Goal: Task Accomplishment & Management: Manage account settings

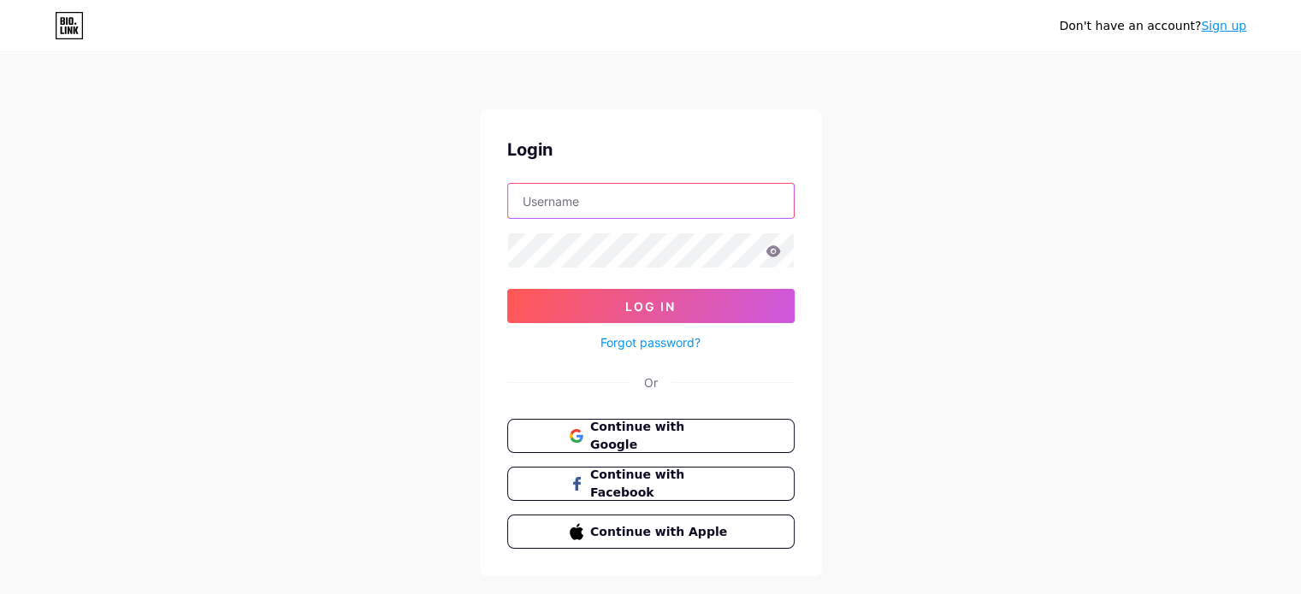
paste input "[EMAIL_ADDRESS][DOMAIN_NAME]"
type input "[EMAIL_ADDRESS][DOMAIN_NAME]"
click at [658, 270] on form "[EMAIL_ADDRESS][DOMAIN_NAME] Log In Forgot password?" at bounding box center [650, 268] width 287 height 170
click at [771, 247] on icon at bounding box center [772, 250] width 15 height 11
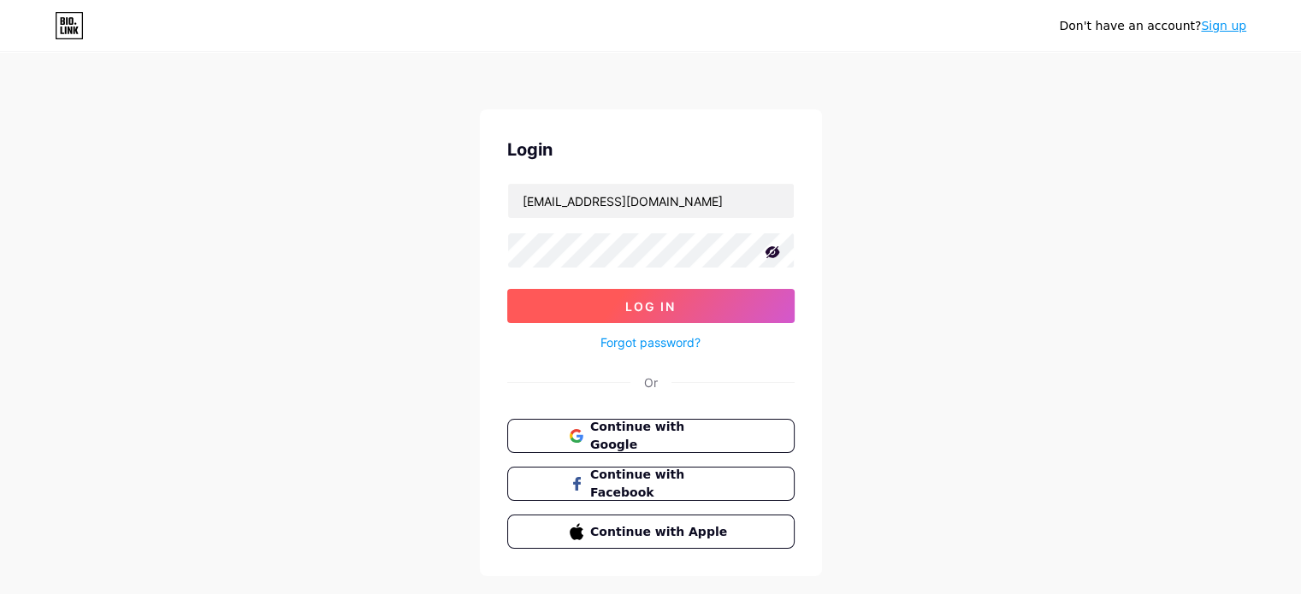
click at [612, 300] on button "Log In" at bounding box center [650, 306] width 287 height 34
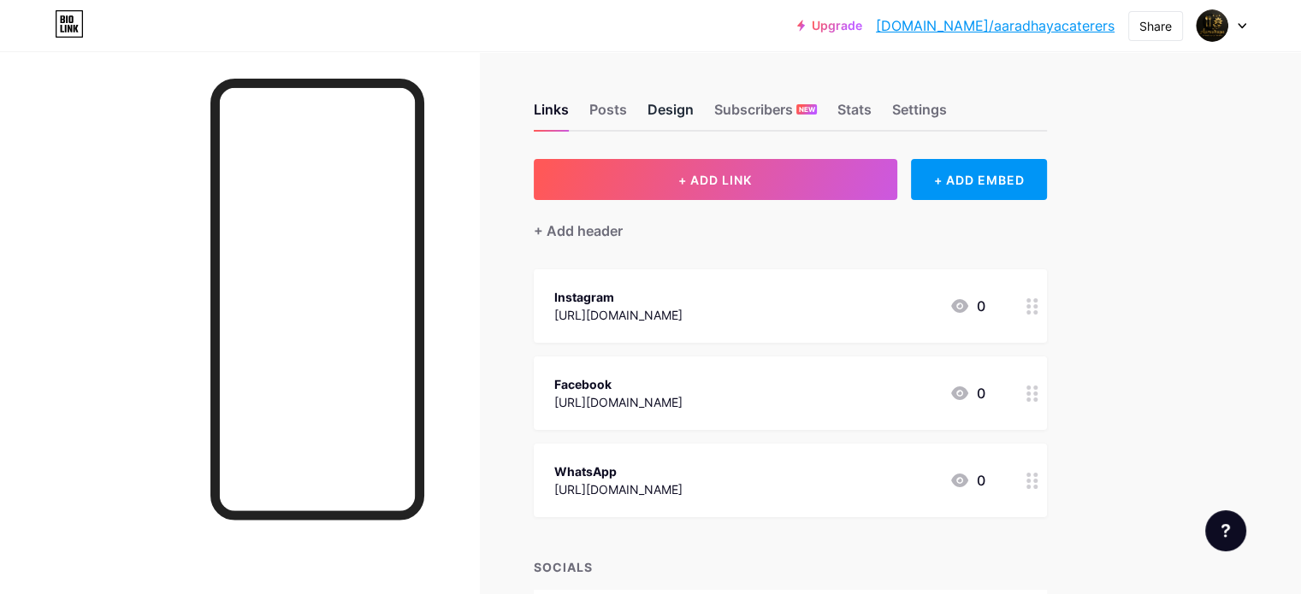
click at [694, 109] on div "Design" at bounding box center [670, 114] width 46 height 31
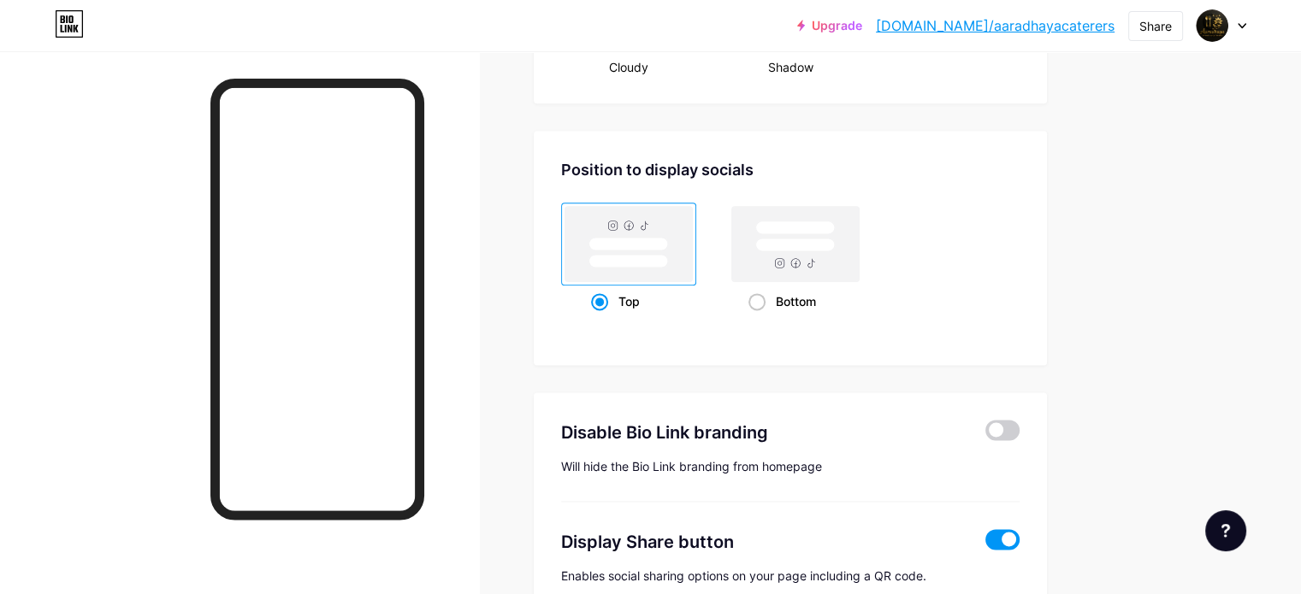
scroll to position [2210, 0]
click at [765, 299] on span at bounding box center [756, 300] width 17 height 17
click at [759, 316] on input "Bottom" at bounding box center [753, 321] width 11 height 11
radio input "true"
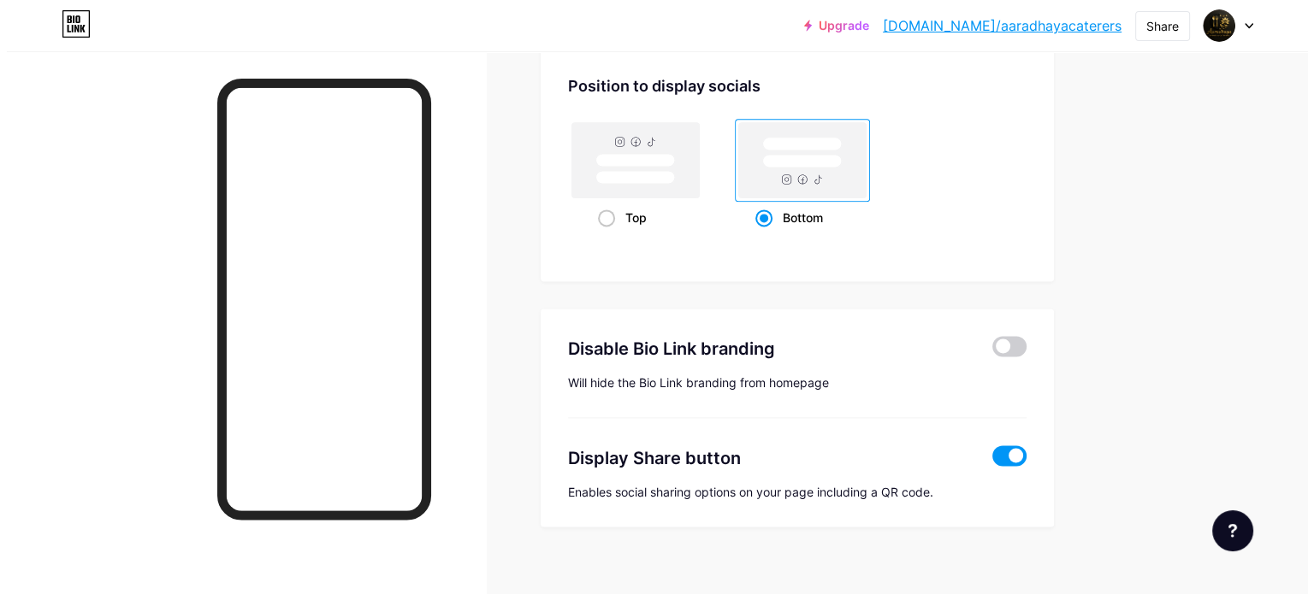
scroll to position [2304, 0]
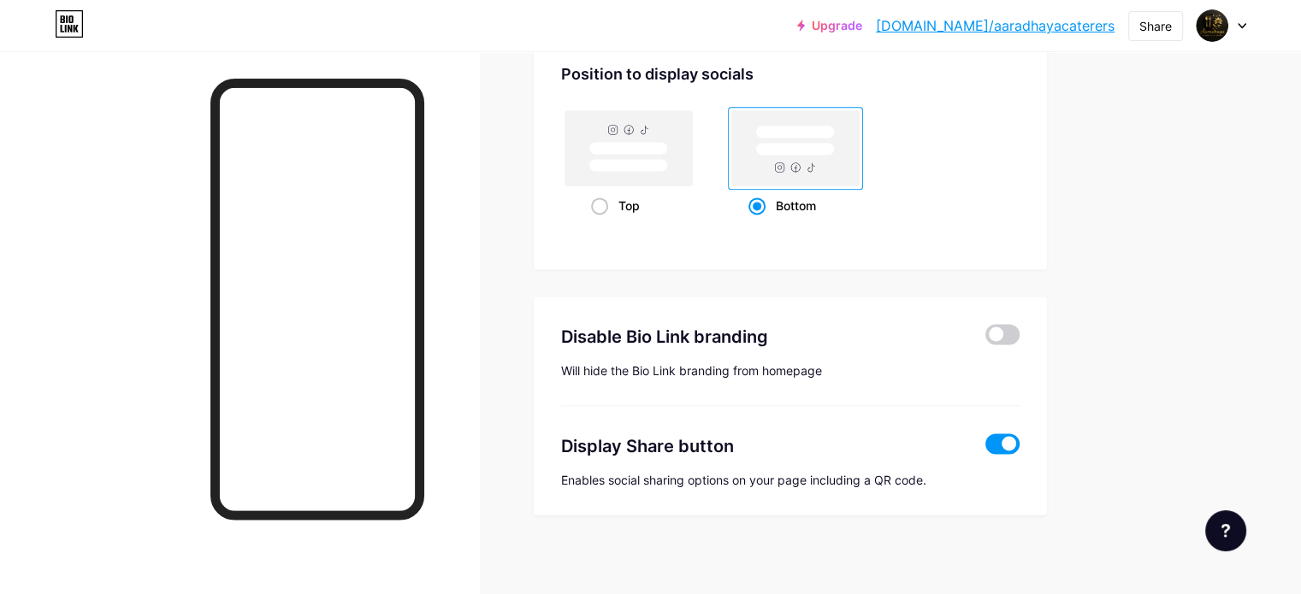
drag, startPoint x: 786, startPoint y: 339, endPoint x: 847, endPoint y: 330, distance: 61.3
click at [847, 330] on div "Disable Bio Link branding" at bounding box center [760, 337] width 399 height 26
click at [1019, 324] on span at bounding box center [1002, 334] width 34 height 21
click at [985, 339] on input "checkbox" at bounding box center [985, 339] width 0 height 0
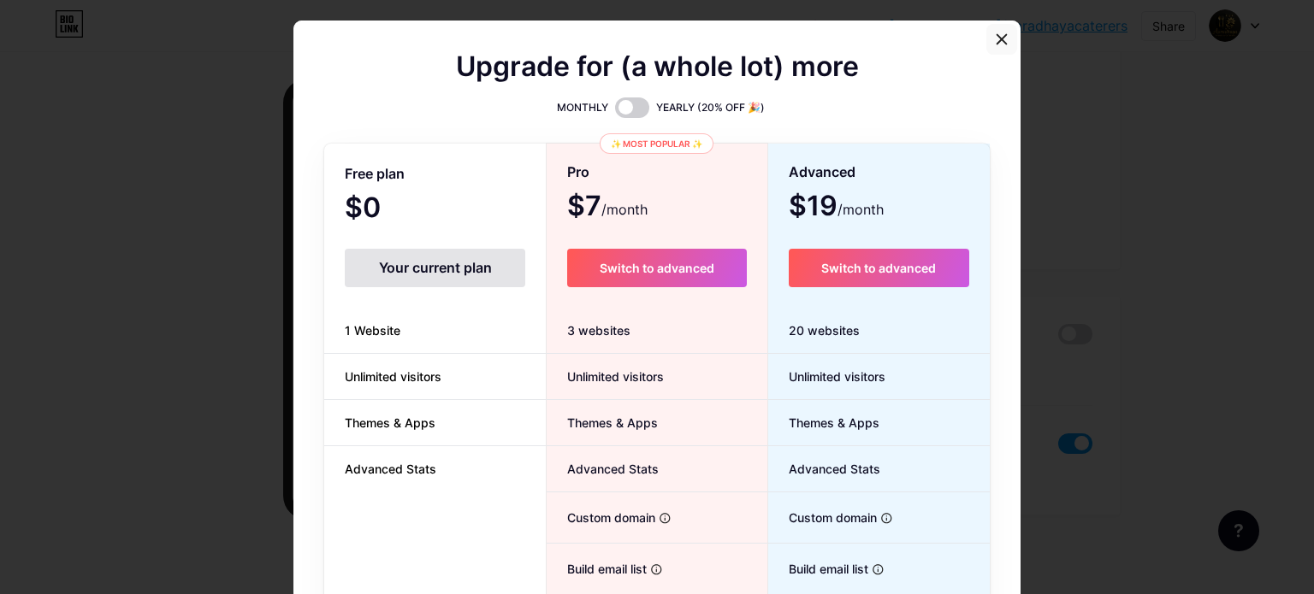
click at [995, 44] on icon at bounding box center [1002, 39] width 14 height 14
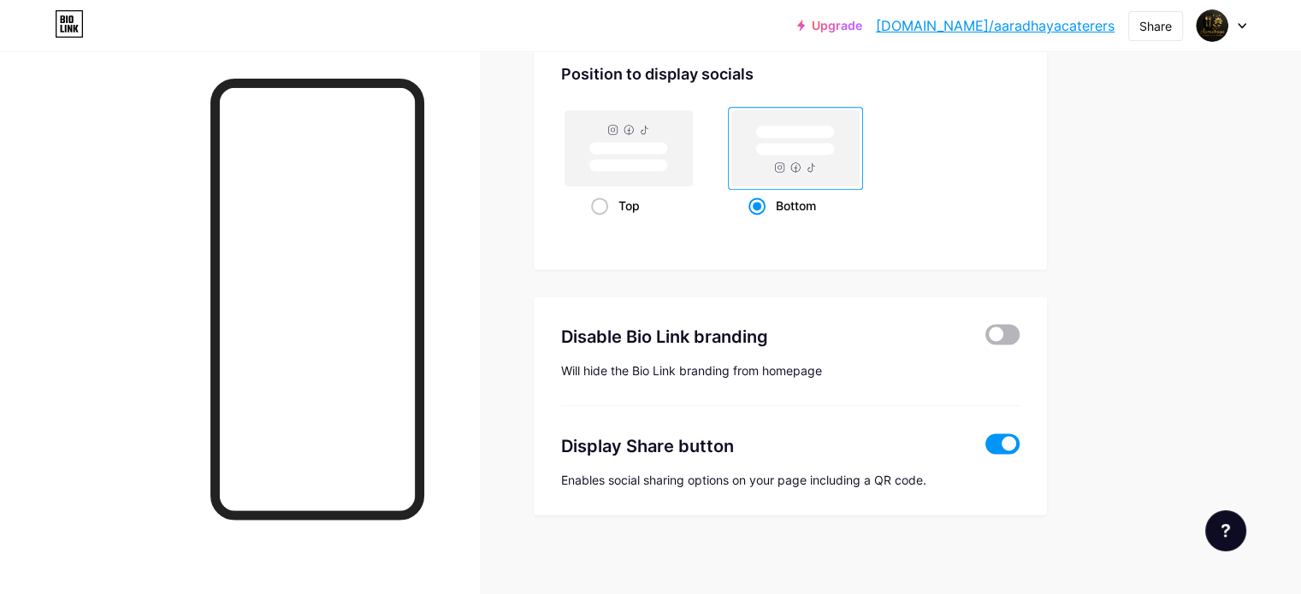
click at [1019, 326] on span at bounding box center [1002, 334] width 34 height 21
click at [985, 339] on input "checkbox" at bounding box center [985, 339] width 0 height 0
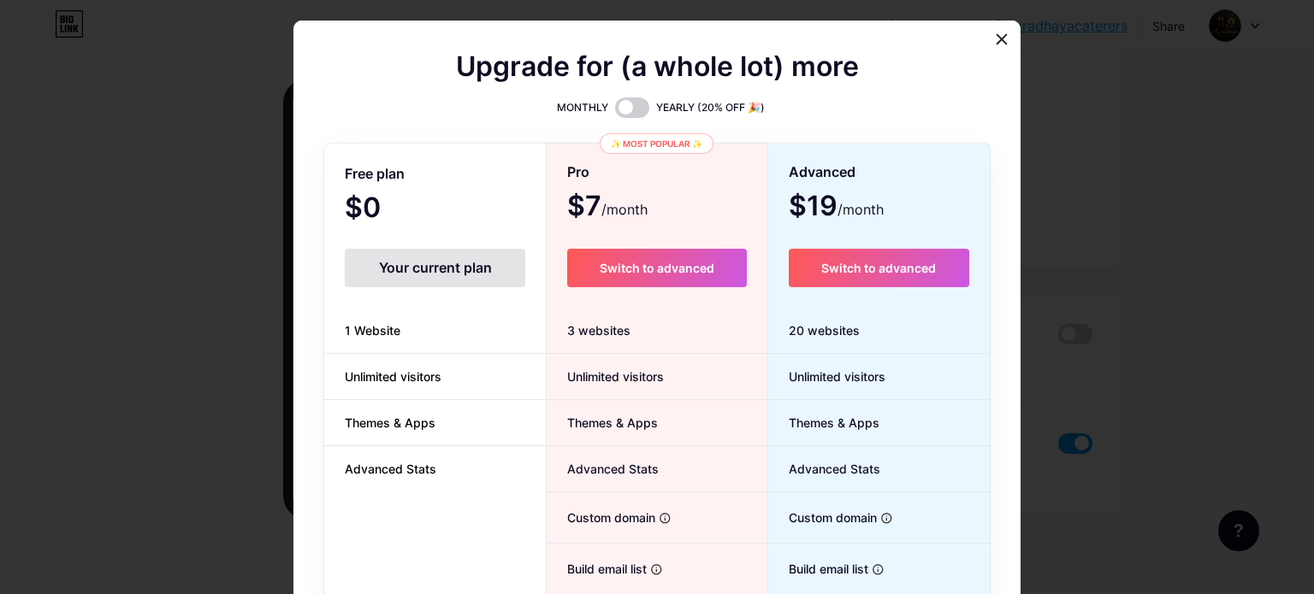
click at [362, 273] on div "Your current plan" at bounding box center [435, 268] width 180 height 38
click at [414, 274] on div "Your current plan" at bounding box center [435, 268] width 180 height 38
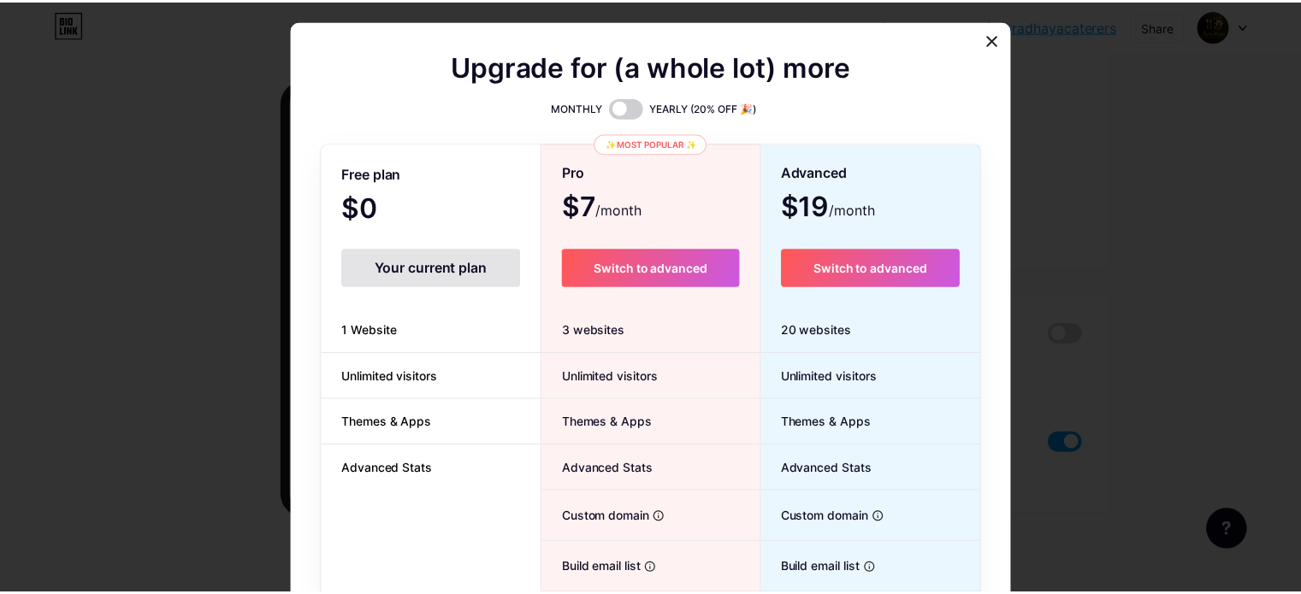
scroll to position [0, 0]
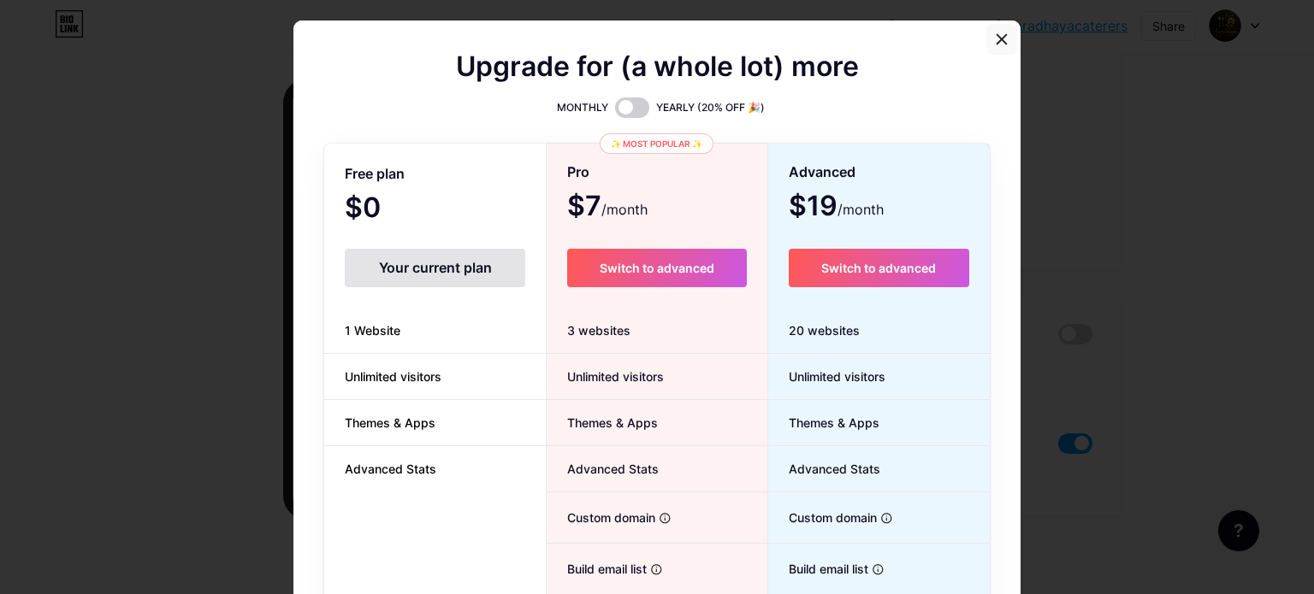
click at [997, 37] on icon at bounding box center [1001, 38] width 9 height 9
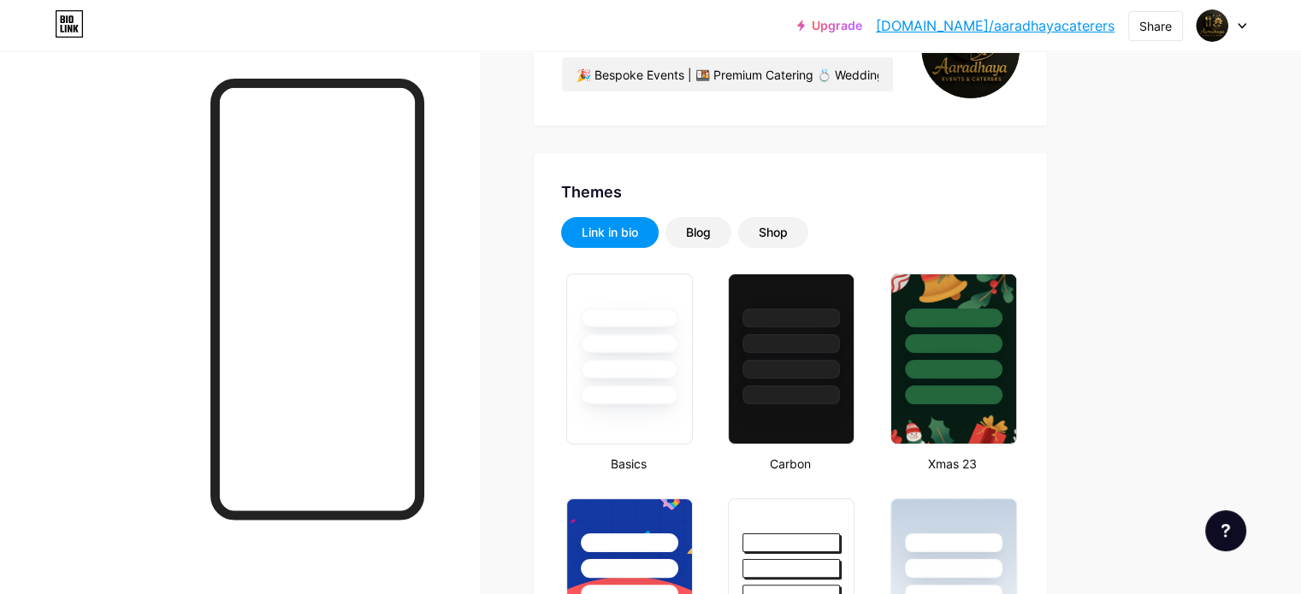
scroll to position [236, 0]
click at [665, 362] on div at bounding box center [629, 371] width 100 height 20
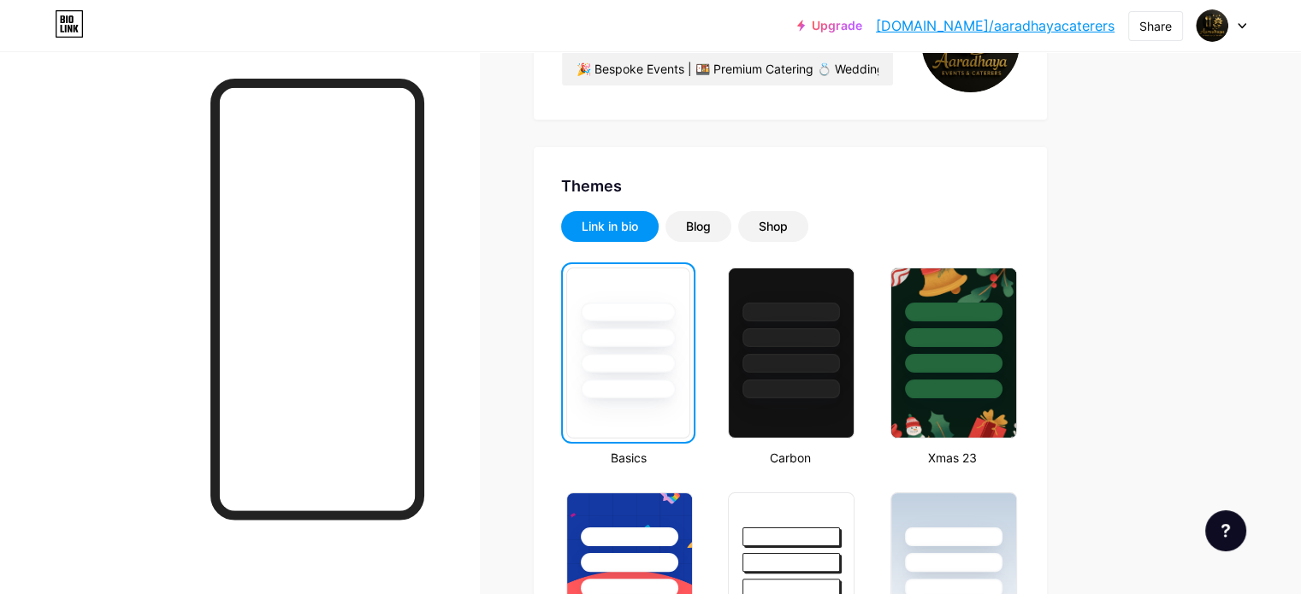
scroll to position [241, 0]
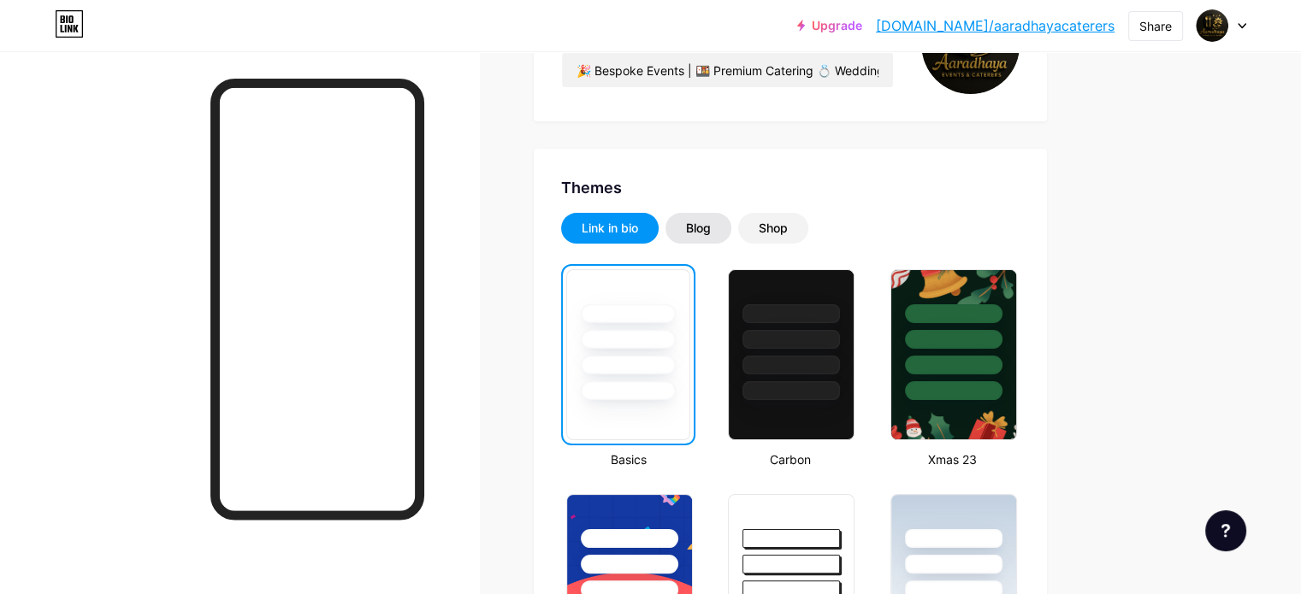
click at [711, 229] on div "Blog" at bounding box center [698, 228] width 25 height 17
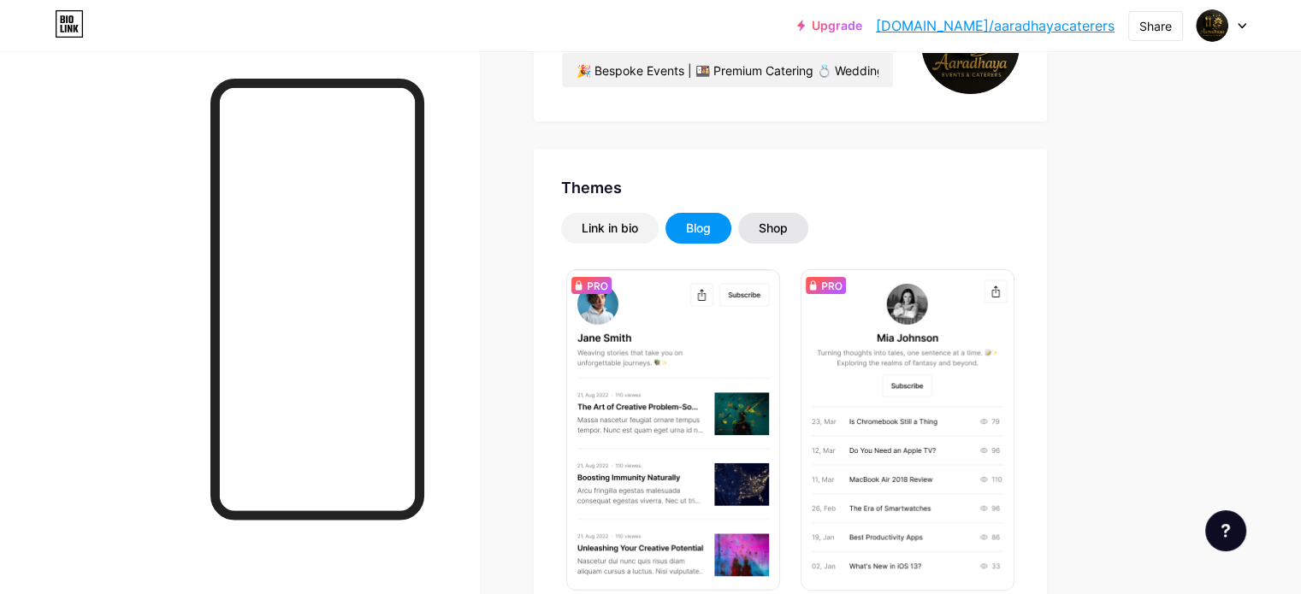
click at [808, 231] on div "Shop" at bounding box center [773, 228] width 70 height 31
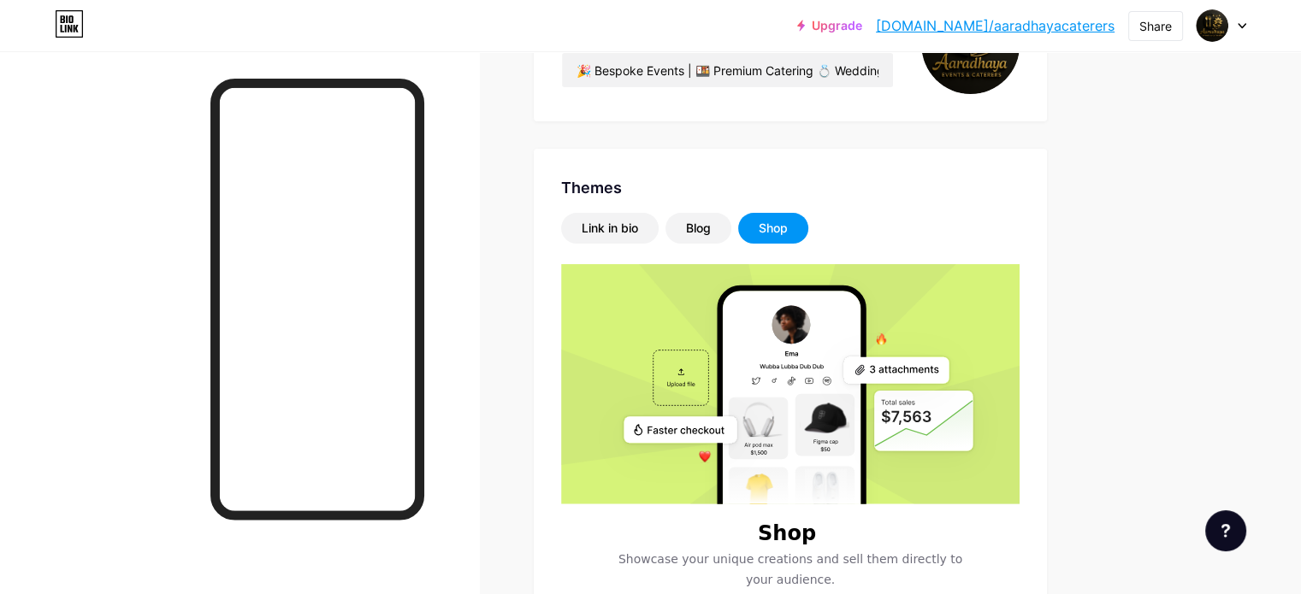
click at [808, 221] on div "Shop" at bounding box center [773, 228] width 70 height 31
click at [711, 227] on div "Blog" at bounding box center [698, 228] width 25 height 17
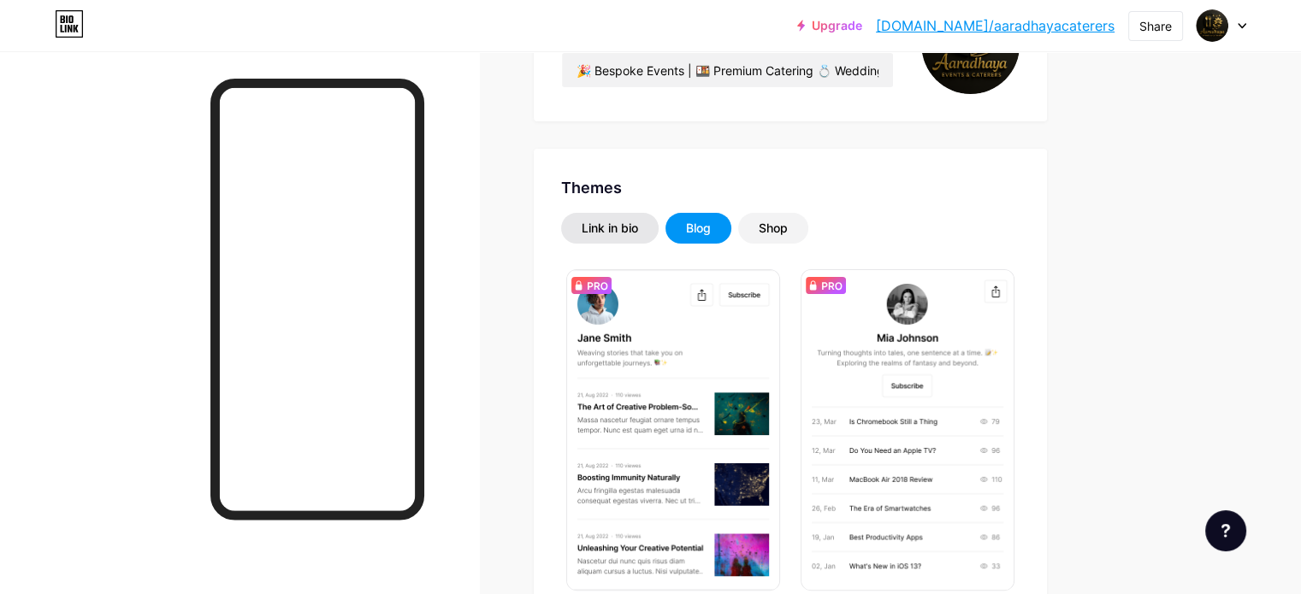
click at [638, 220] on div "Link in bio" at bounding box center [610, 228] width 56 height 17
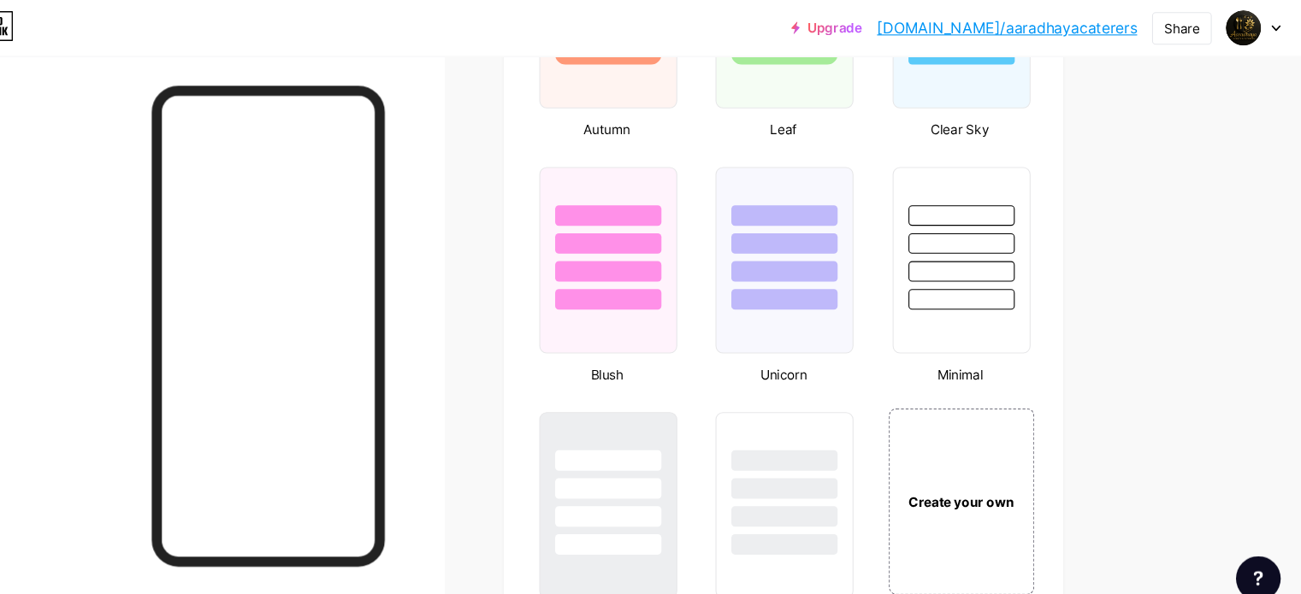
scroll to position [1706, 0]
drag, startPoint x: 827, startPoint y: 353, endPoint x: 1166, endPoint y: 455, distance: 353.6
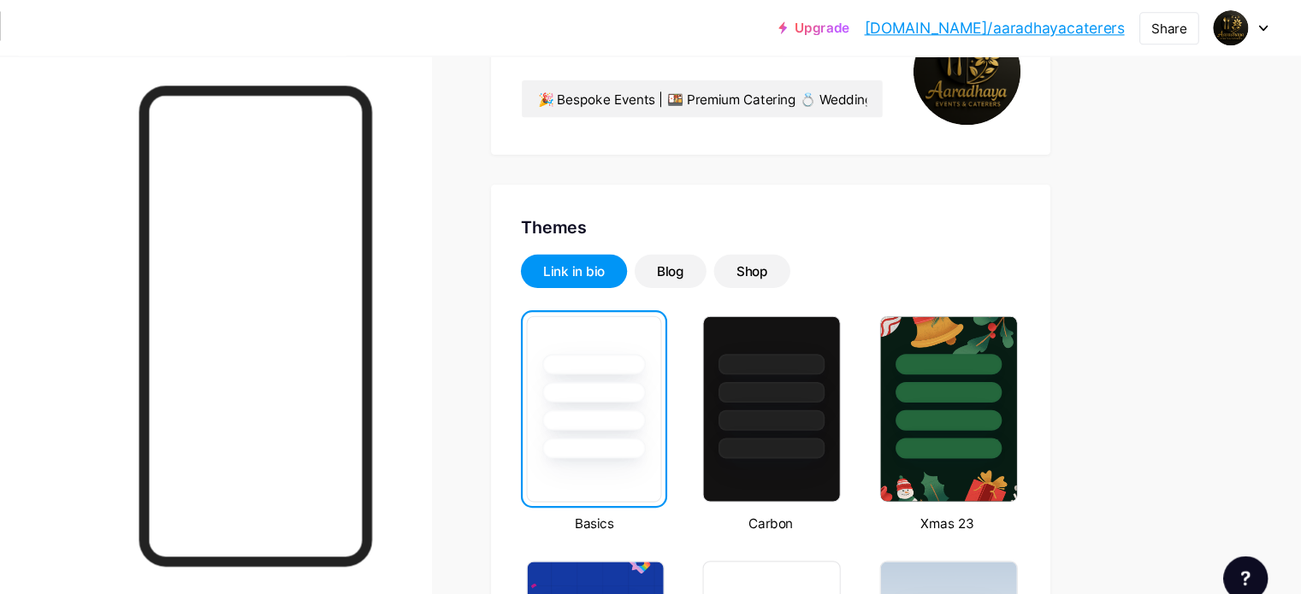
scroll to position [0, 0]
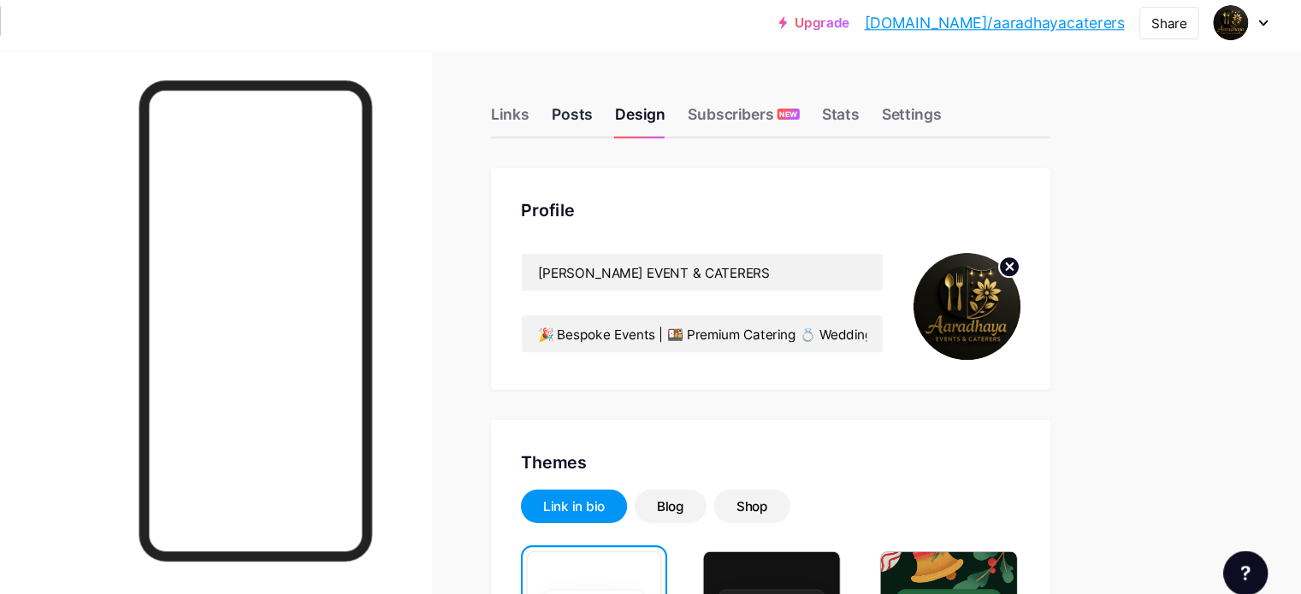
click at [627, 110] on div "Posts" at bounding box center [608, 114] width 38 height 31
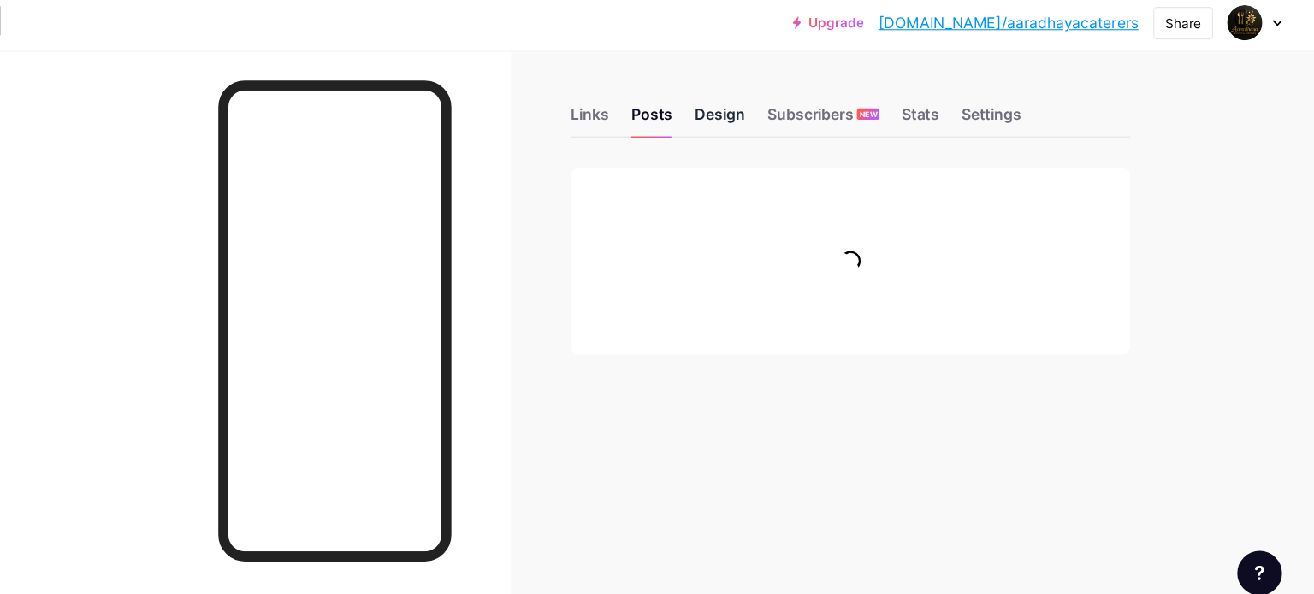
click at [755, 109] on div "Design" at bounding box center [743, 114] width 46 height 31
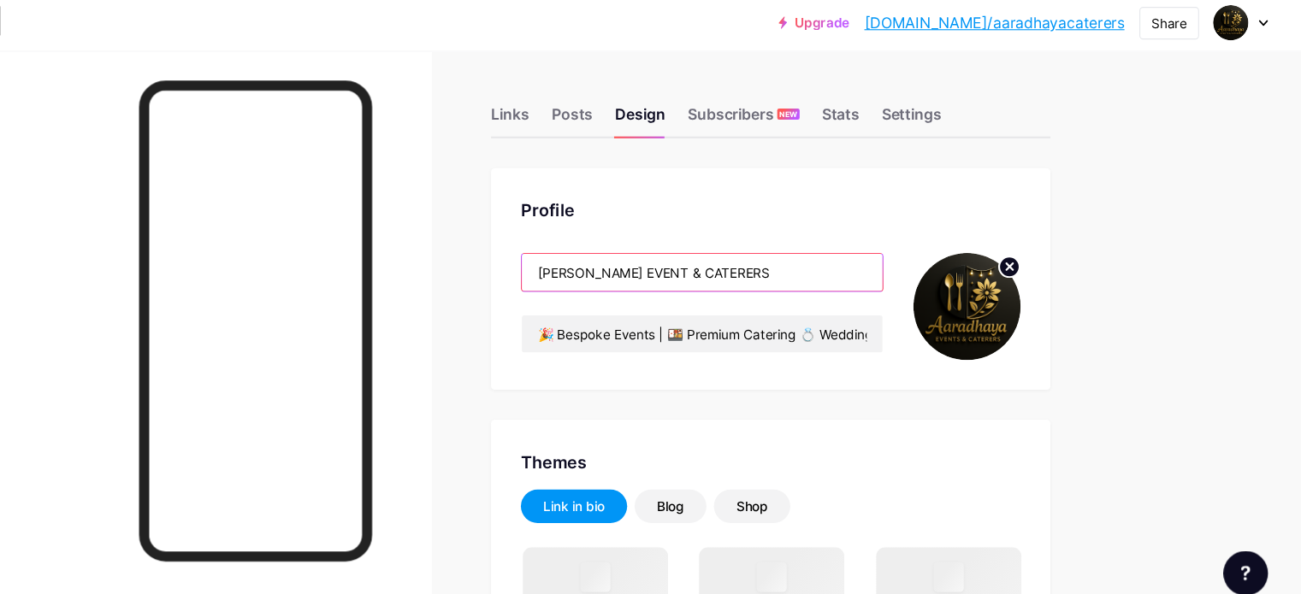
click at [765, 257] on input "[PERSON_NAME] EVENT & CATERERS" at bounding box center [727, 255] width 331 height 34
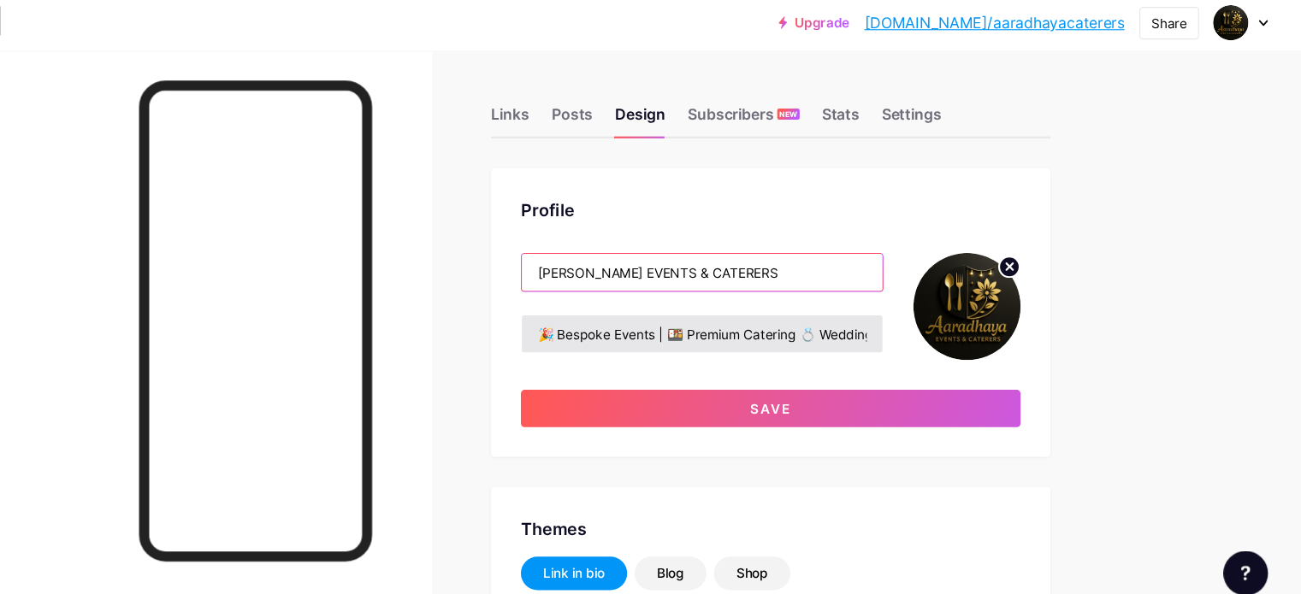
type input "[PERSON_NAME] EVENTS & CATERERS"
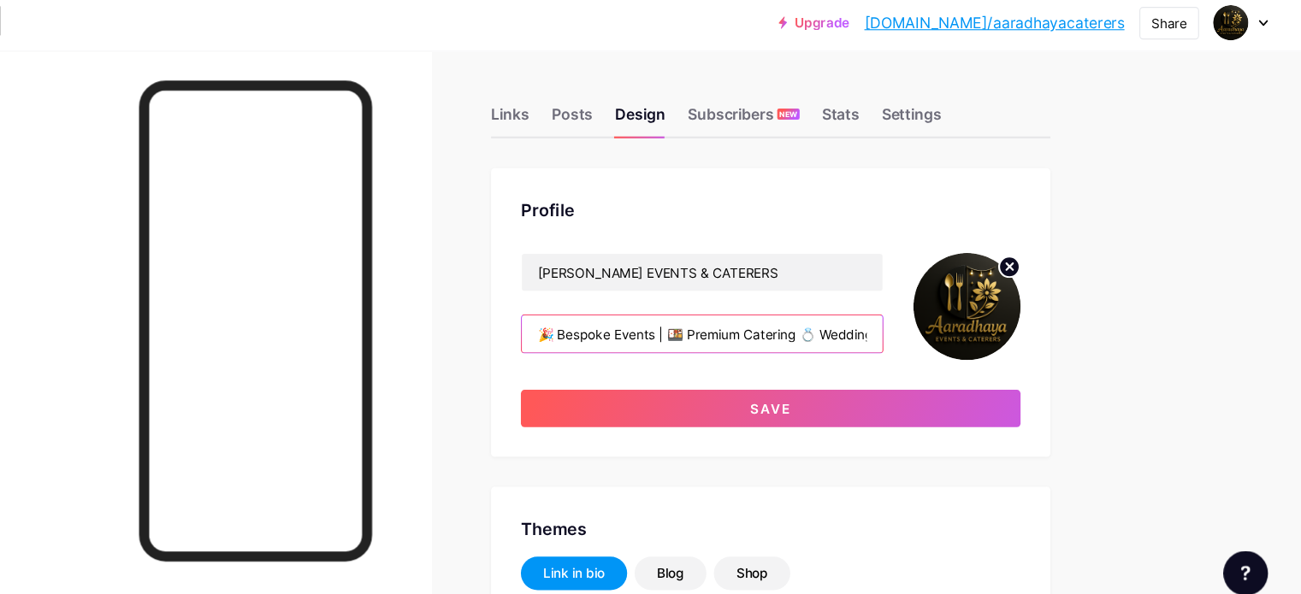
click at [747, 317] on input "🎉 Bespoke Events | 🍱 Premium Catering 💍 Weddings • 🎊 Parties • 🏡 Rituals 📍Servi…" at bounding box center [727, 311] width 331 height 34
click at [618, 254] on div "Profile [PERSON_NAME] EVENTS & CATERERS Turning Moments into memories with flaw…" at bounding box center [790, 291] width 513 height 265
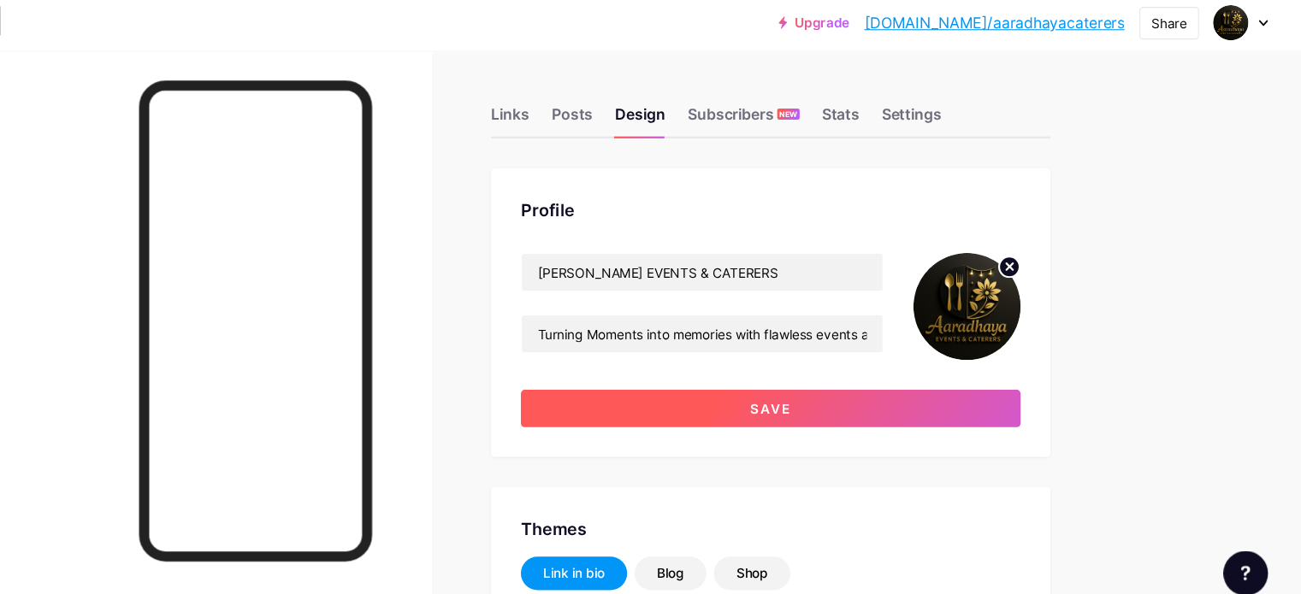
click at [815, 372] on button "Save" at bounding box center [790, 380] width 458 height 34
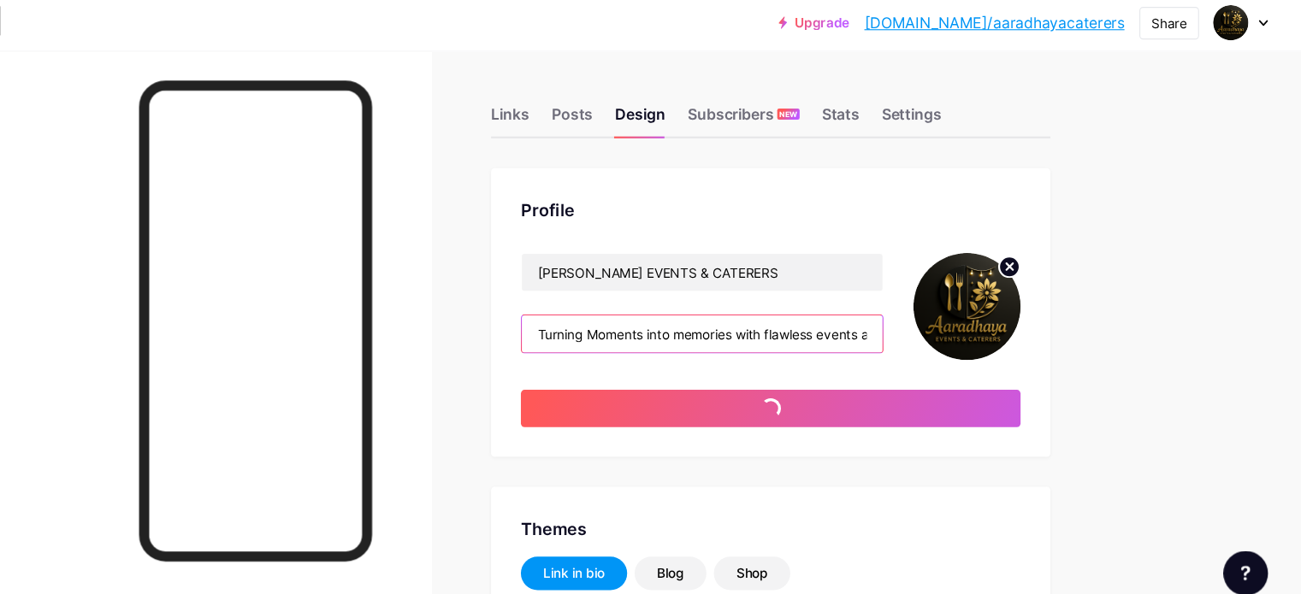
click at [700, 305] on input "Turning Moments into memories with flawless events and delicious catering" at bounding box center [727, 311] width 331 height 34
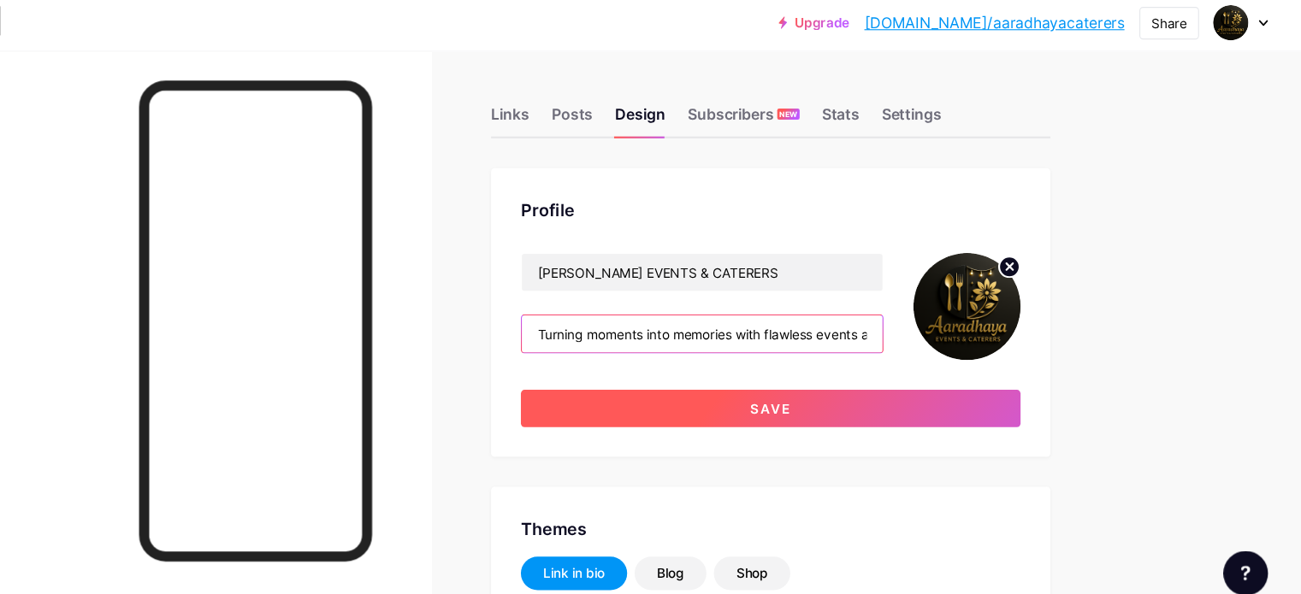
type input "Turning moments into memories with flawless events and delicious catering"
click at [775, 375] on button "Save" at bounding box center [790, 380] width 458 height 34
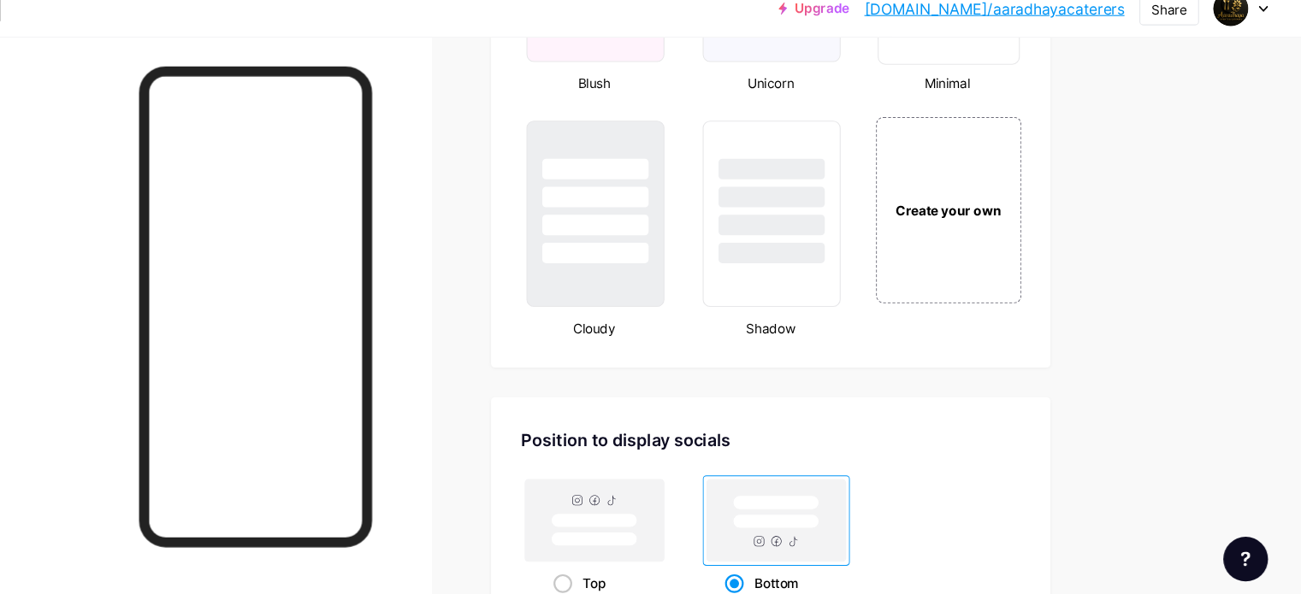
scroll to position [1957, 0]
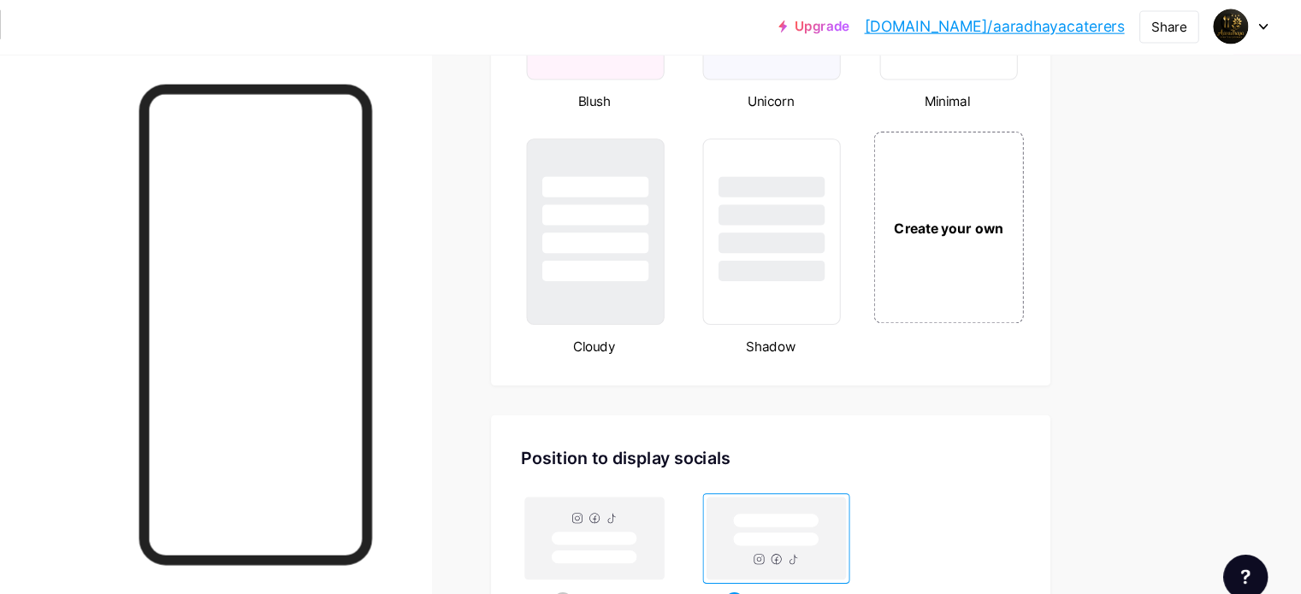
click at [1022, 239] on div "Create your own" at bounding box center [953, 209] width 138 height 176
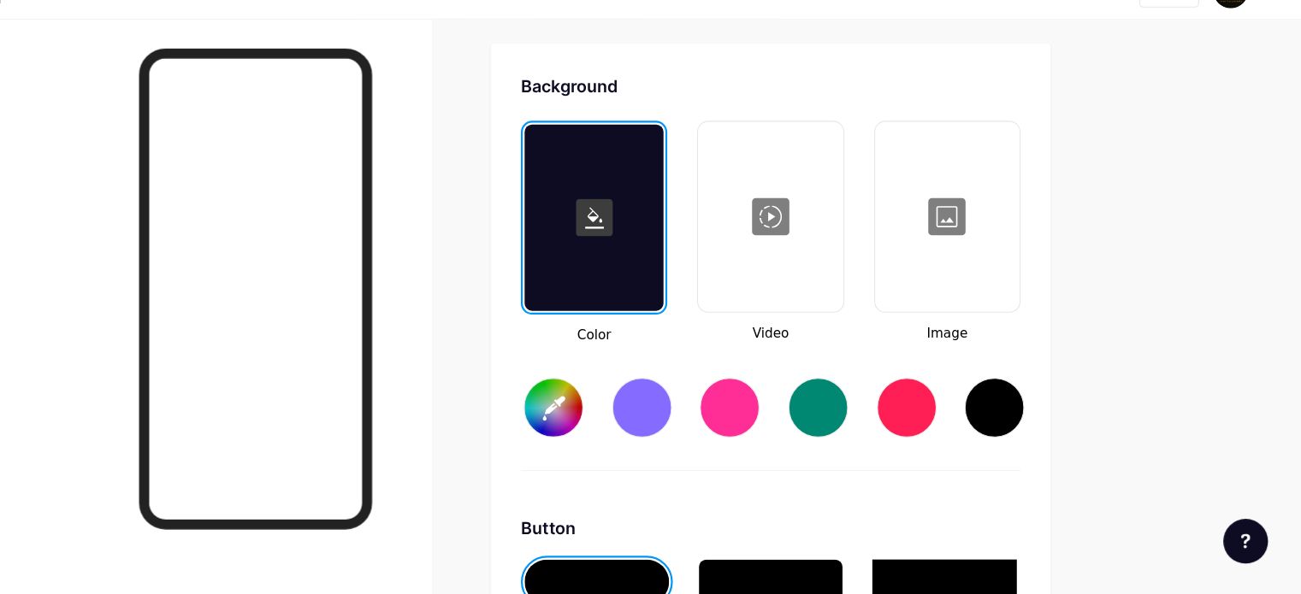
type input "#ffffff"
type input "#000000"
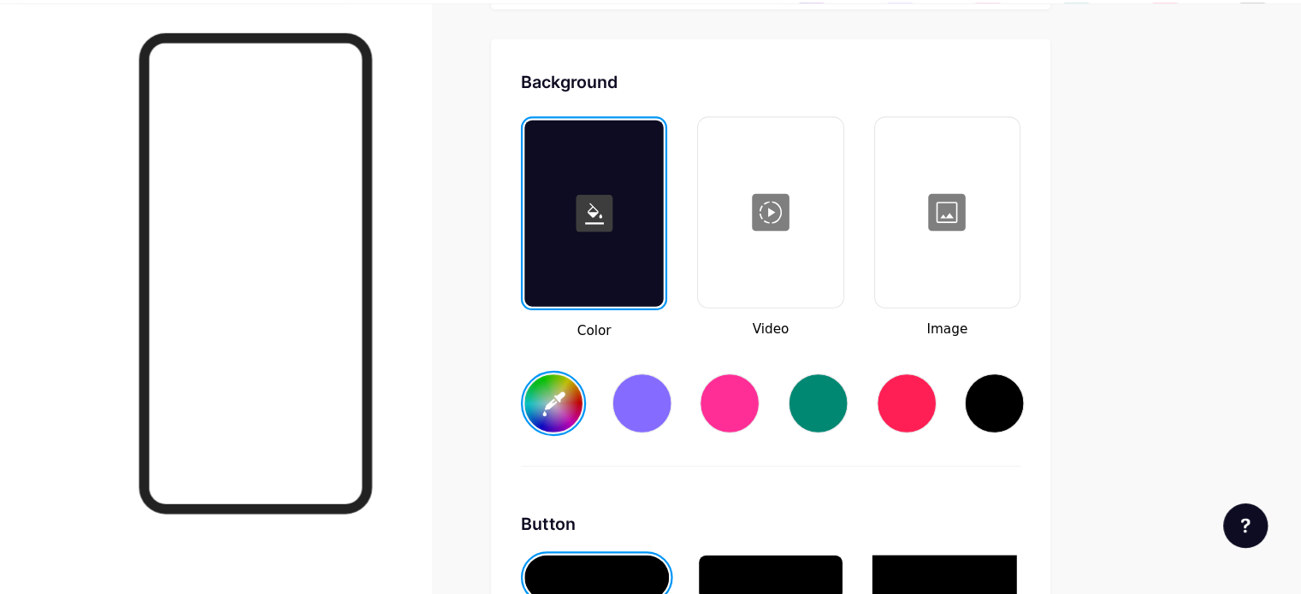
scroll to position [2262, 0]
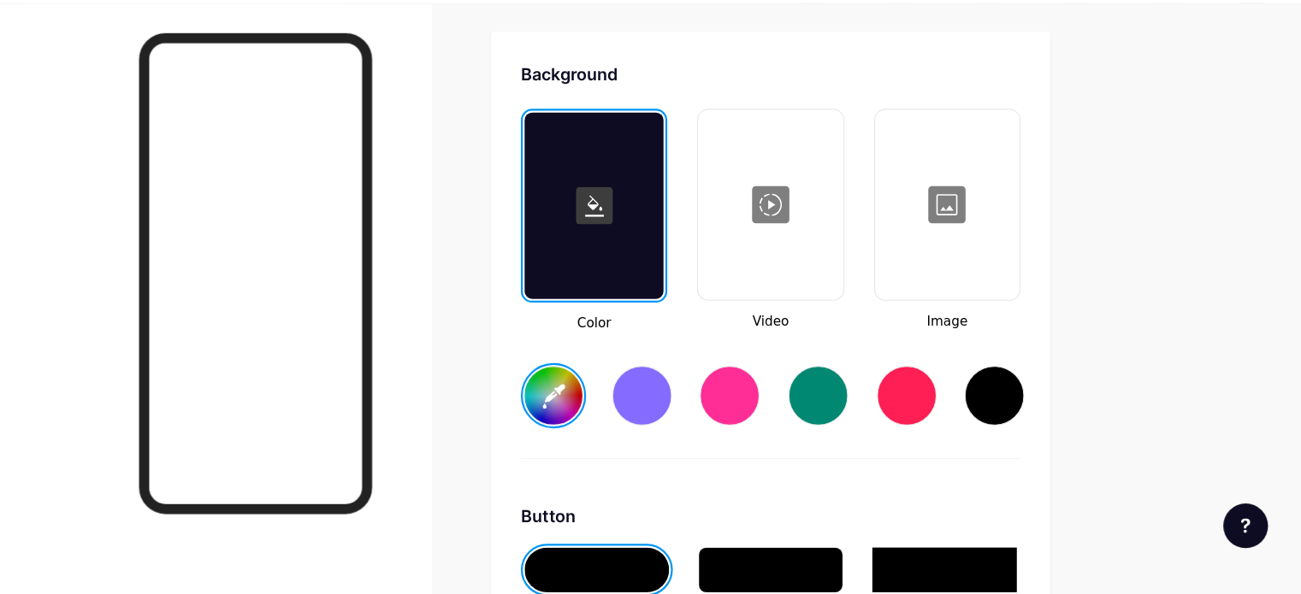
click at [617, 406] on input "#ffffff" at bounding box center [590, 411] width 53 height 53
click at [617, 402] on input "#b19a2b" at bounding box center [590, 411] width 53 height 53
click at [617, 399] on input "#000000" at bounding box center [590, 411] width 53 height 53
click at [617, 423] on input "#000000" at bounding box center [590, 411] width 53 height 53
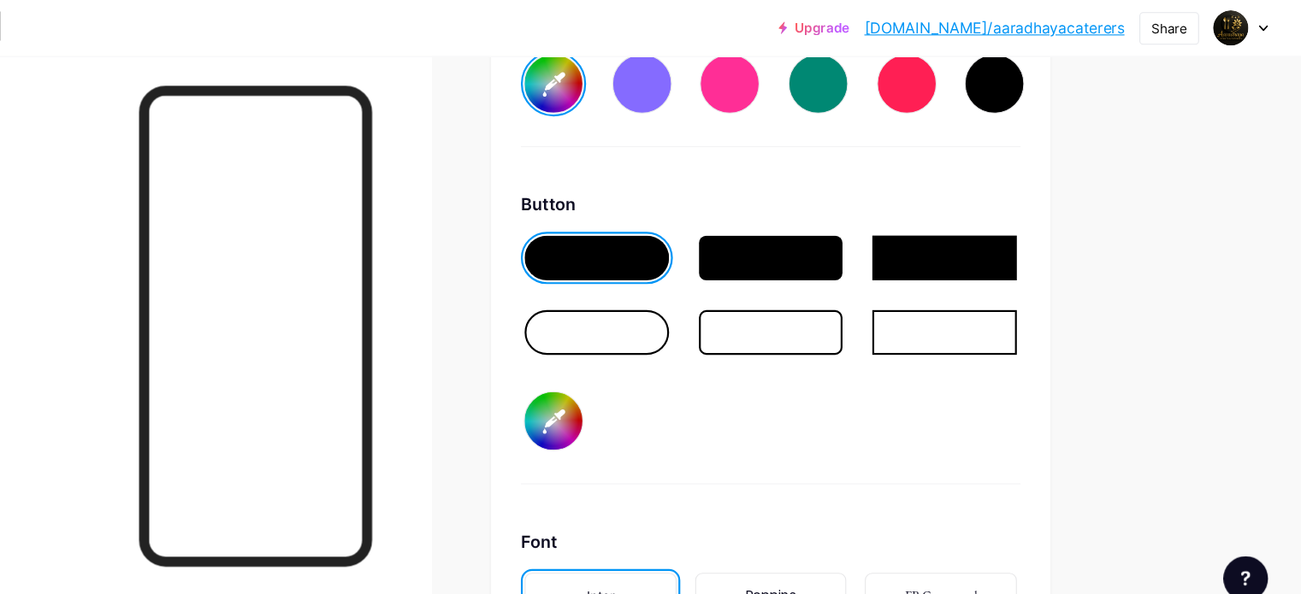
scroll to position [2595, 0]
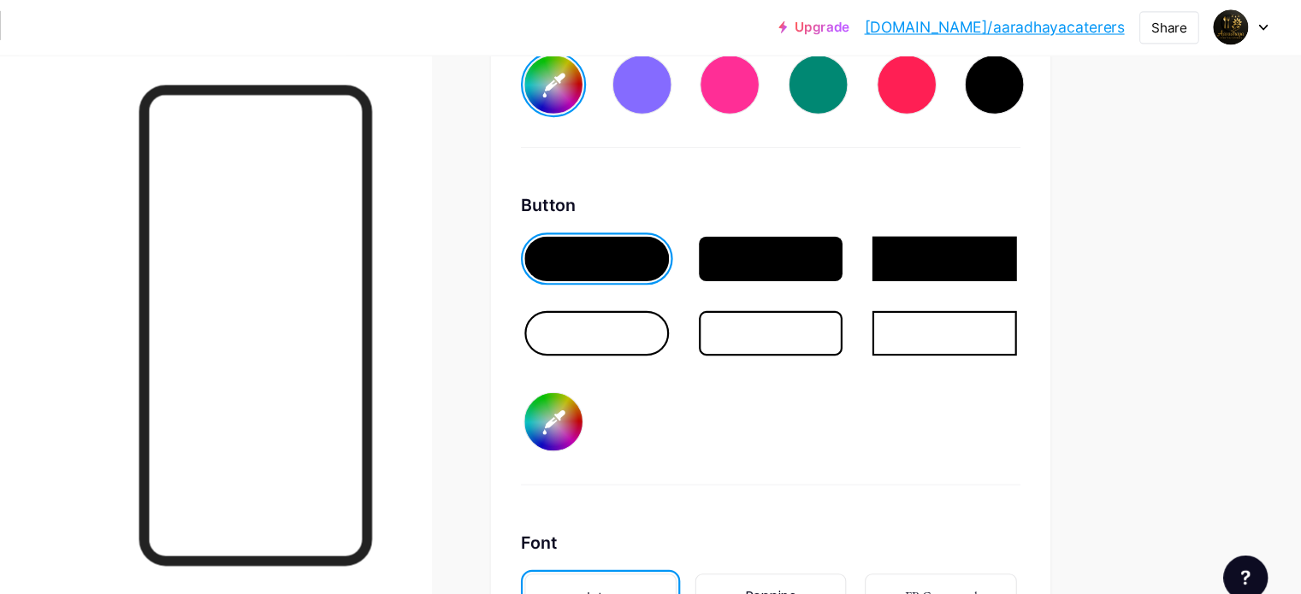
click at [697, 302] on div at bounding box center [630, 306] width 133 height 41
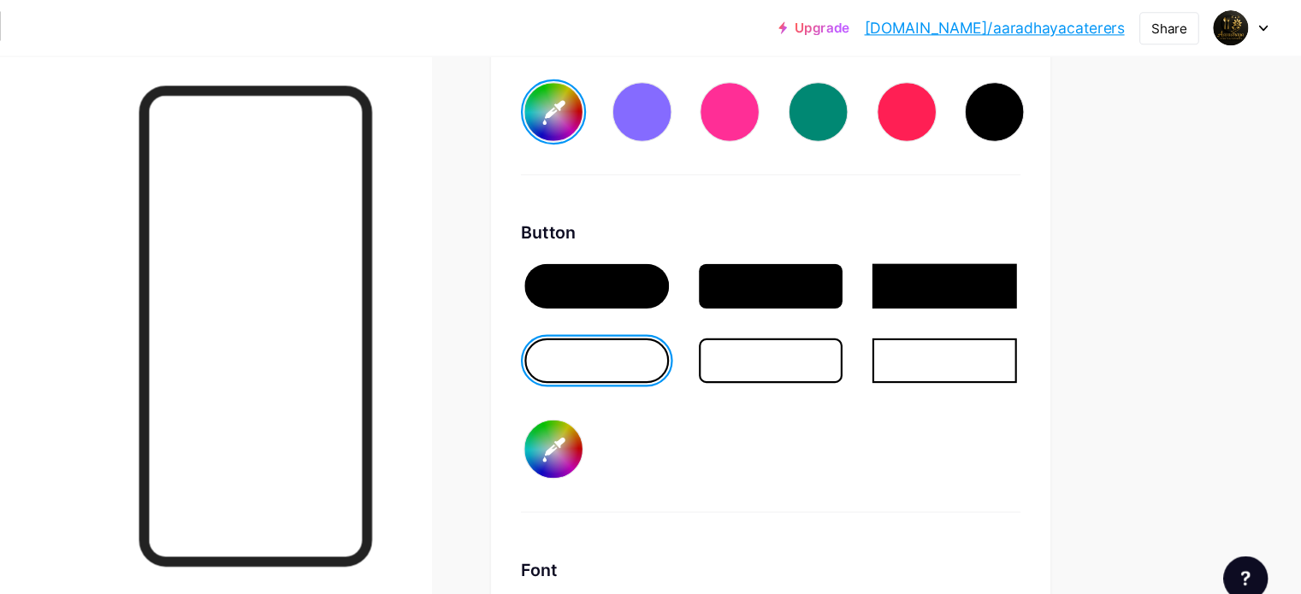
scroll to position [2555, 0]
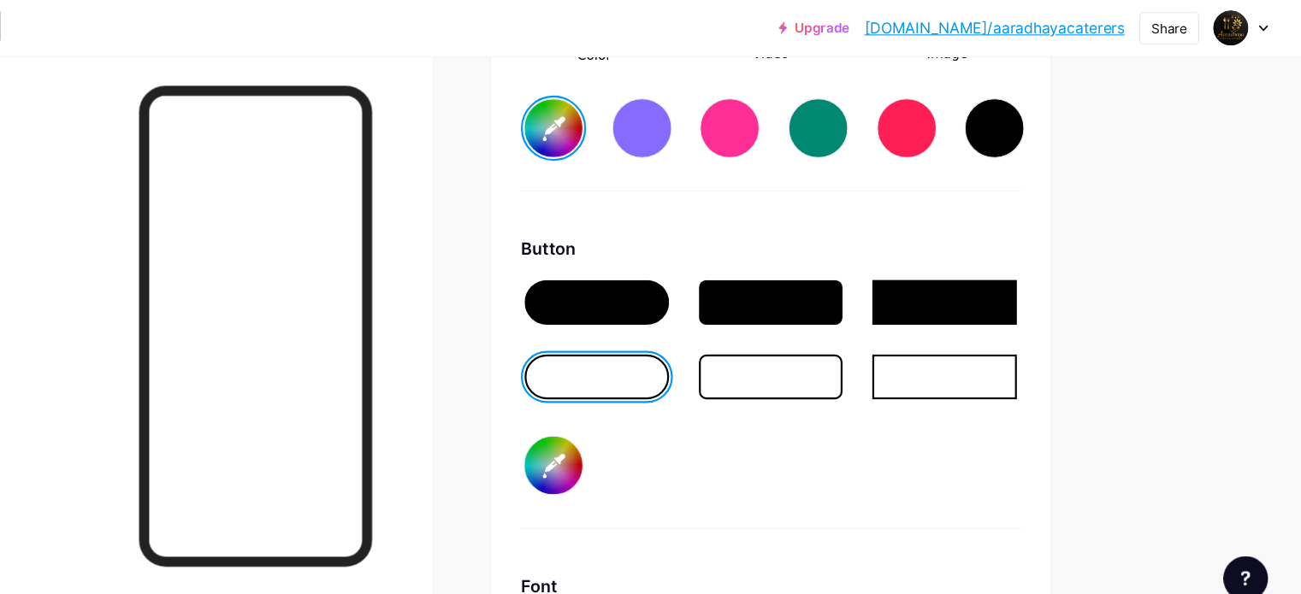
click at [768, 287] on div at bounding box center [790, 322] width 458 height 137
click at [697, 284] on div at bounding box center [630, 277] width 133 height 41
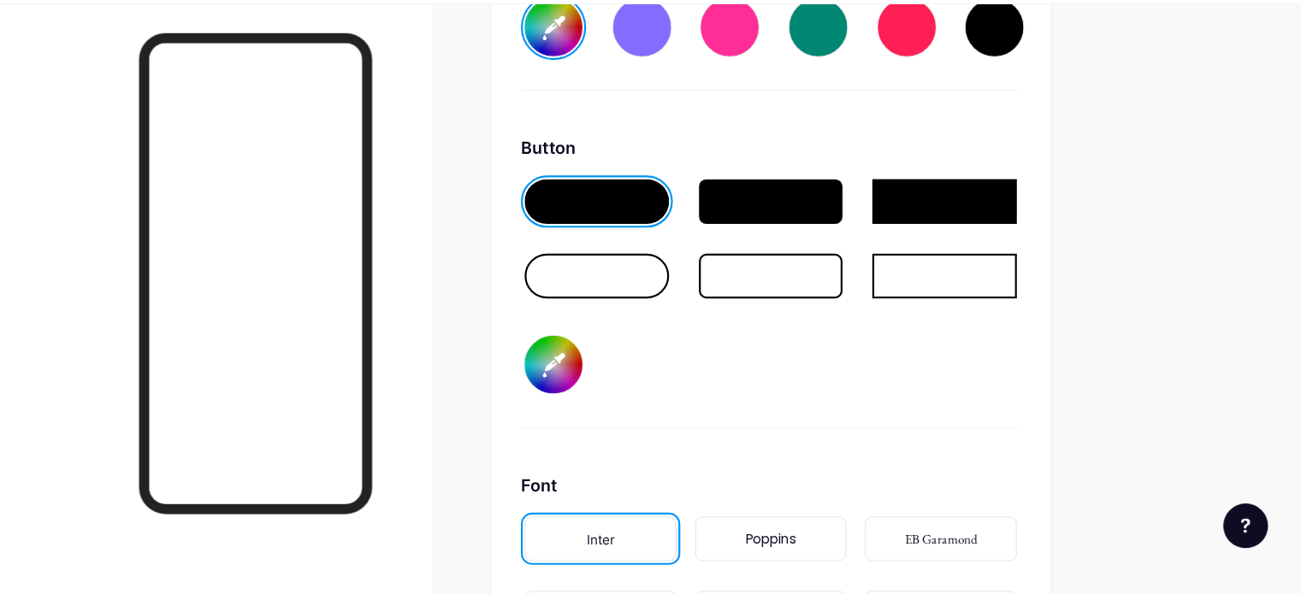
scroll to position [2599, 0]
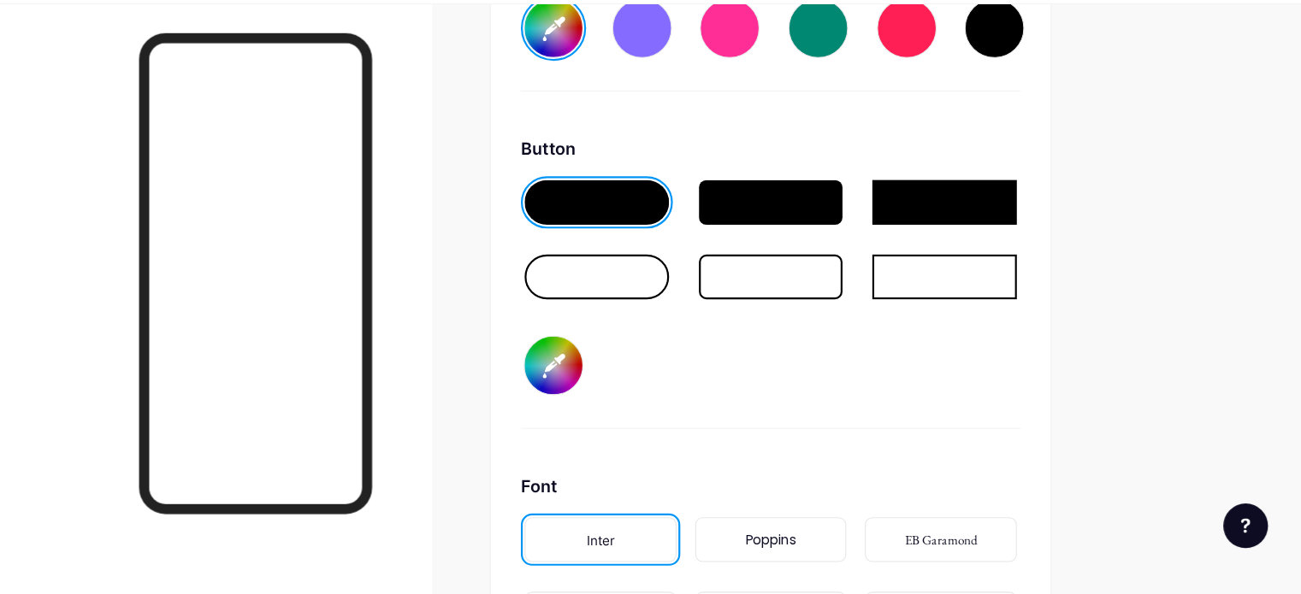
click at [617, 376] on input "#000000" at bounding box center [590, 383] width 53 height 53
type input "#cda32b"
type input "#c6c3c3"
type input "#cda32b"
type input "#c9c5c5"
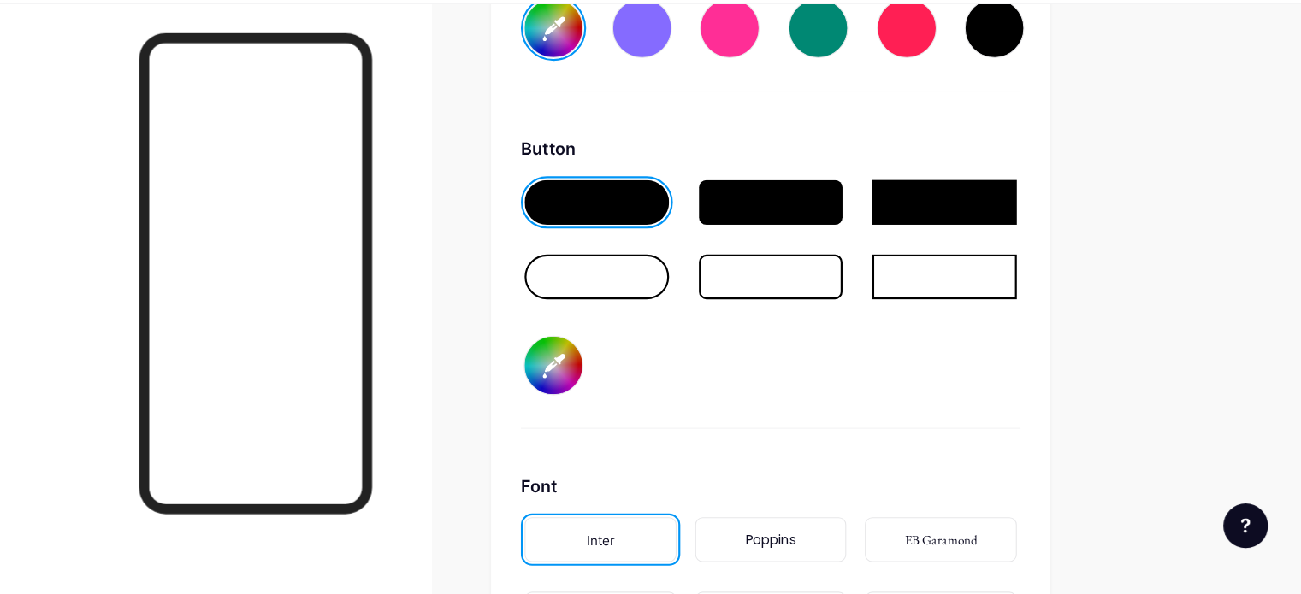
type input "#cda32b"
type input "#d0cdcd"
type input "#cda32b"
type input "#d8d5d5"
type input "#cda32b"
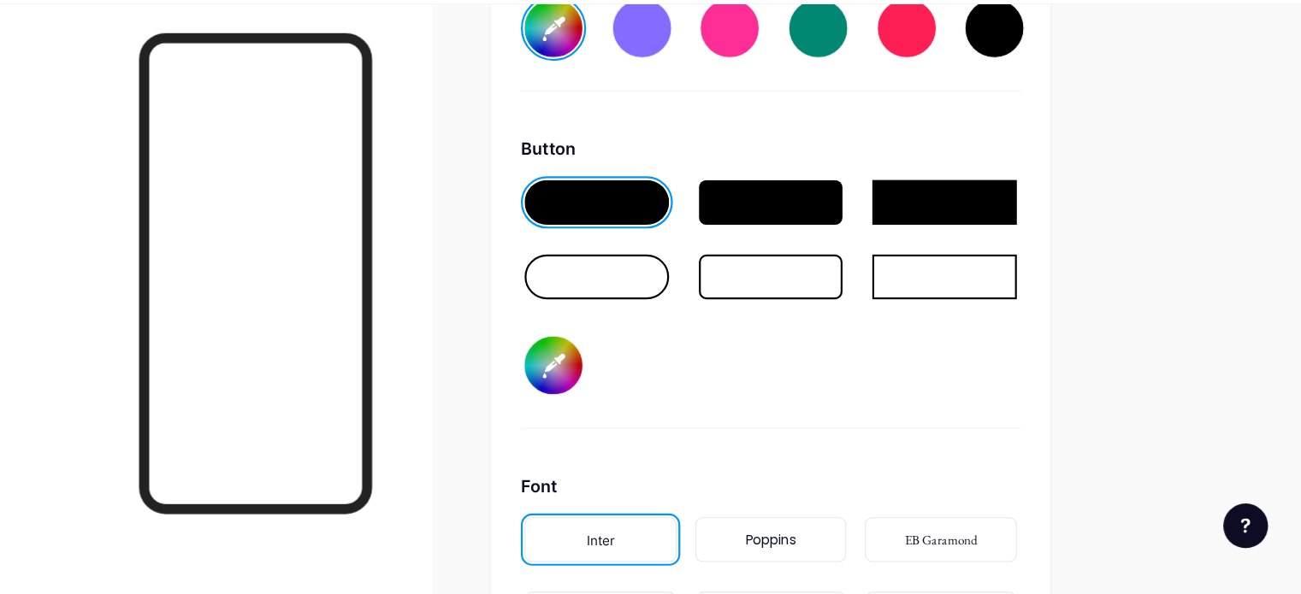
type input "#dfdddd"
type input "#cda32b"
type input "#e6e6e6"
type input "#cda32b"
type input "#ededed"
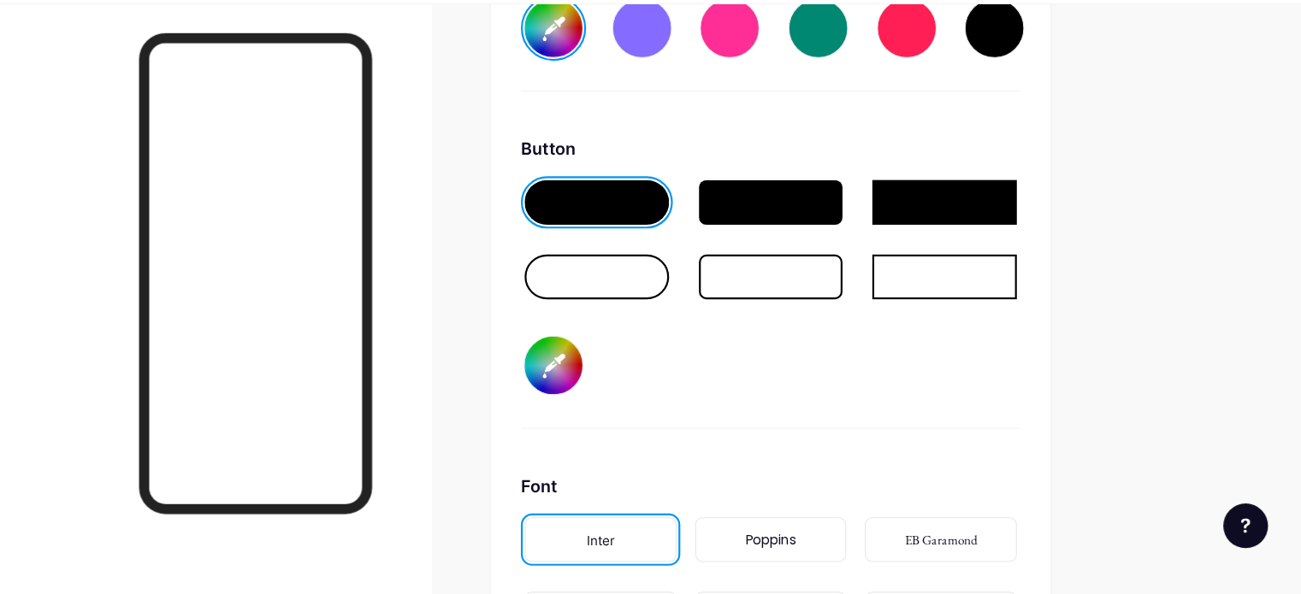
type input "#cda32b"
type input "#f2f2f2"
type input "#cda32b"
type input "#fafafa"
type input "#cda32b"
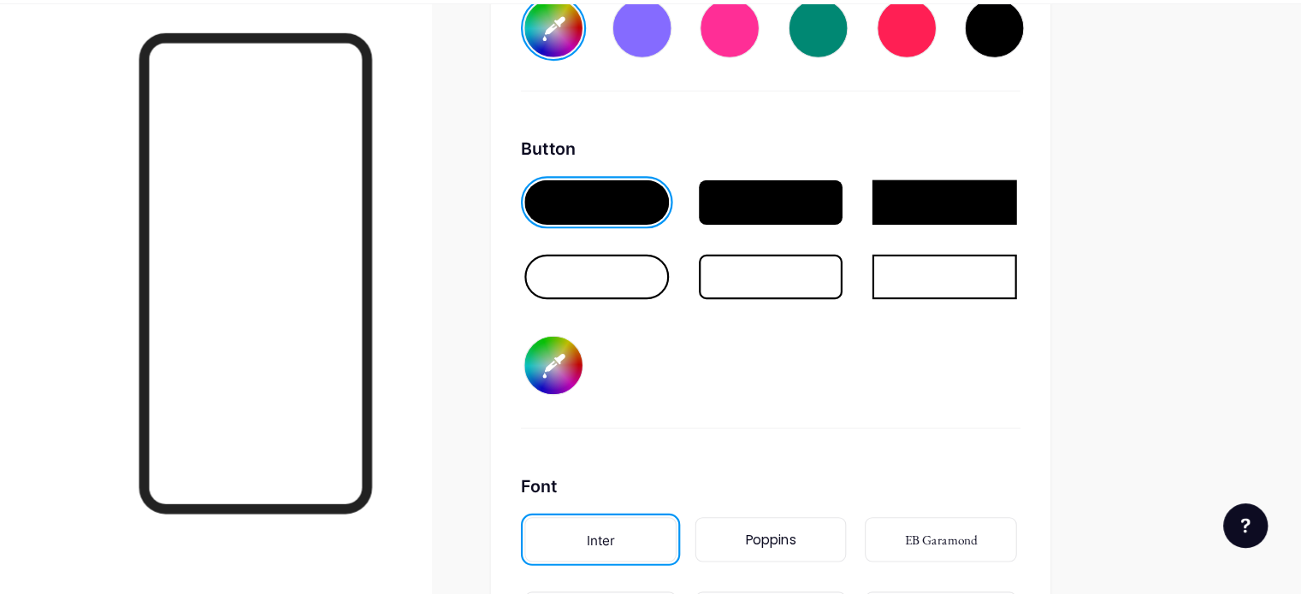
type input "#ffffff"
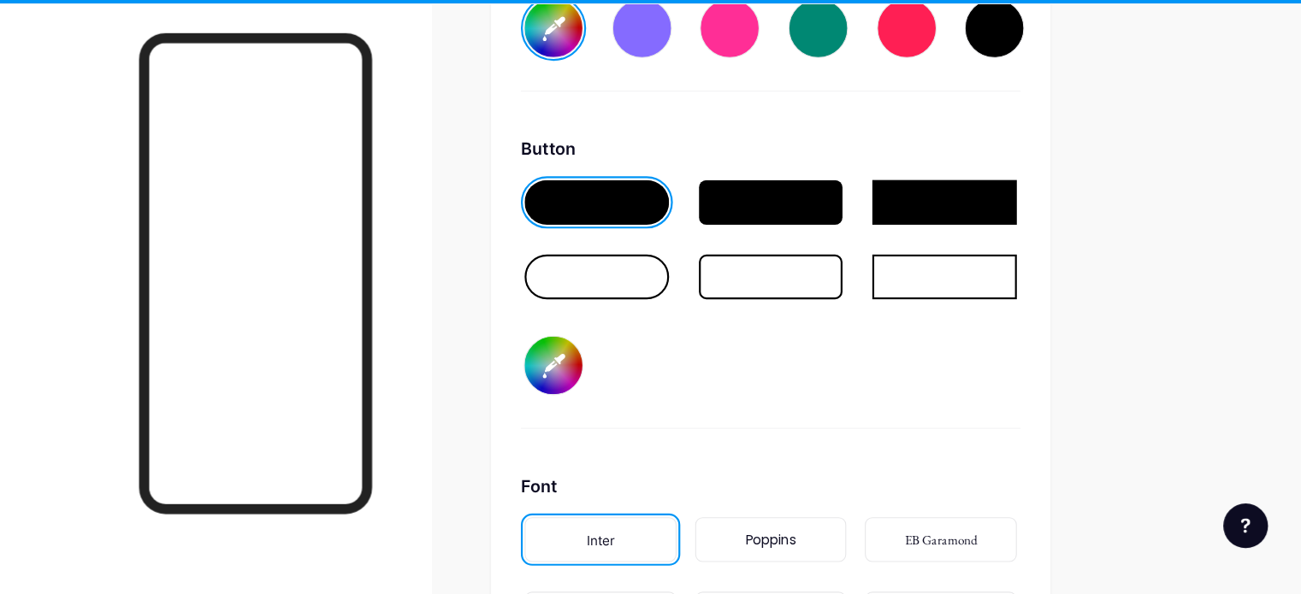
type input "#cda32b"
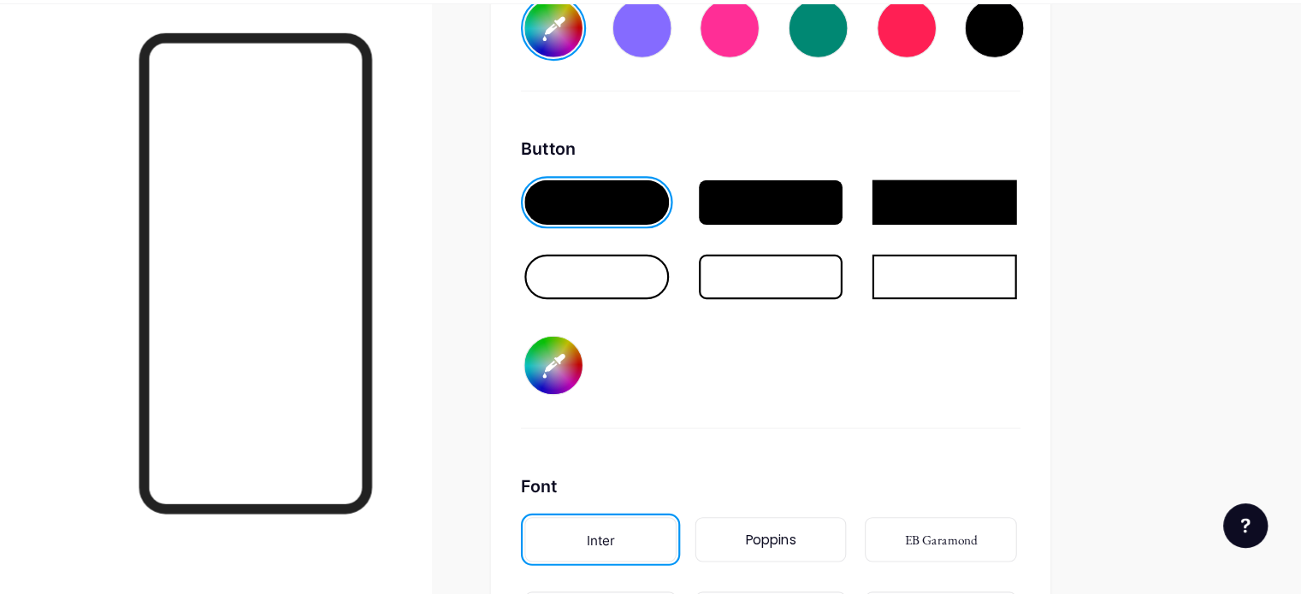
type input "#ffffff"
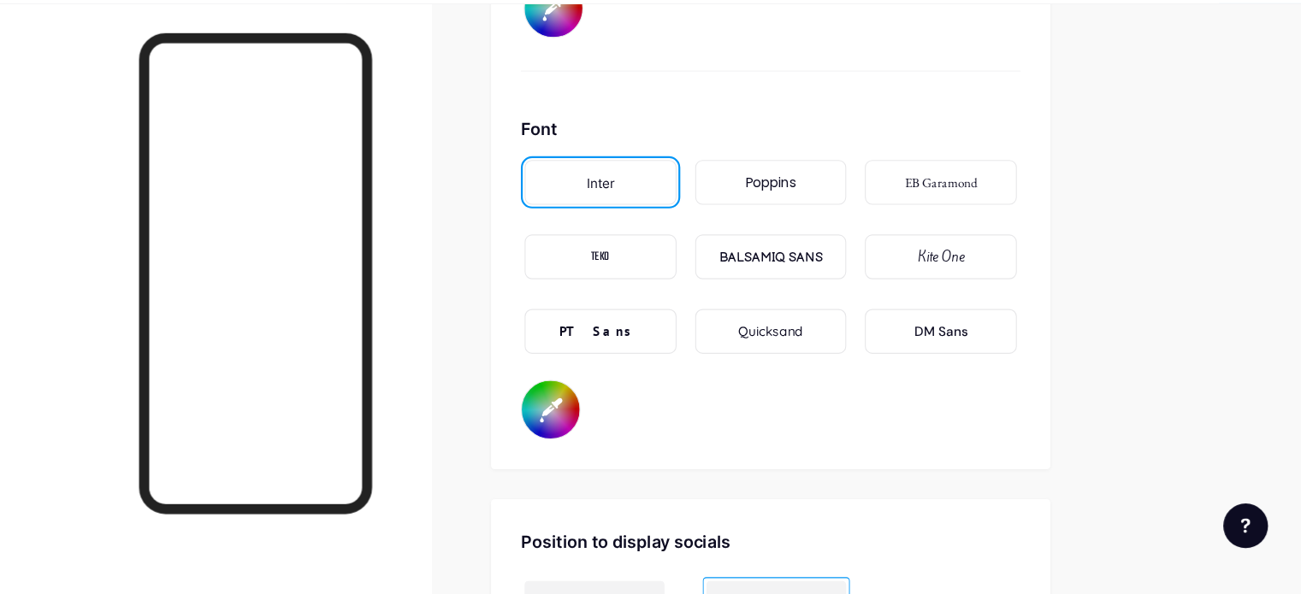
scroll to position [2926, 0]
click at [838, 219] on div "Poppins" at bounding box center [790, 216] width 139 height 41
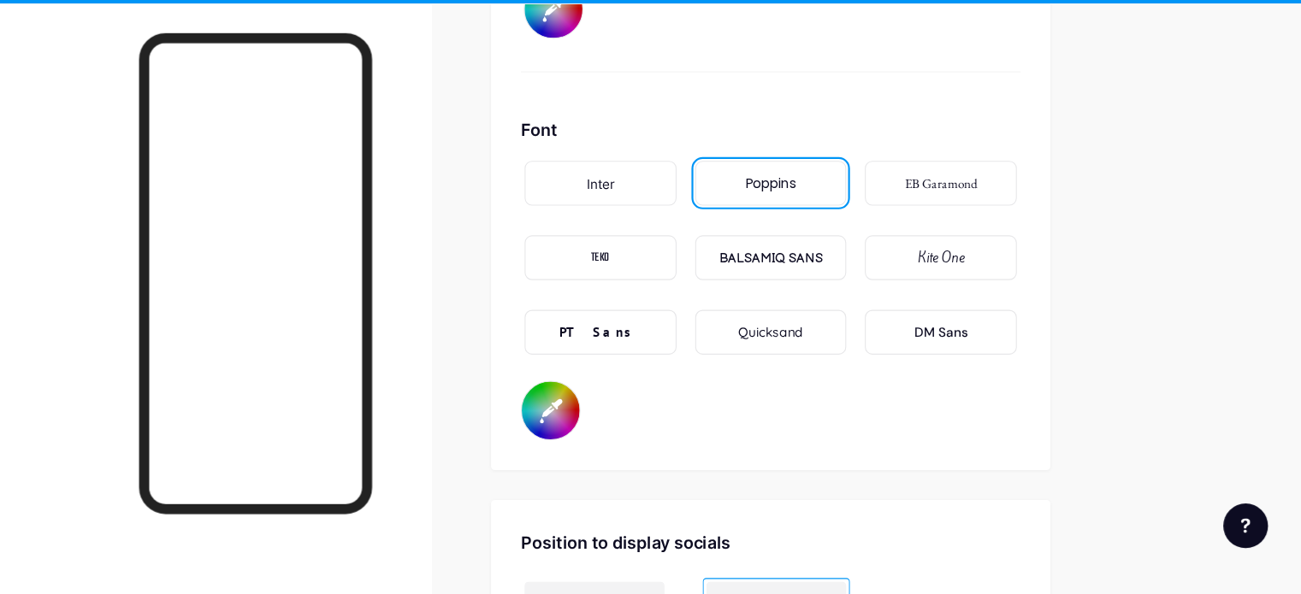
type input "#cda32b"
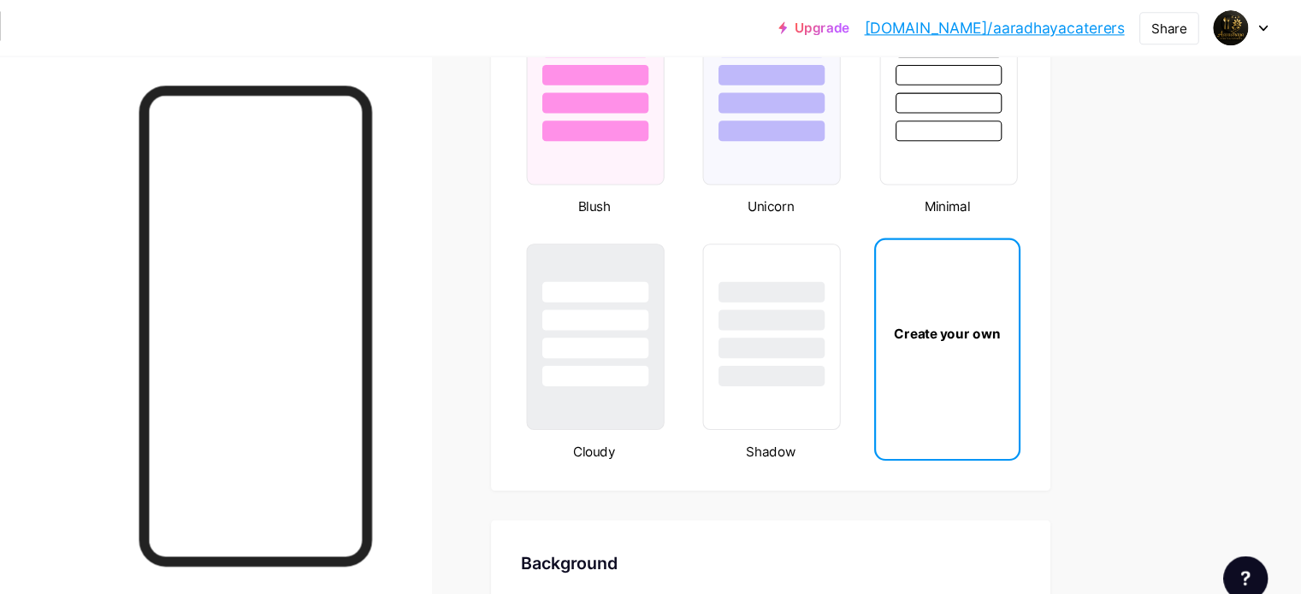
scroll to position [1861, 0]
click at [841, 286] on div at bounding box center [791, 294] width 100 height 20
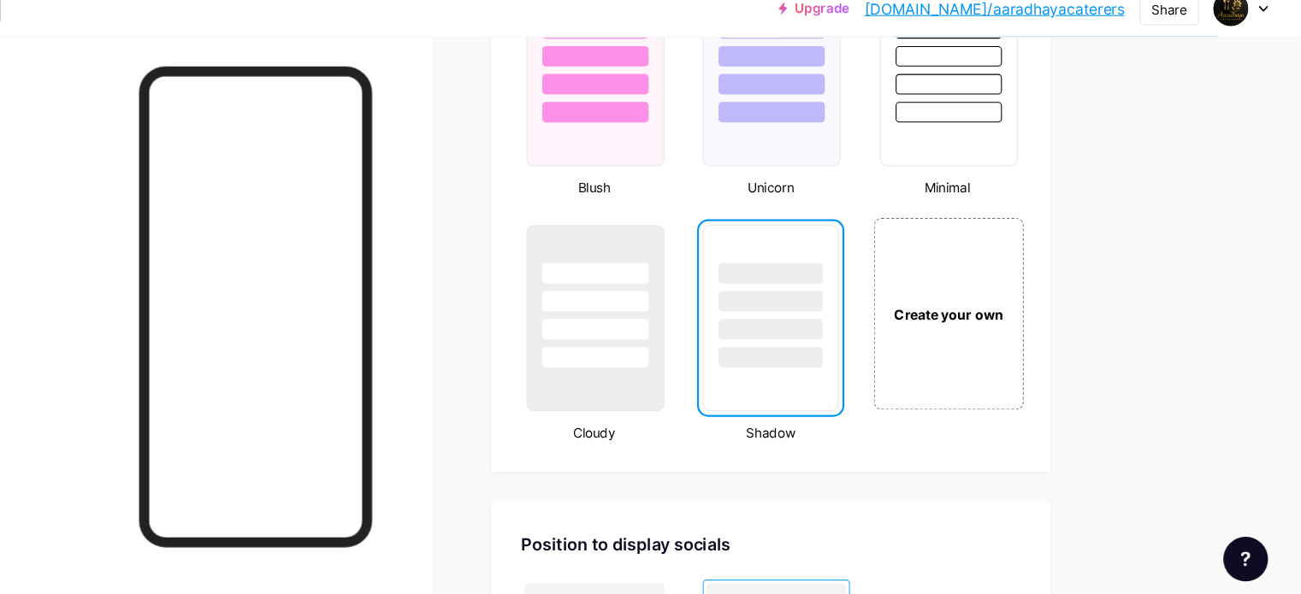
click at [1017, 297] on div "Create your own" at bounding box center [953, 306] width 128 height 19
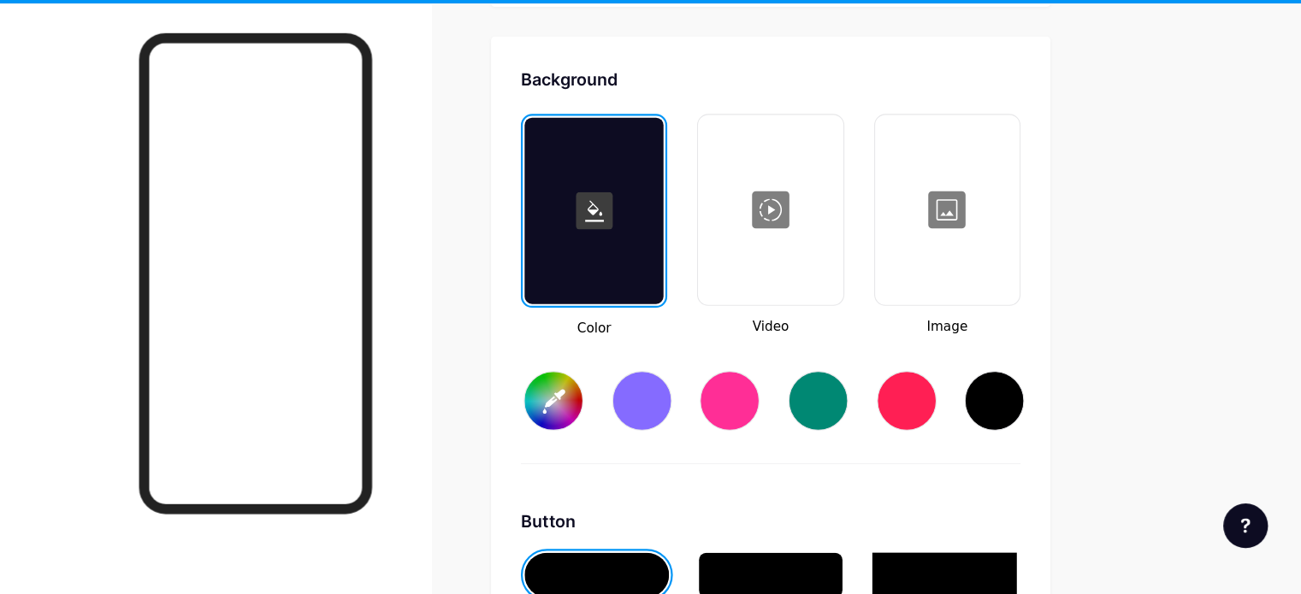
scroll to position [2264, 0]
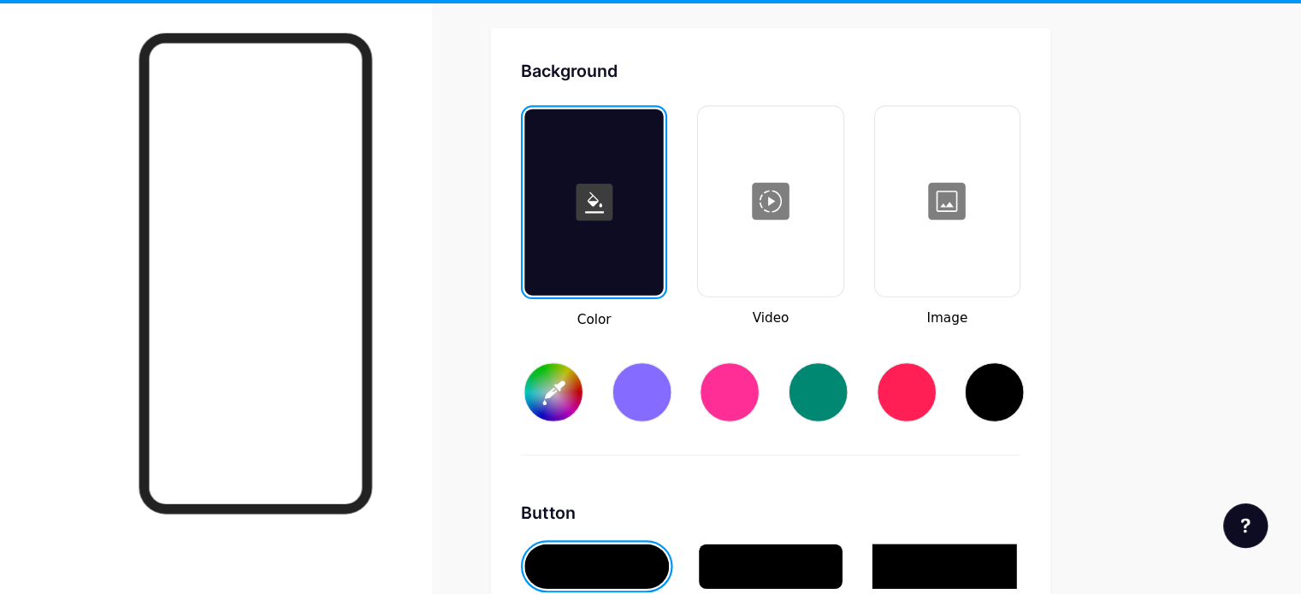
type input "#ffffff"
type input "#000000"
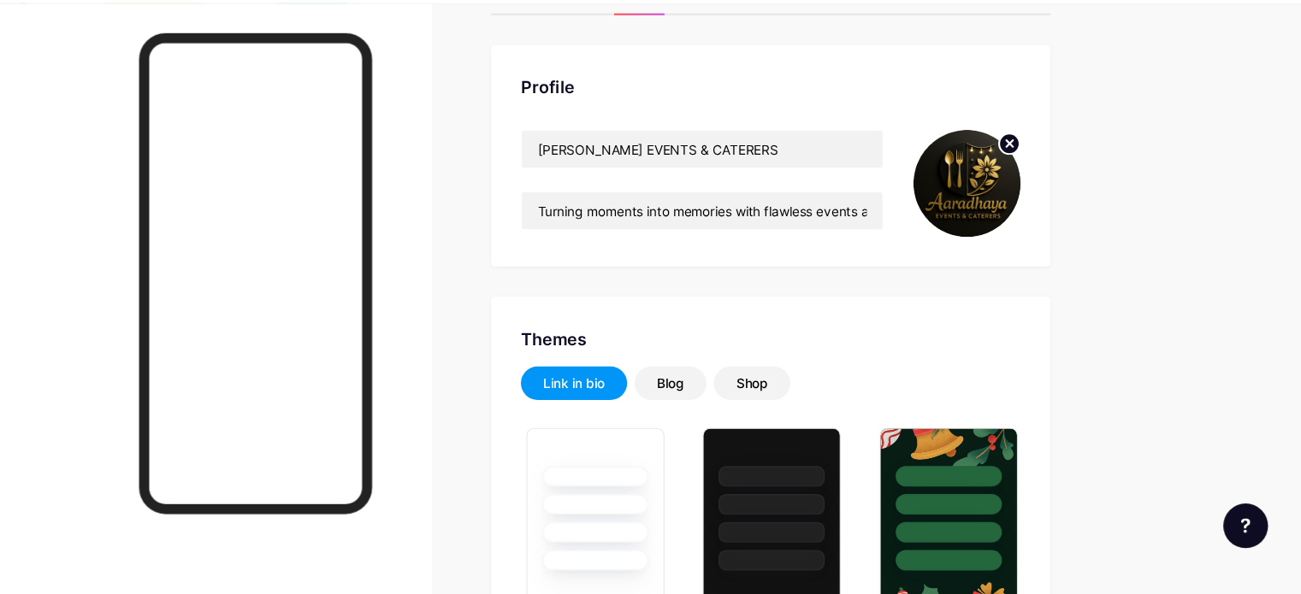
scroll to position [216, 0]
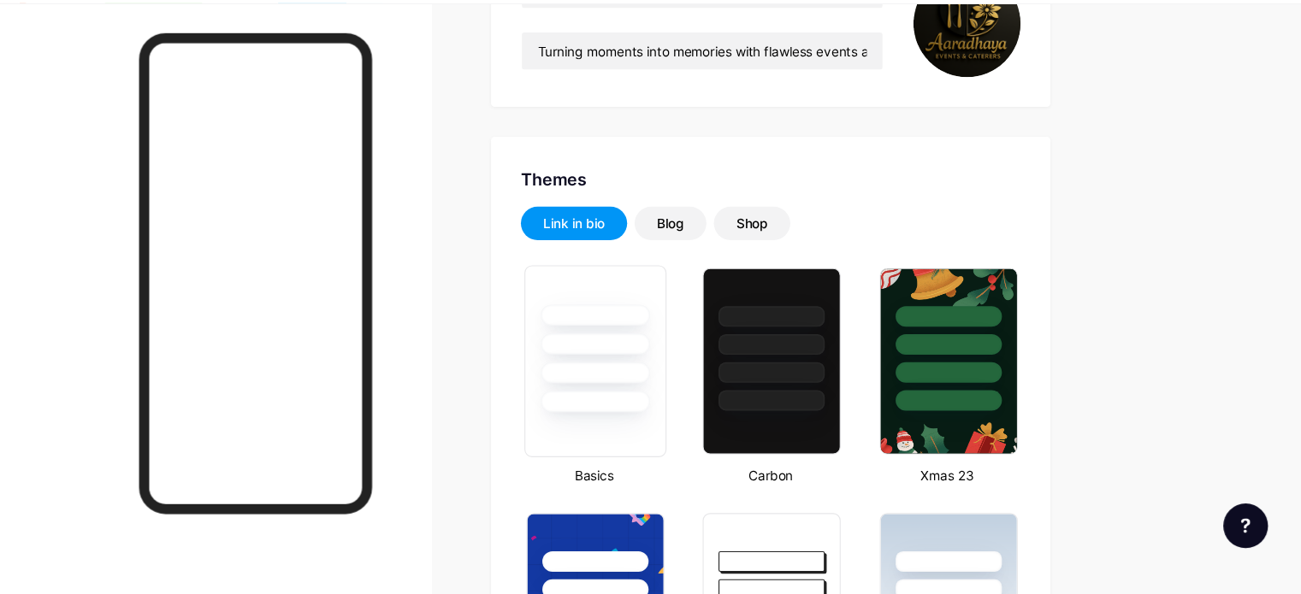
click at [674, 333] on div at bounding box center [629, 338] width 100 height 20
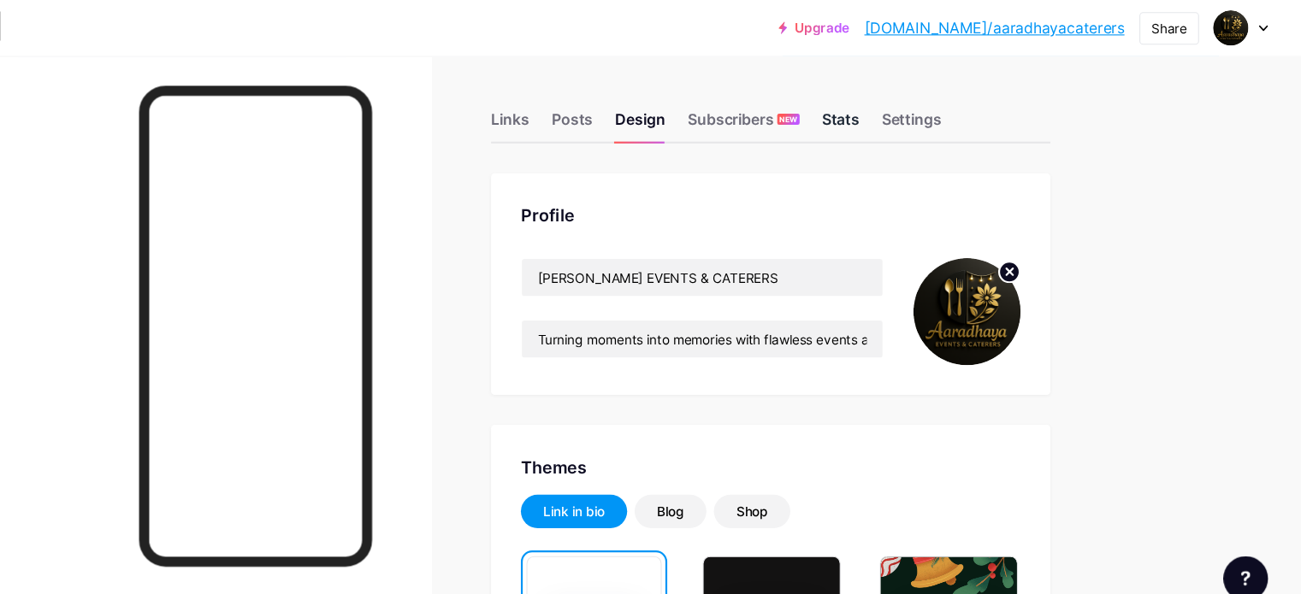
click at [871, 103] on div "Stats" at bounding box center [854, 114] width 34 height 31
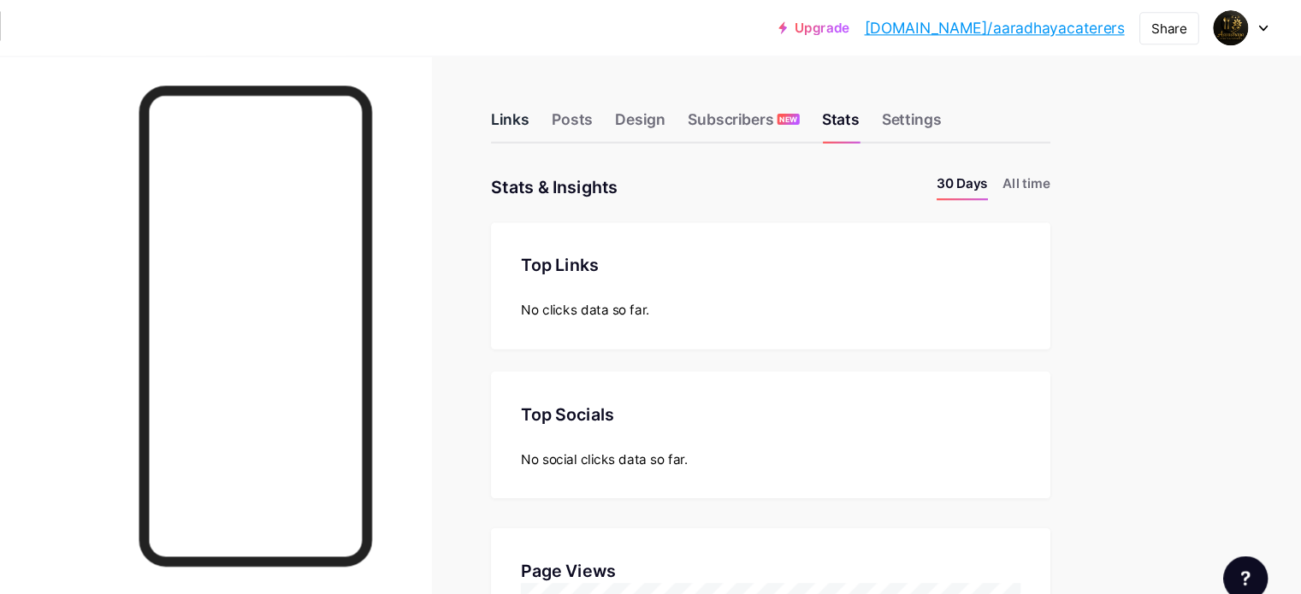
click at [569, 101] on div "Links" at bounding box center [551, 114] width 35 height 31
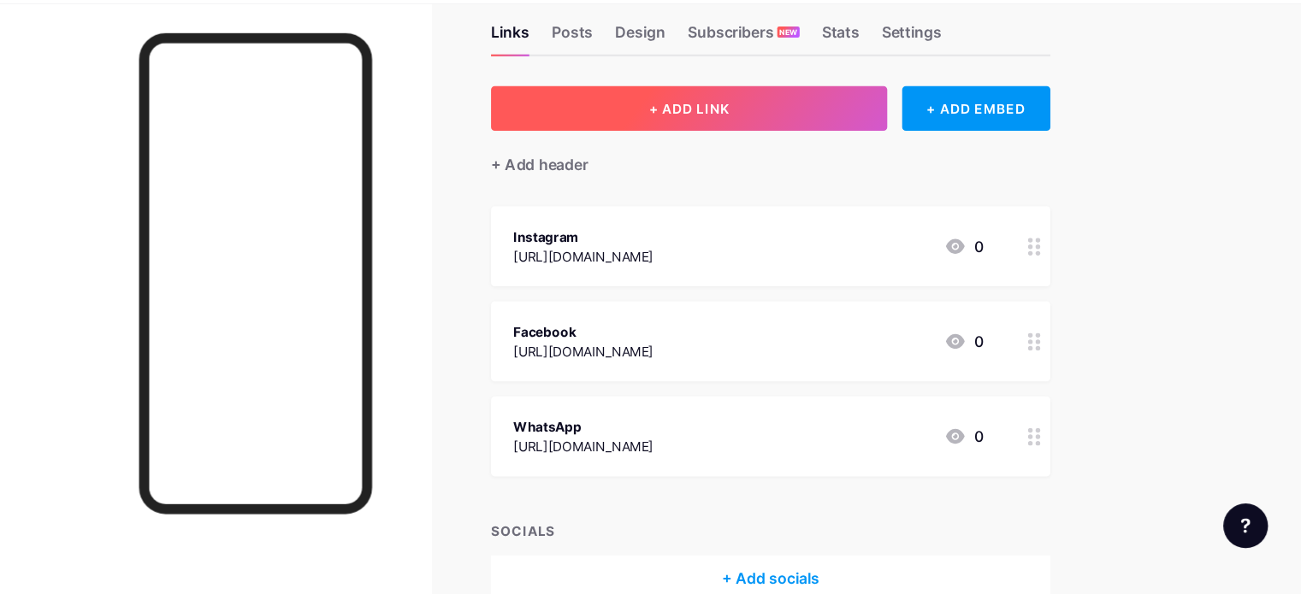
scroll to position [32, 0]
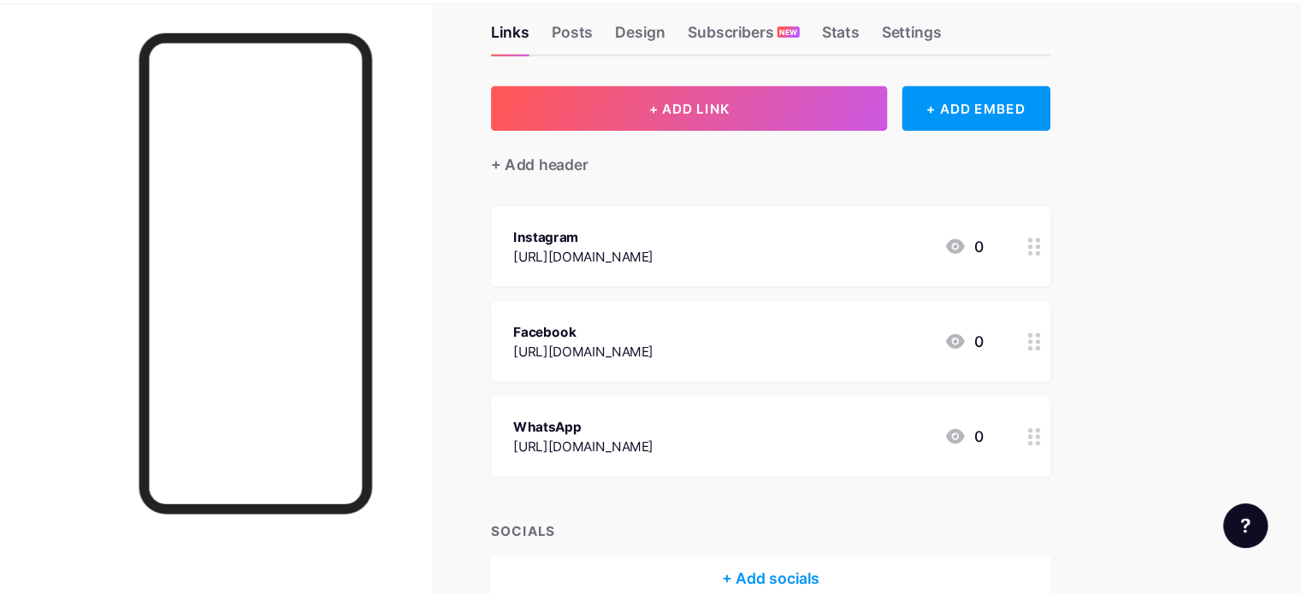
click at [682, 260] on div "Instagram" at bounding box center [618, 266] width 128 height 18
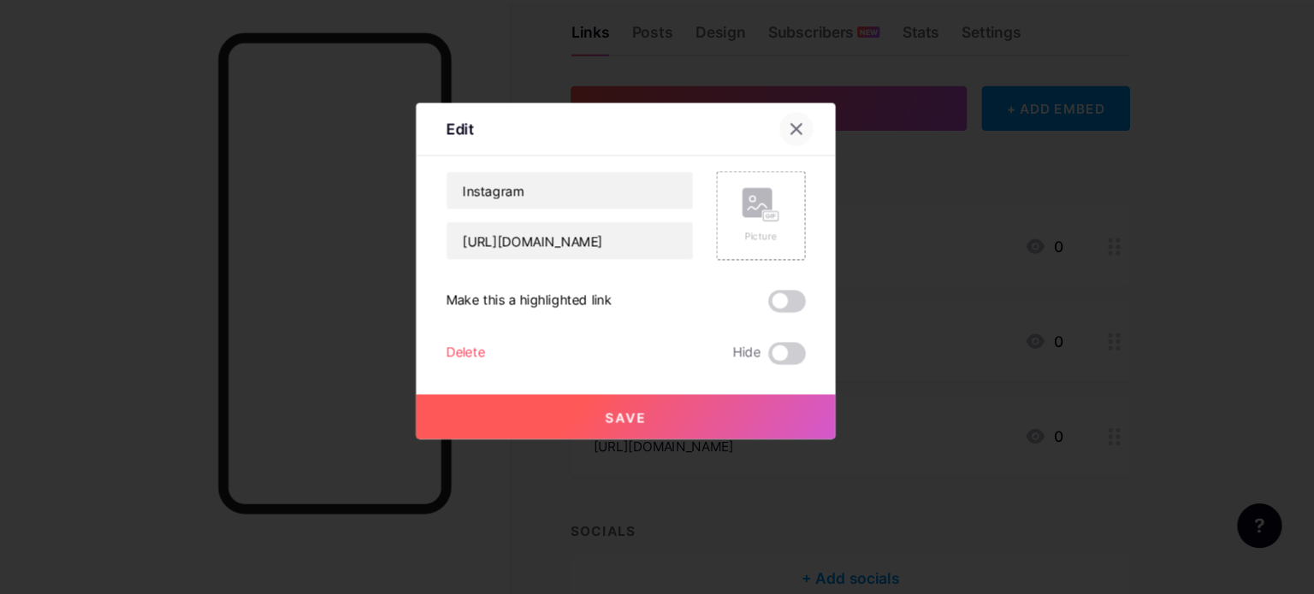
click at [809, 168] on icon at bounding box center [813, 166] width 9 height 9
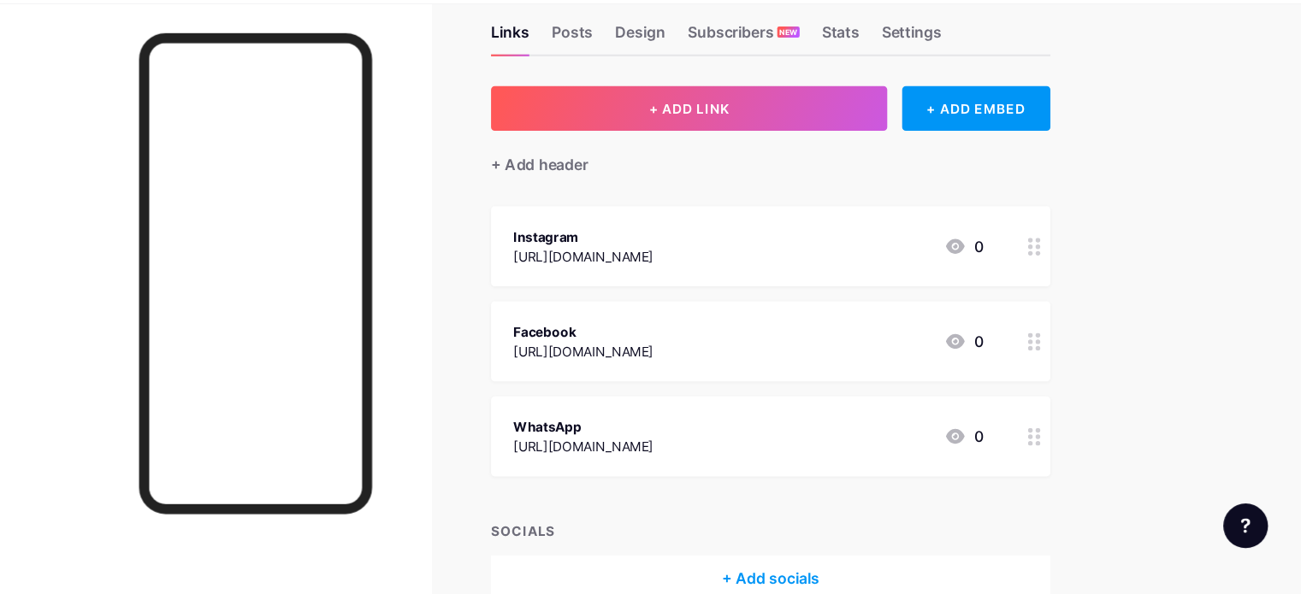
click at [985, 271] on div "Instagram [URL][DOMAIN_NAME] 0" at bounding box center [769, 274] width 431 height 39
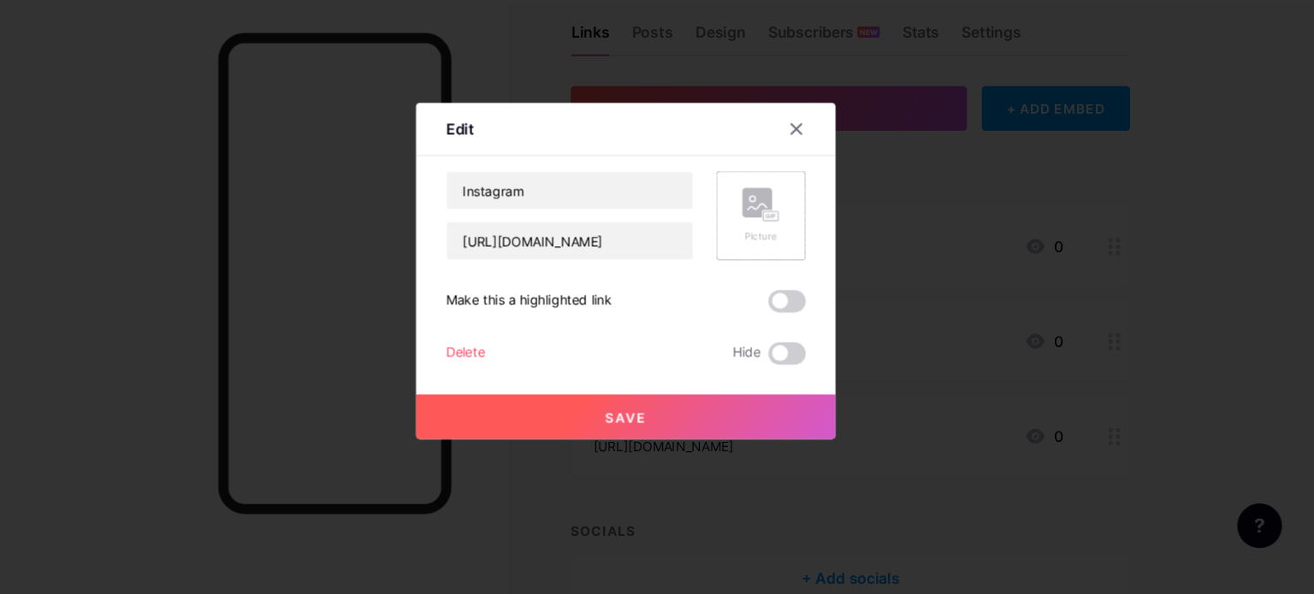
click at [793, 251] on div "Picture" at bounding box center [781, 246] width 82 height 82
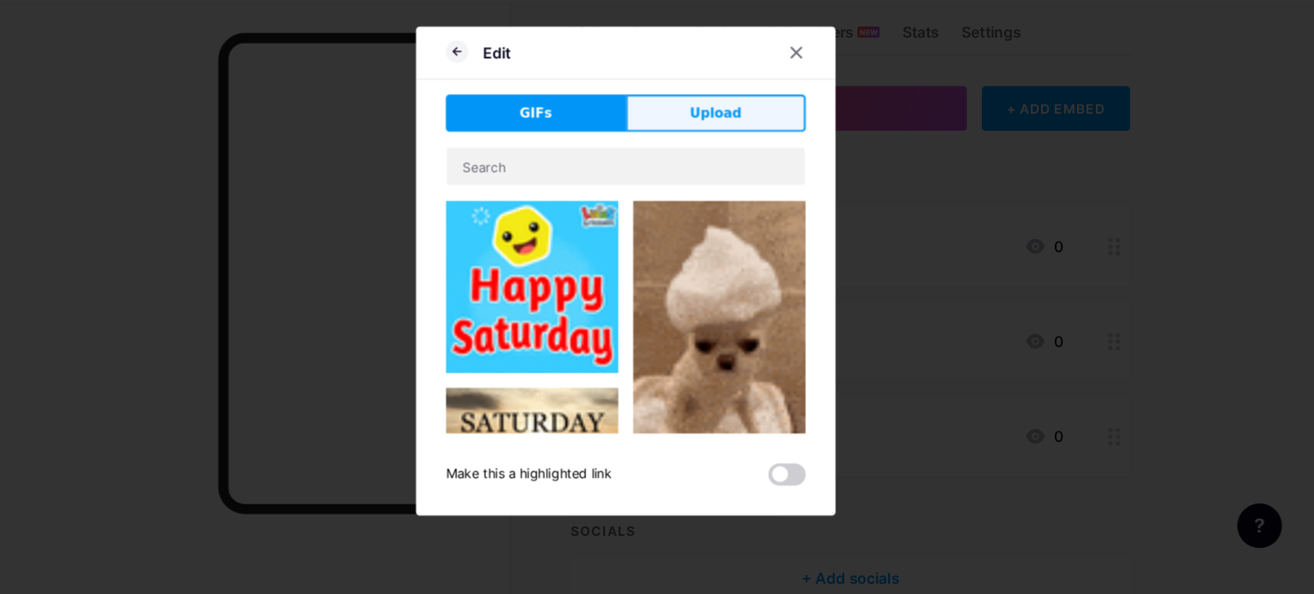
click at [688, 145] on button "Upload" at bounding box center [739, 152] width 165 height 34
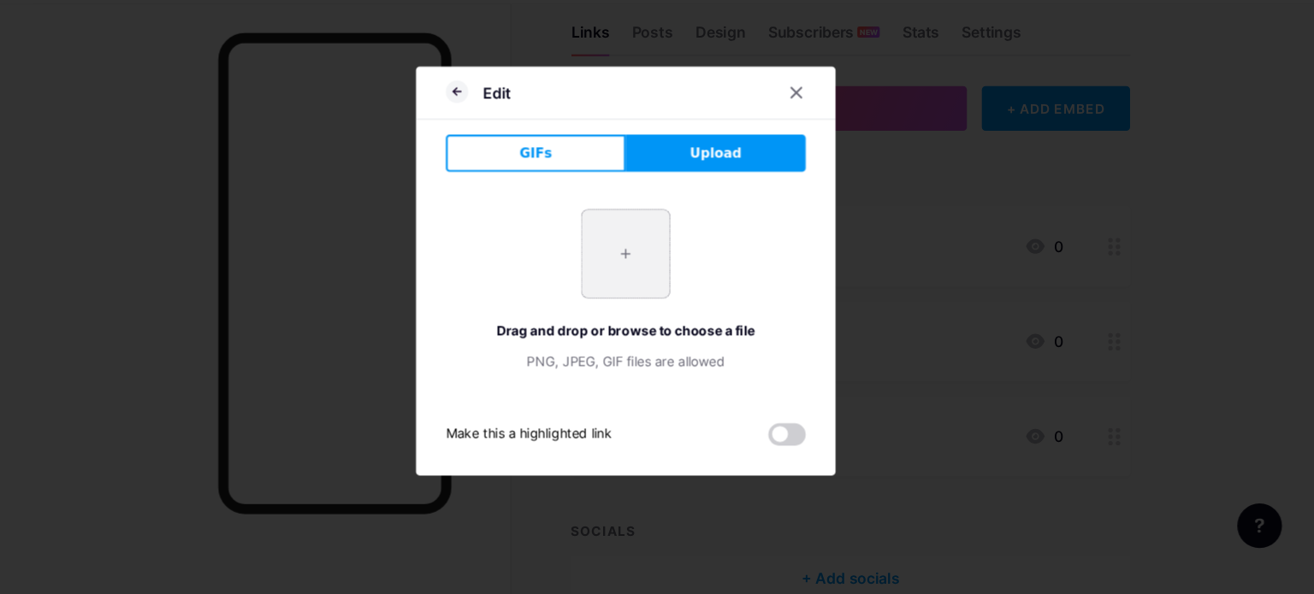
click at [647, 252] on input "file" at bounding box center [657, 281] width 80 height 80
type input "C:\fakepath\Dr. [PERSON_NAME] 5.jpg"
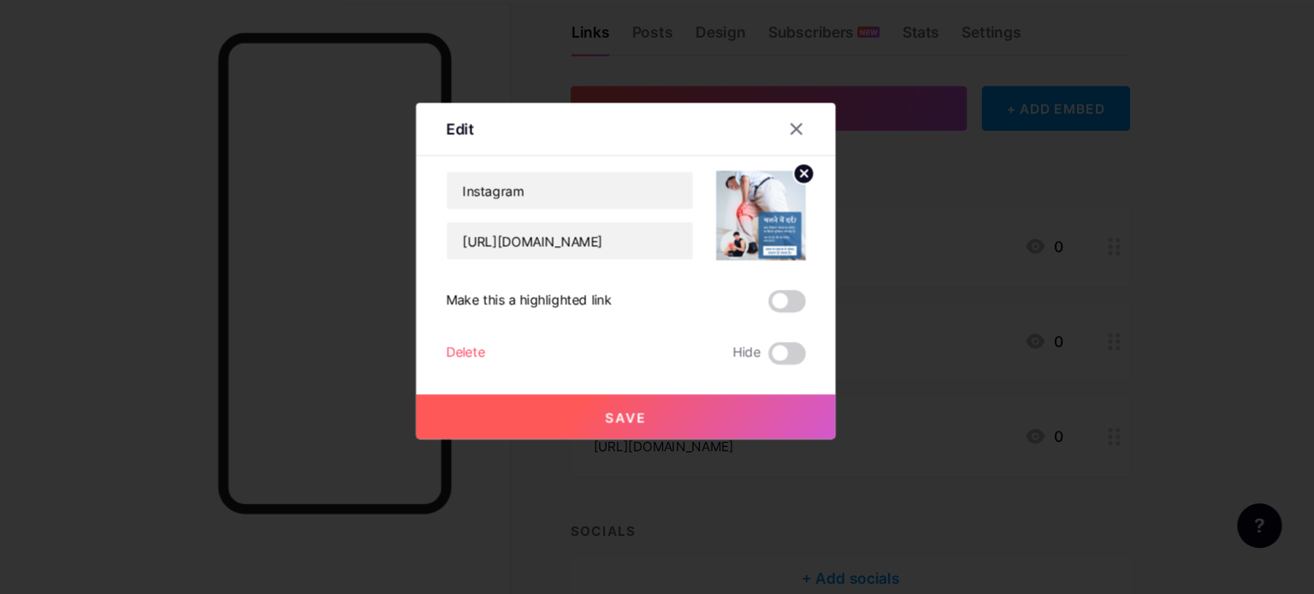
click at [818, 204] on icon at bounding box center [821, 207] width 6 height 6
click at [806, 166] on icon at bounding box center [813, 167] width 14 height 14
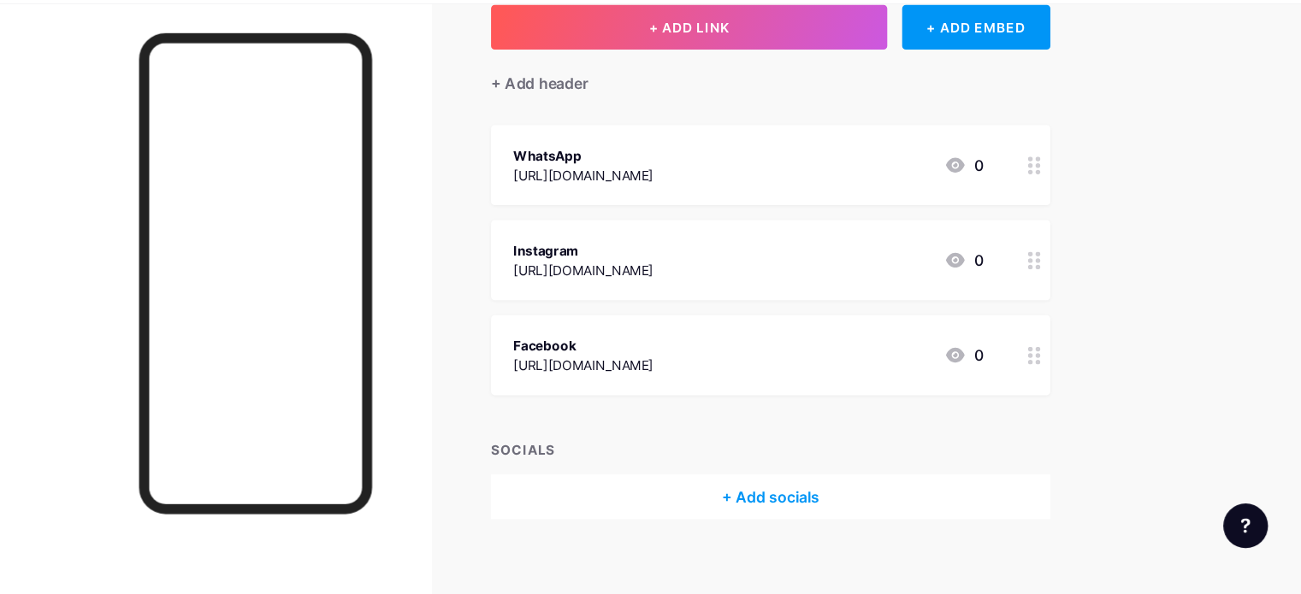
scroll to position [121, 0]
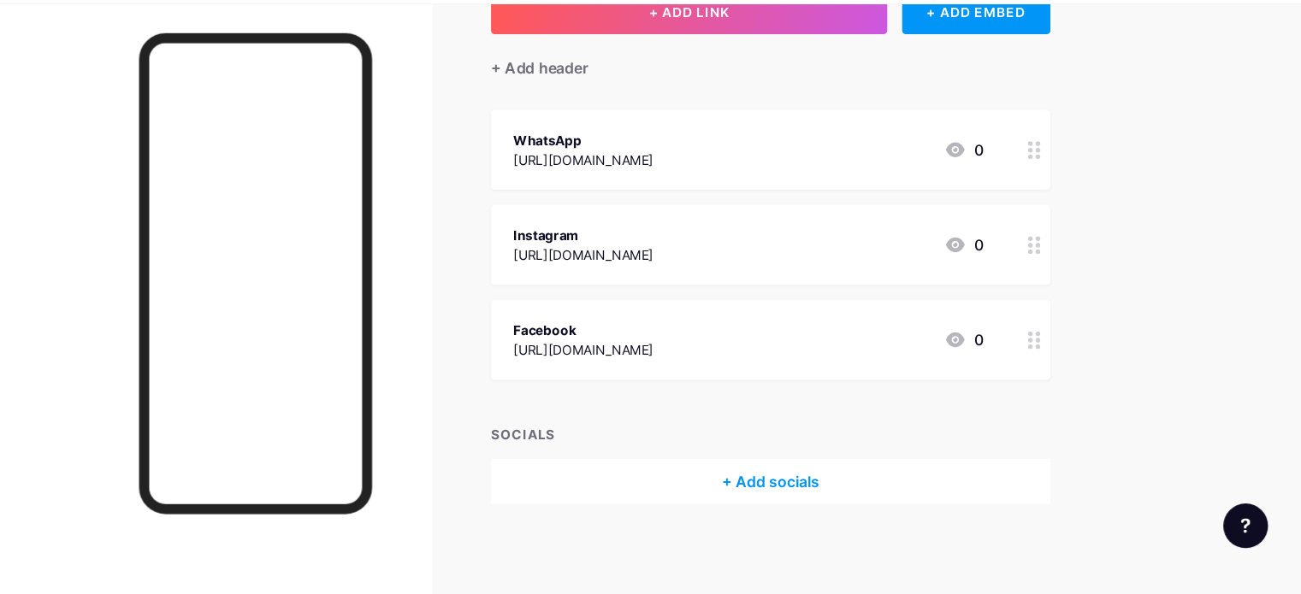
click at [940, 188] on div "WhatsApp [URL][DOMAIN_NAME] 0" at bounding box center [769, 185] width 431 height 39
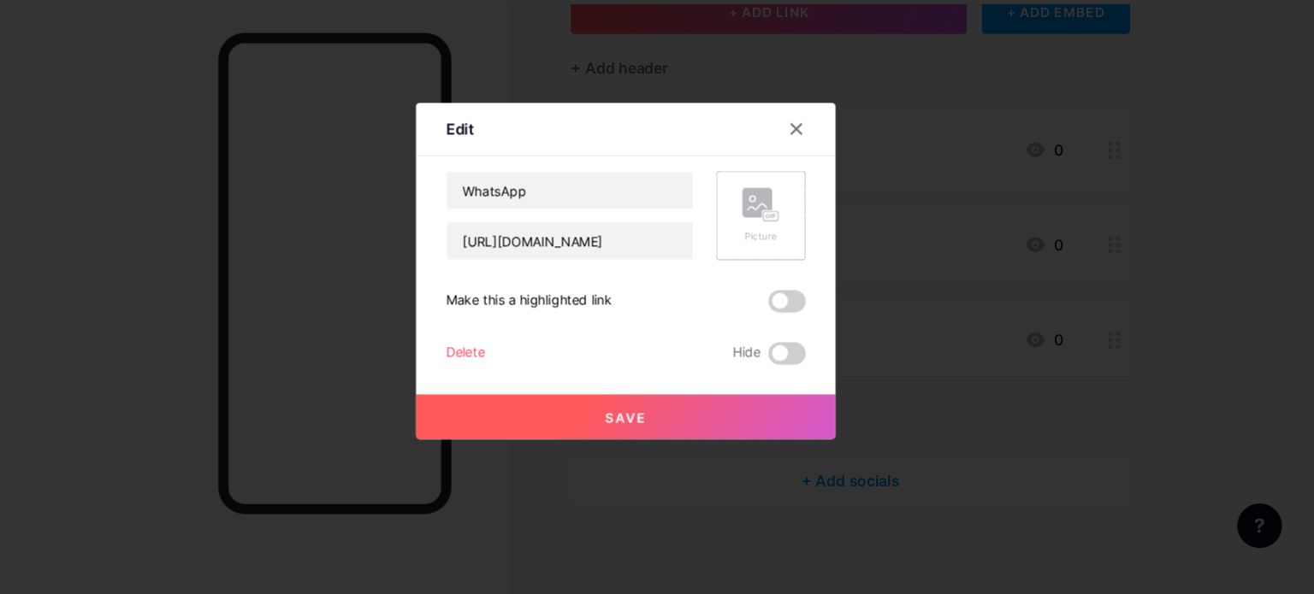
click at [789, 238] on icon at bounding box center [781, 237] width 34 height 32
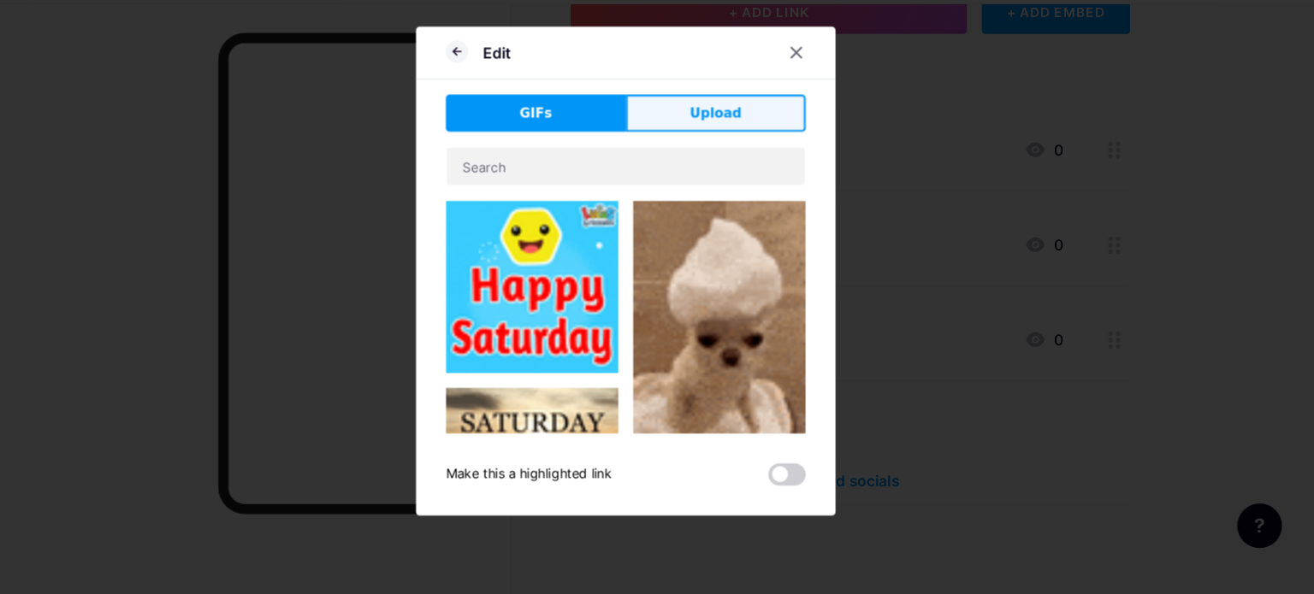
click at [778, 153] on button "Upload" at bounding box center [739, 152] width 165 height 34
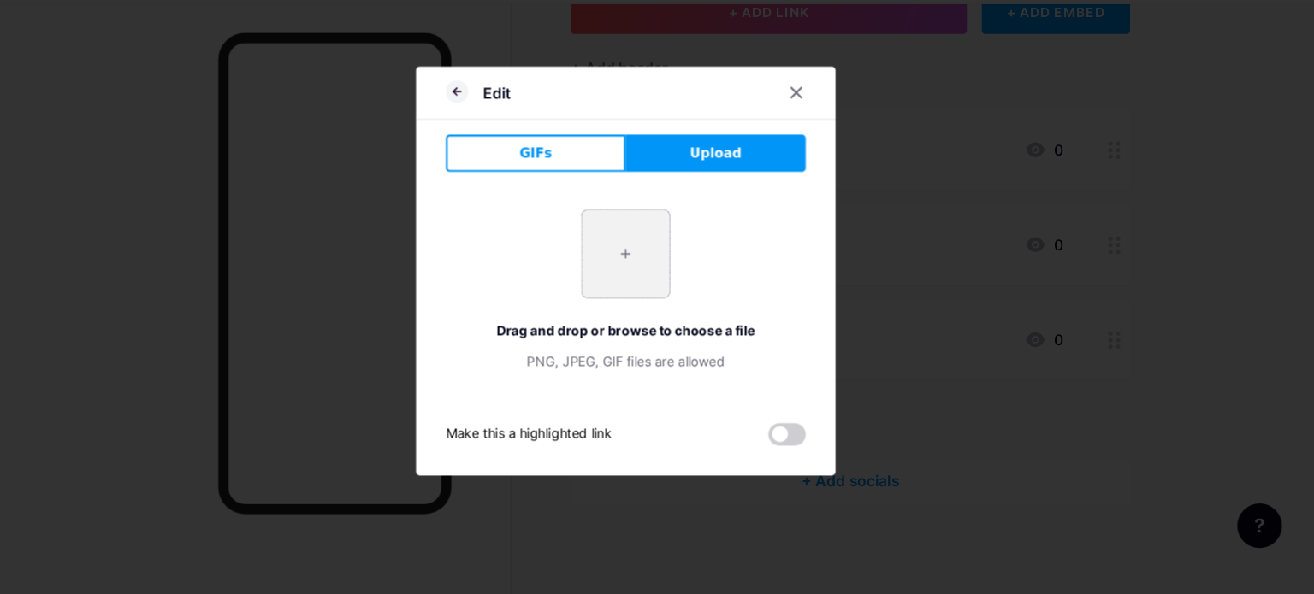
click at [675, 287] on input "file" at bounding box center [657, 281] width 80 height 80
type input "C:\fakepath\whatsapp 1.png"
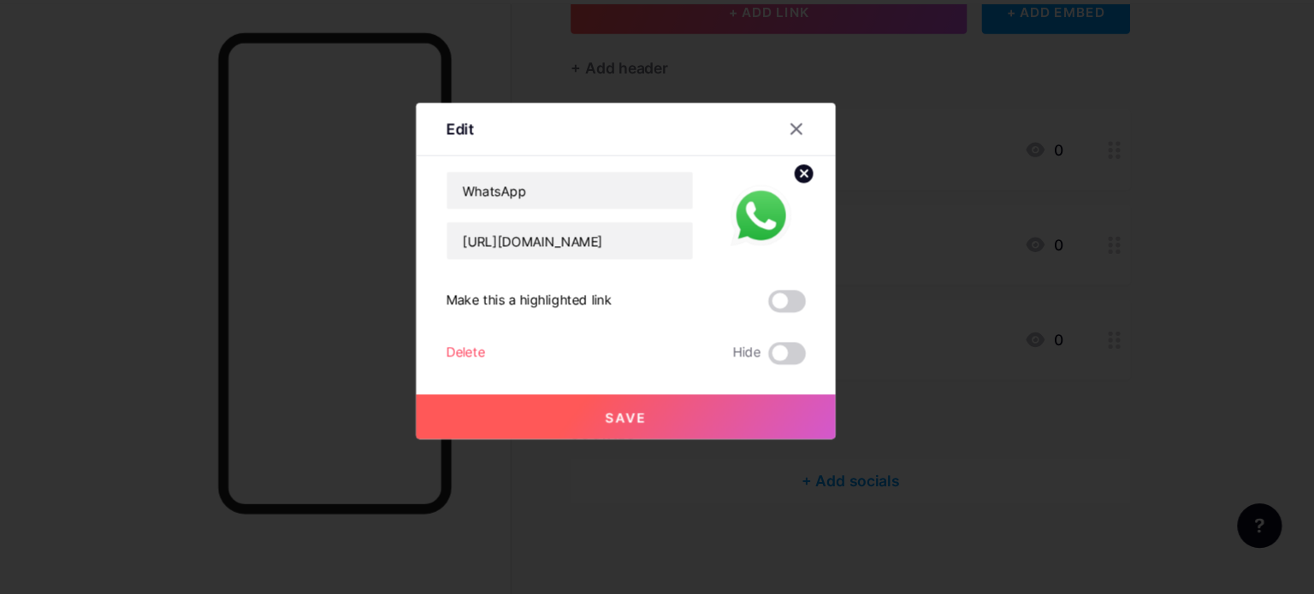
click at [699, 431] on button "Save" at bounding box center [656, 430] width 385 height 41
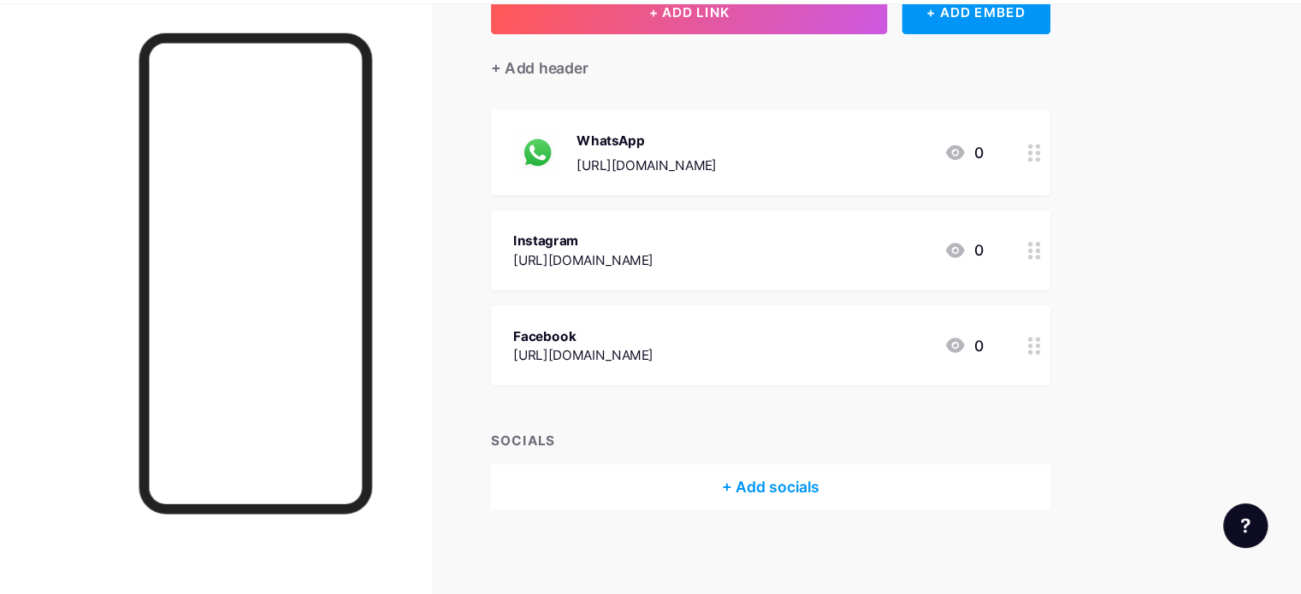
scroll to position [126, 0]
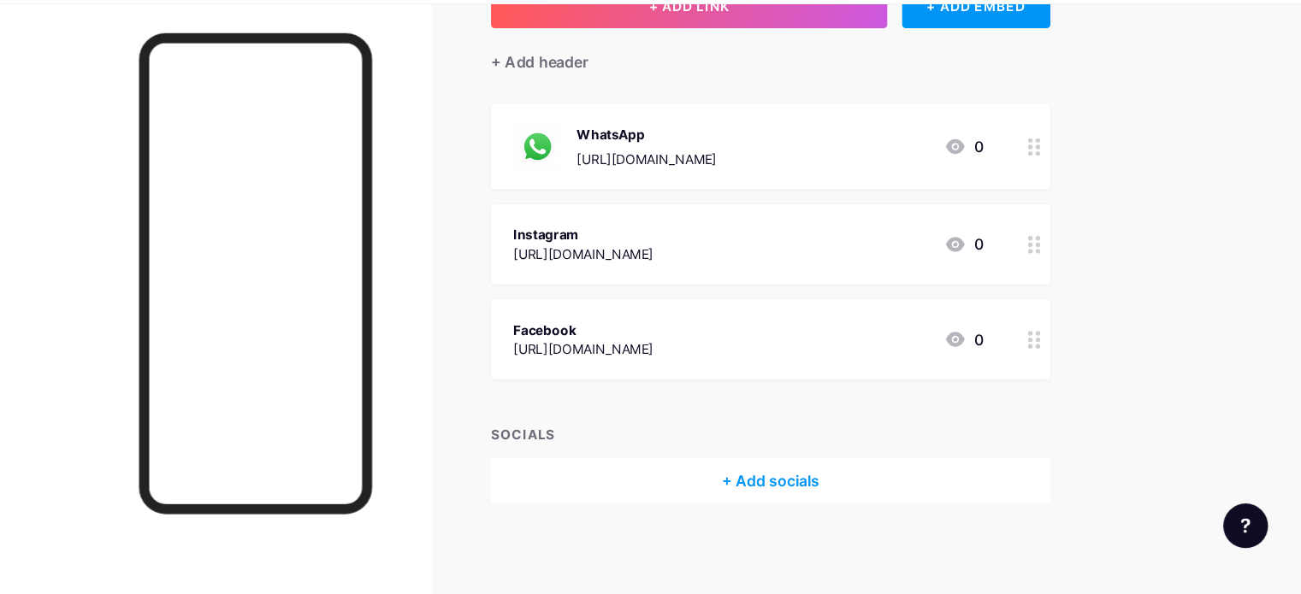
click at [1038, 268] on icon at bounding box center [1032, 273] width 12 height 16
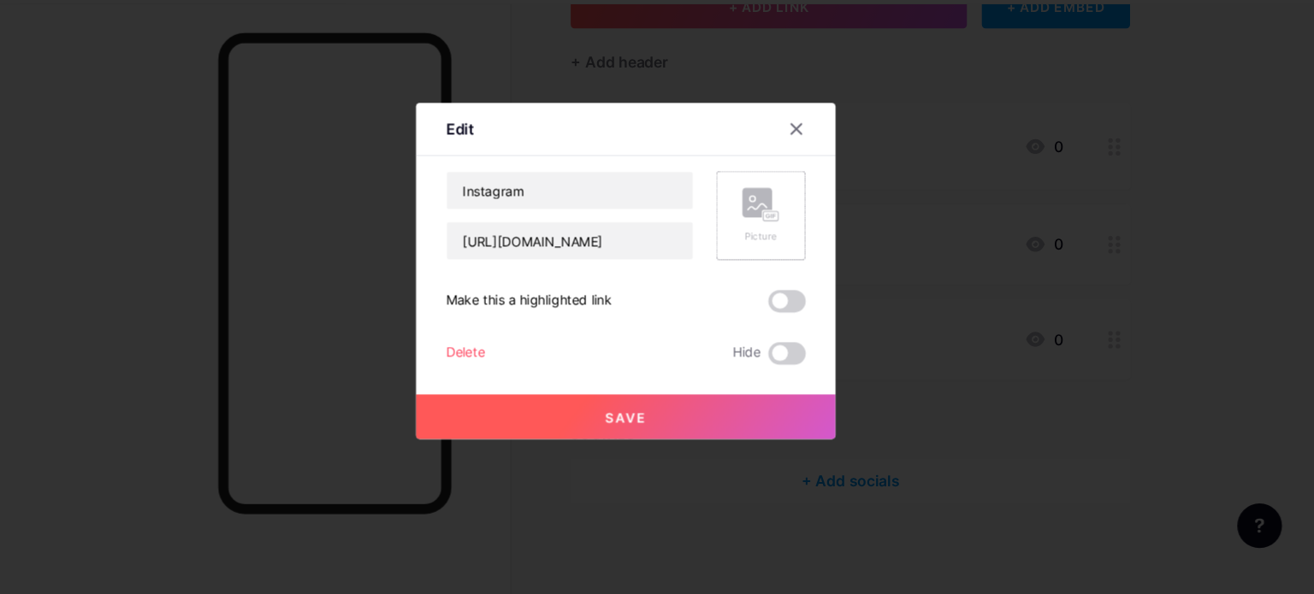
click at [772, 238] on rect at bounding box center [777, 234] width 27 height 27
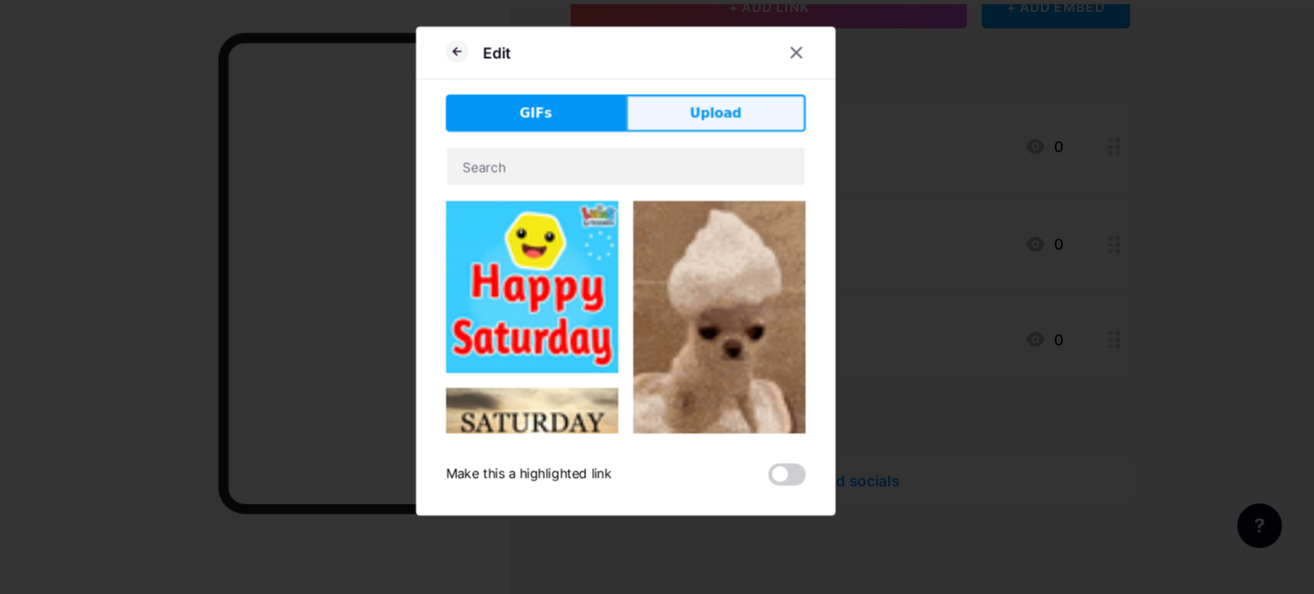
click at [710, 154] on button "Upload" at bounding box center [739, 152] width 165 height 34
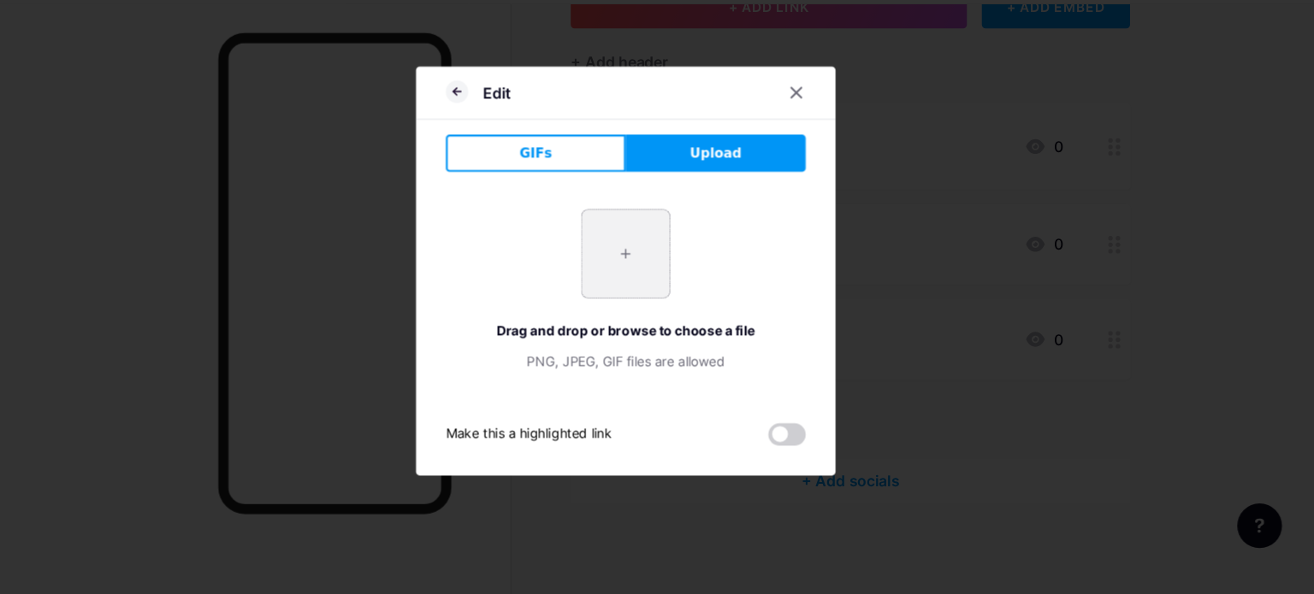
click at [665, 297] on input "file" at bounding box center [657, 281] width 80 height 80
type input "C:\fakepath\whatsapp 2.png"
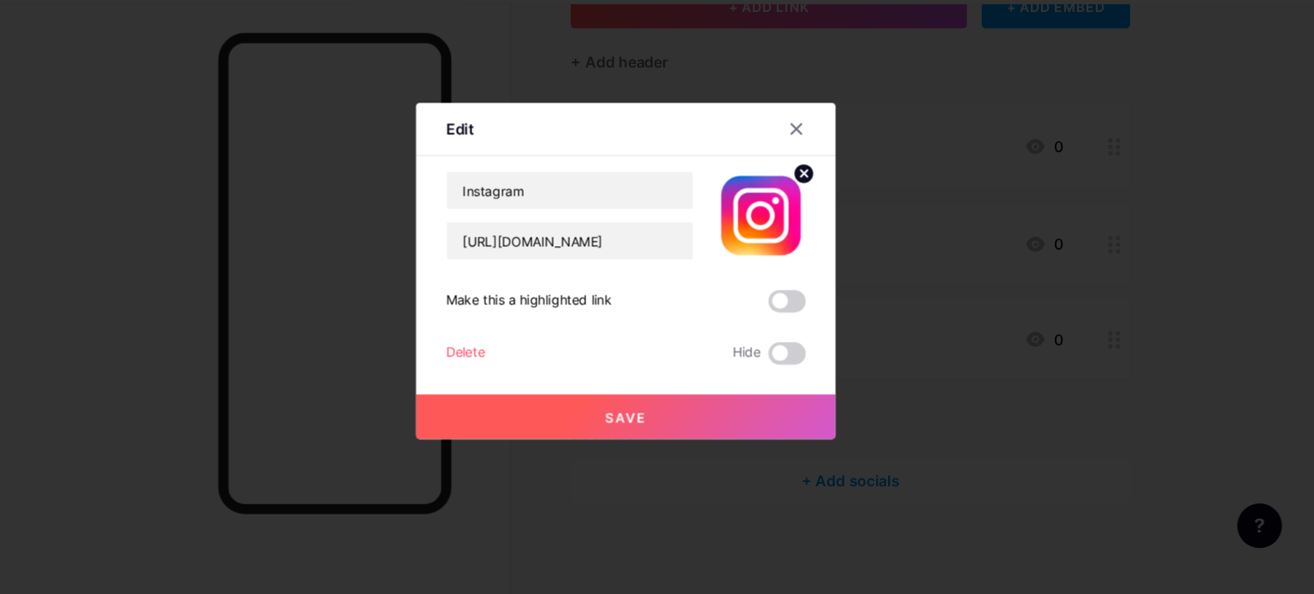
click at [628, 412] on button "Save" at bounding box center [656, 430] width 385 height 41
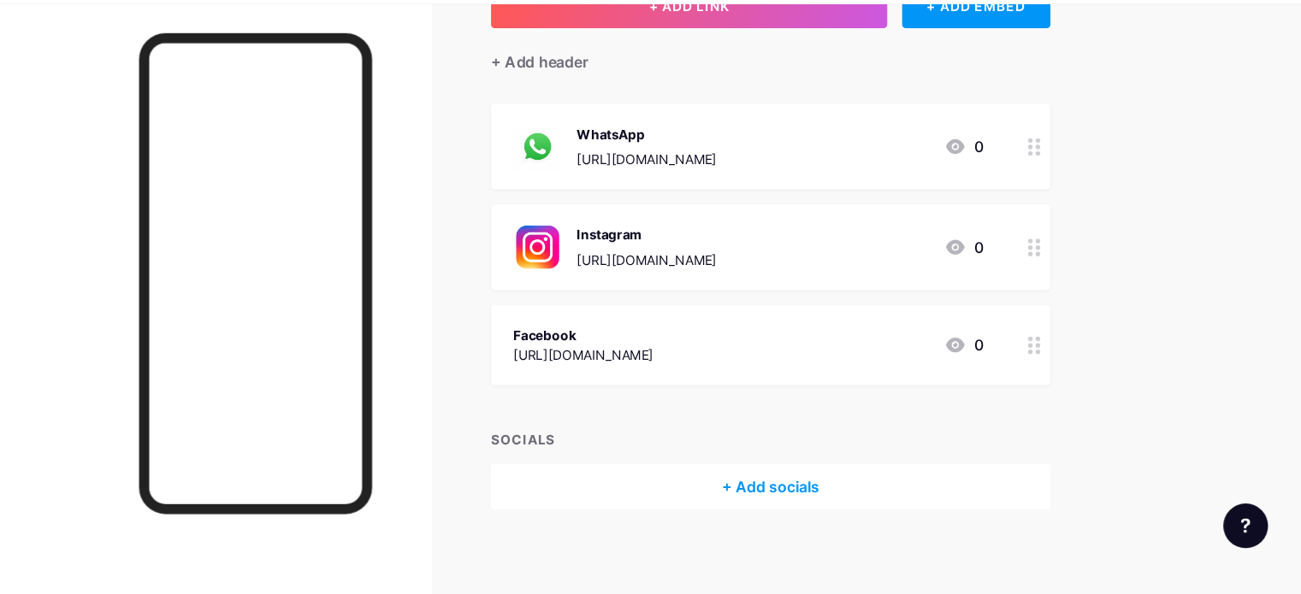
click at [741, 163] on div "WhatsApp" at bounding box center [676, 171] width 128 height 18
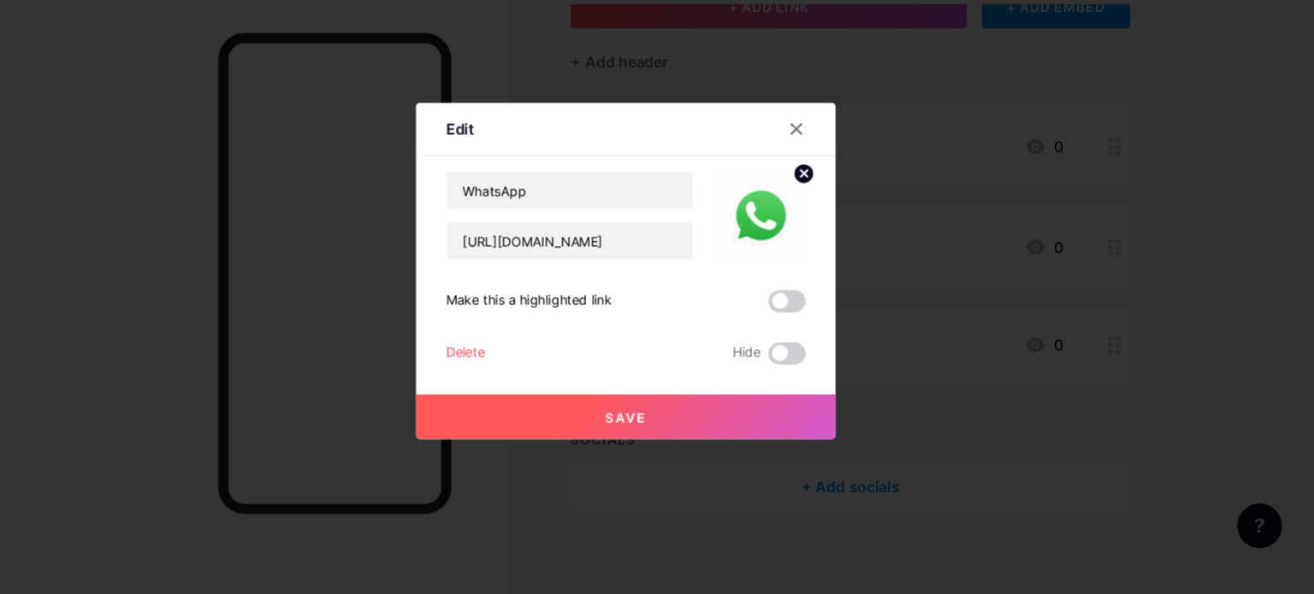
click at [811, 202] on circle at bounding box center [820, 207] width 19 height 19
click at [782, 251] on rect at bounding box center [789, 247] width 15 height 10
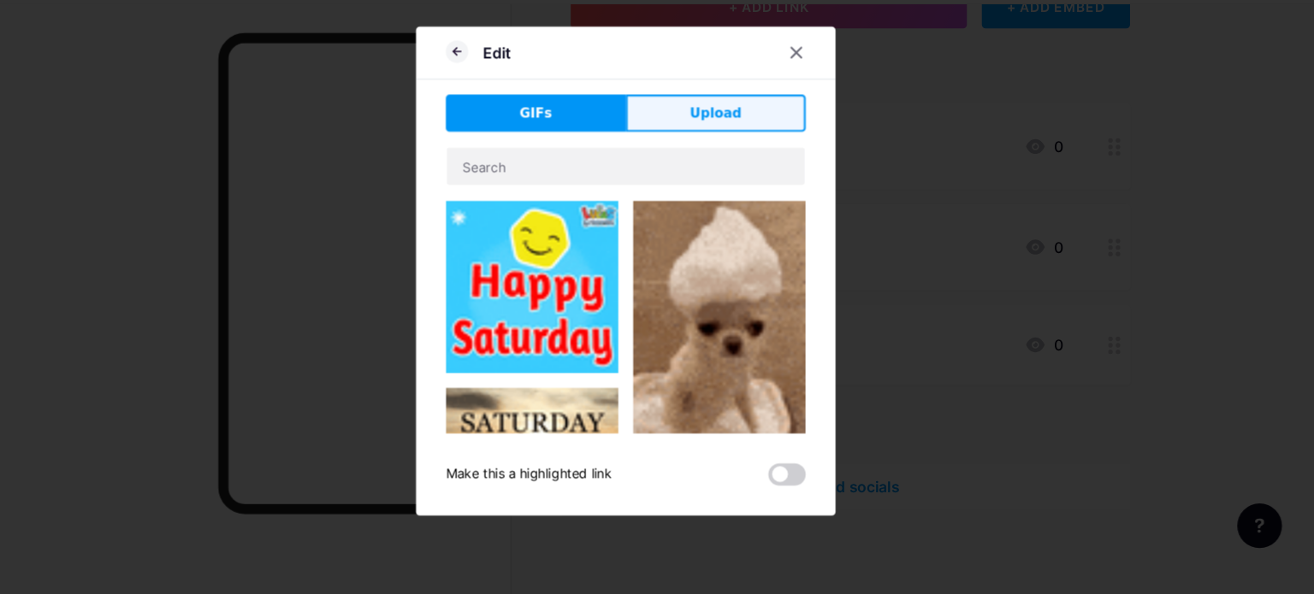
click at [727, 160] on span "Upload" at bounding box center [739, 153] width 47 height 18
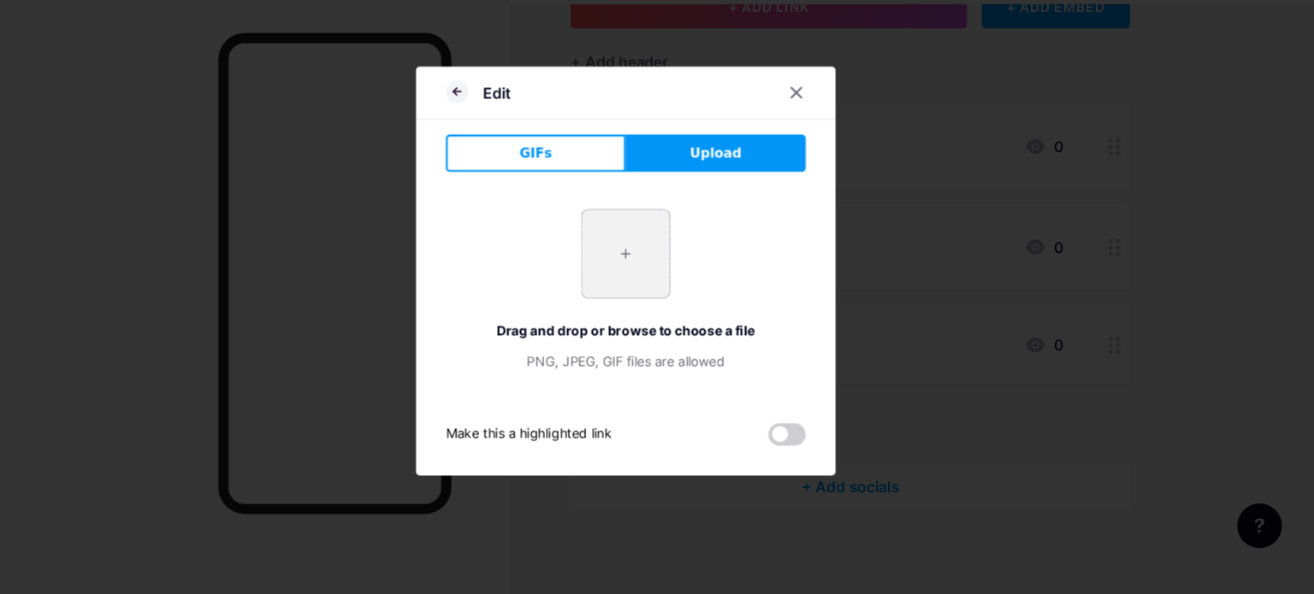
click at [691, 264] on div "+ Drag and drop or browse to choose a file PNG, JPEG, GIF files are allowed" at bounding box center [657, 314] width 330 height 149
click at [667, 265] on input "file" at bounding box center [657, 281] width 80 height 80
type input "C:\fakepath\whatsapp 1.png"
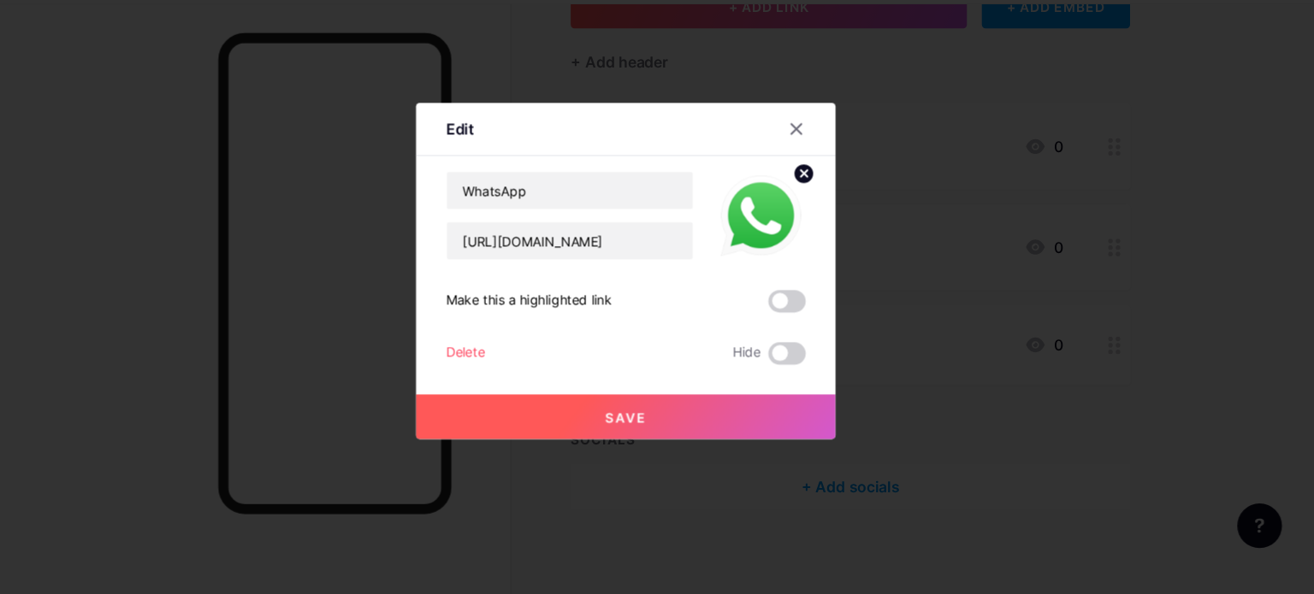
click at [665, 421] on button "Save" at bounding box center [656, 430] width 385 height 41
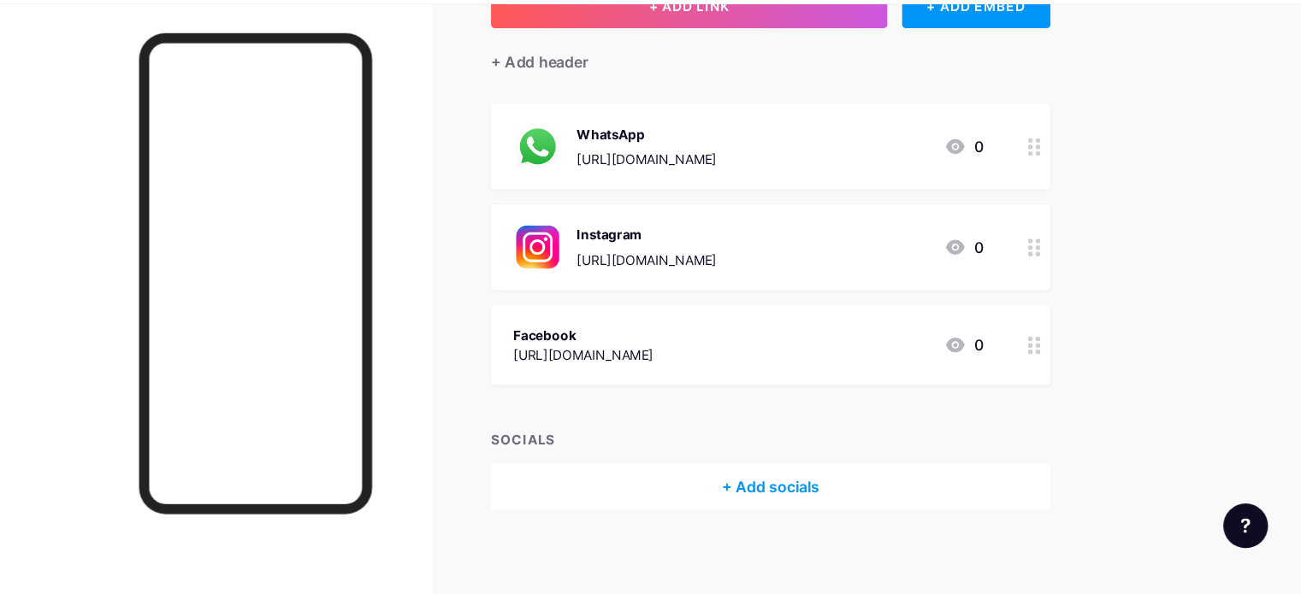
click at [1038, 363] on icon at bounding box center [1032, 365] width 12 height 16
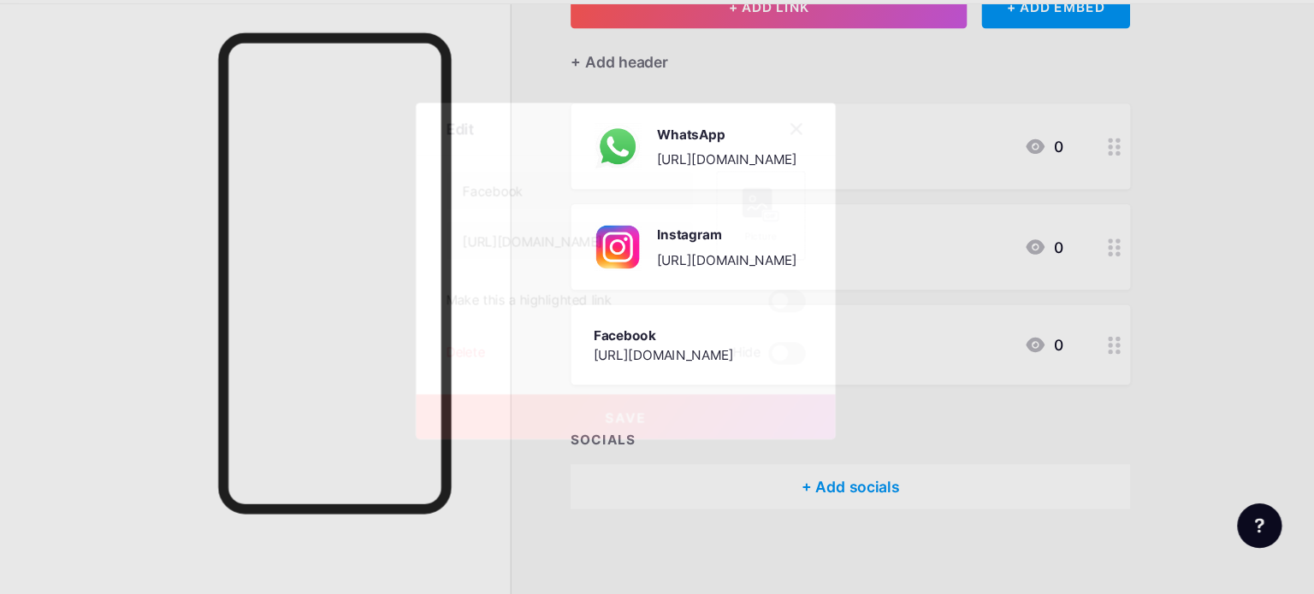
click at [797, 238] on div "Picture" at bounding box center [781, 246] width 82 height 82
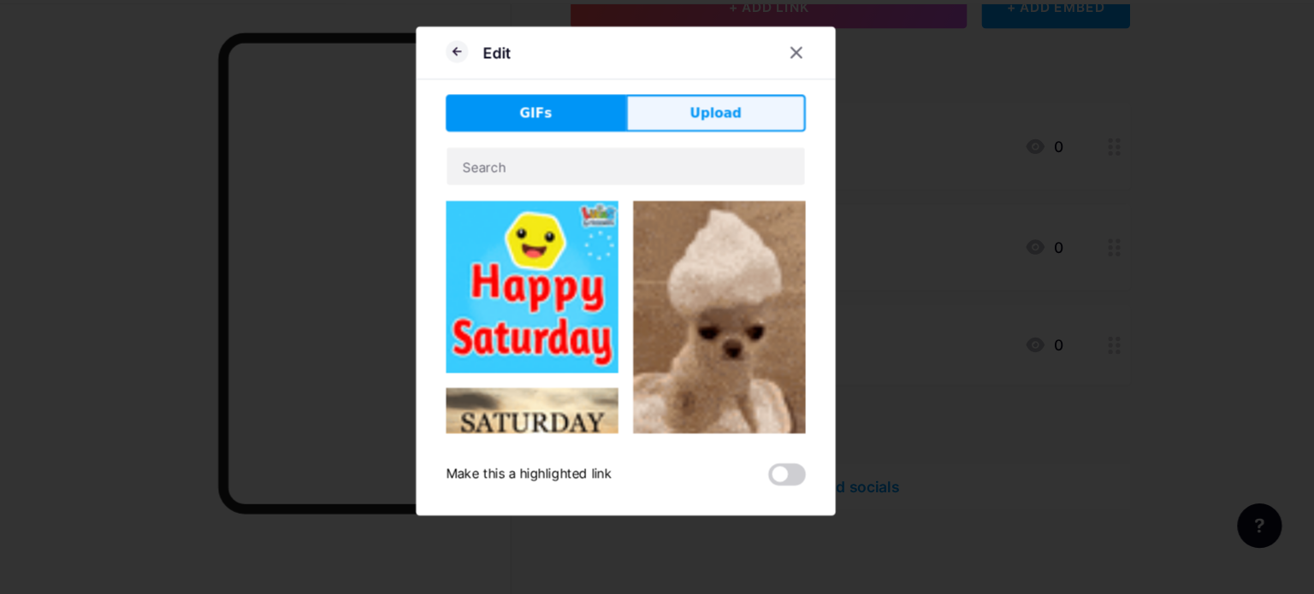
click at [716, 151] on span "Upload" at bounding box center [739, 153] width 47 height 18
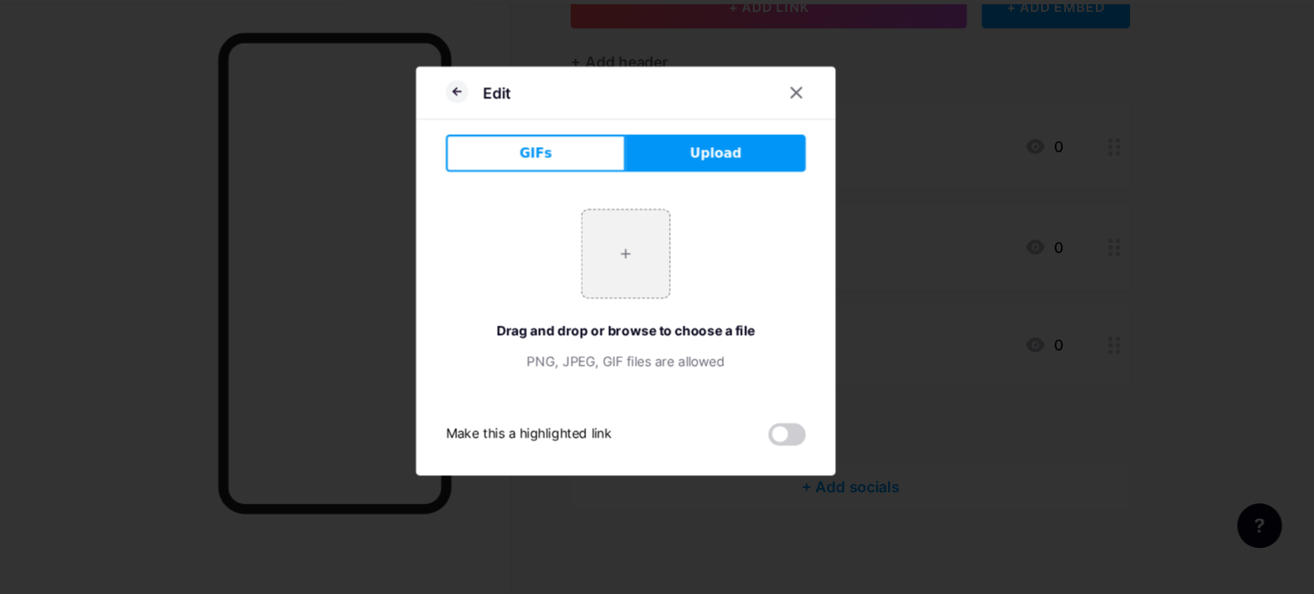
click at [601, 277] on div "+ Drag and drop or browse to choose a file PNG, JPEG, GIF files are allowed" at bounding box center [657, 314] width 330 height 149
click at [620, 280] on input "file" at bounding box center [657, 281] width 80 height 80
type input "C:\fakepath\whatsapp 3.png"
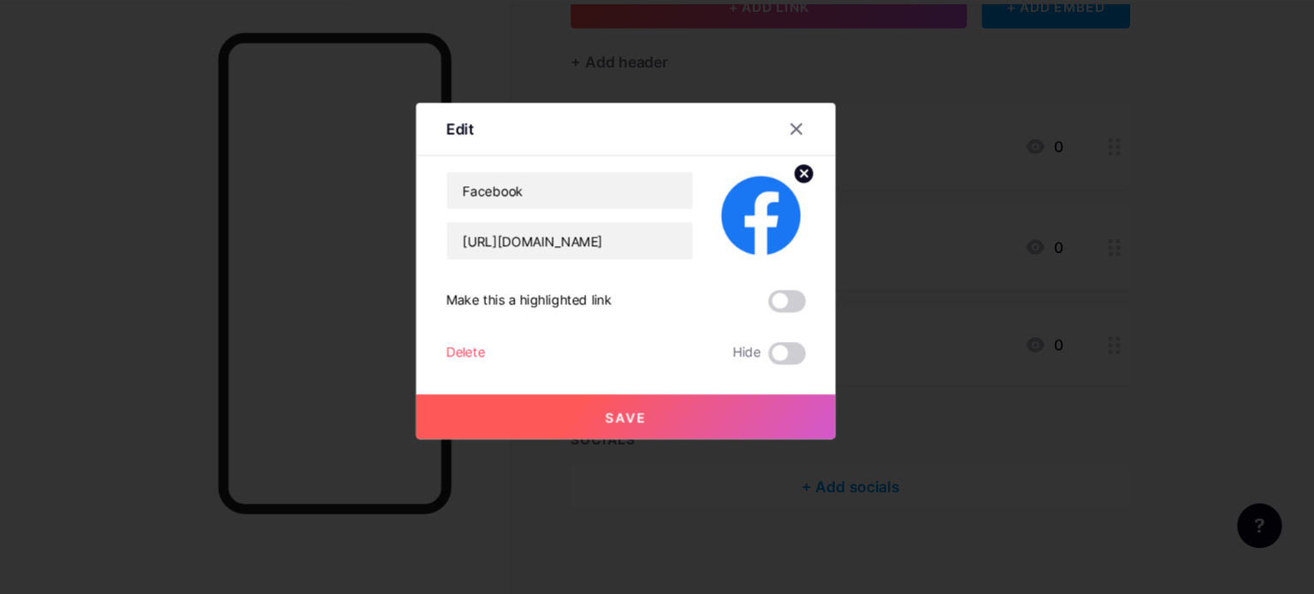
click at [638, 424] on span "Save" at bounding box center [657, 431] width 38 height 15
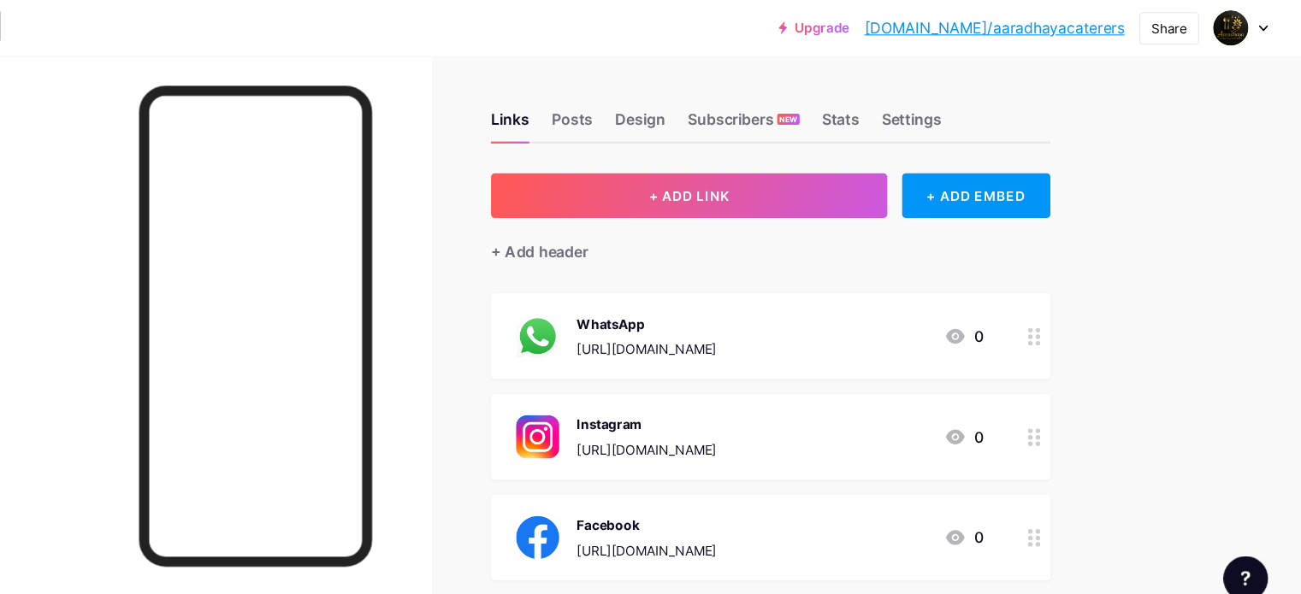
scroll to position [0, 0]
click at [1147, 21] on div "Share" at bounding box center [1155, 26] width 32 height 18
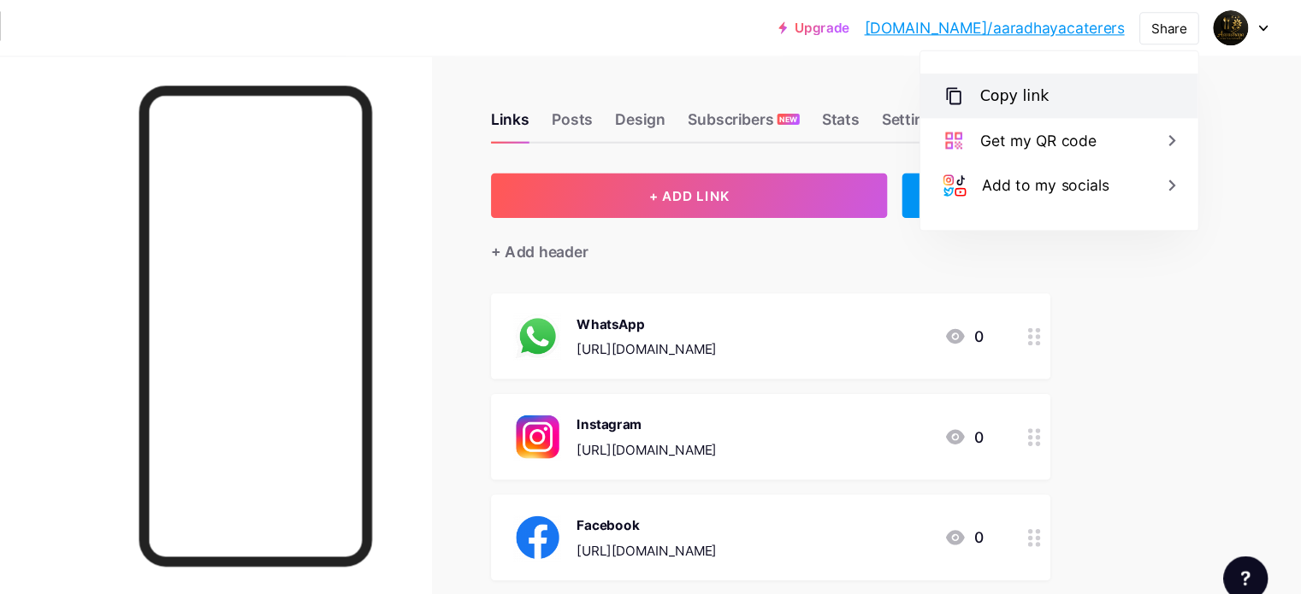
click at [1041, 84] on div "Copy link" at bounding box center [1054, 88] width 255 height 41
click at [960, 74] on div "Copy link" at bounding box center [1054, 88] width 255 height 41
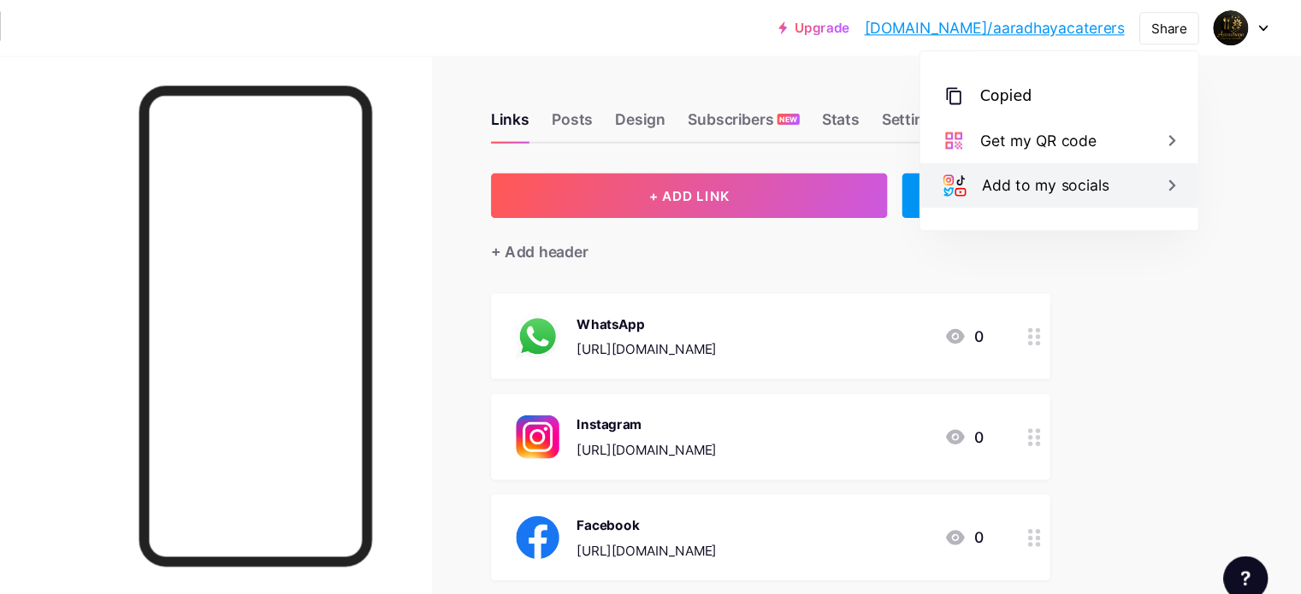
click at [1083, 168] on div "Add to my socials" at bounding box center [1041, 170] width 117 height 21
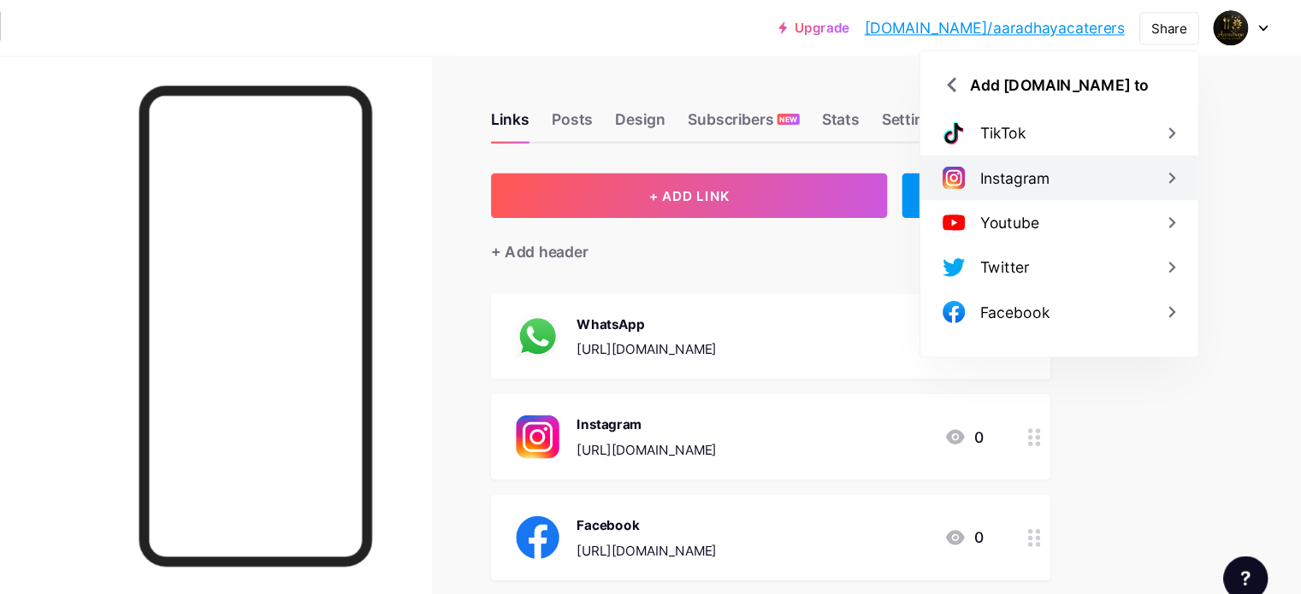
click at [1019, 169] on div "Instagram" at bounding box center [1014, 163] width 64 height 21
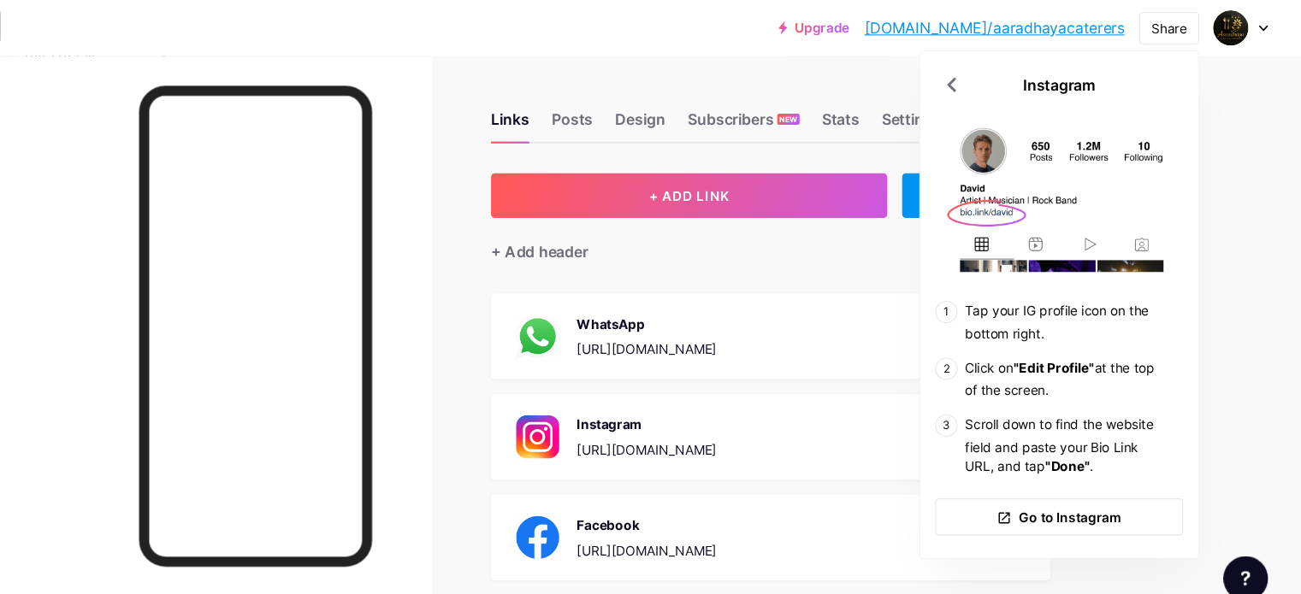
click at [1226, 219] on div "Upgrade [DOMAIN_NAME]/aaradh... [DOMAIN_NAME]/aaradhayacaterers Share Instagram…" at bounding box center [650, 366] width 1301 height 732
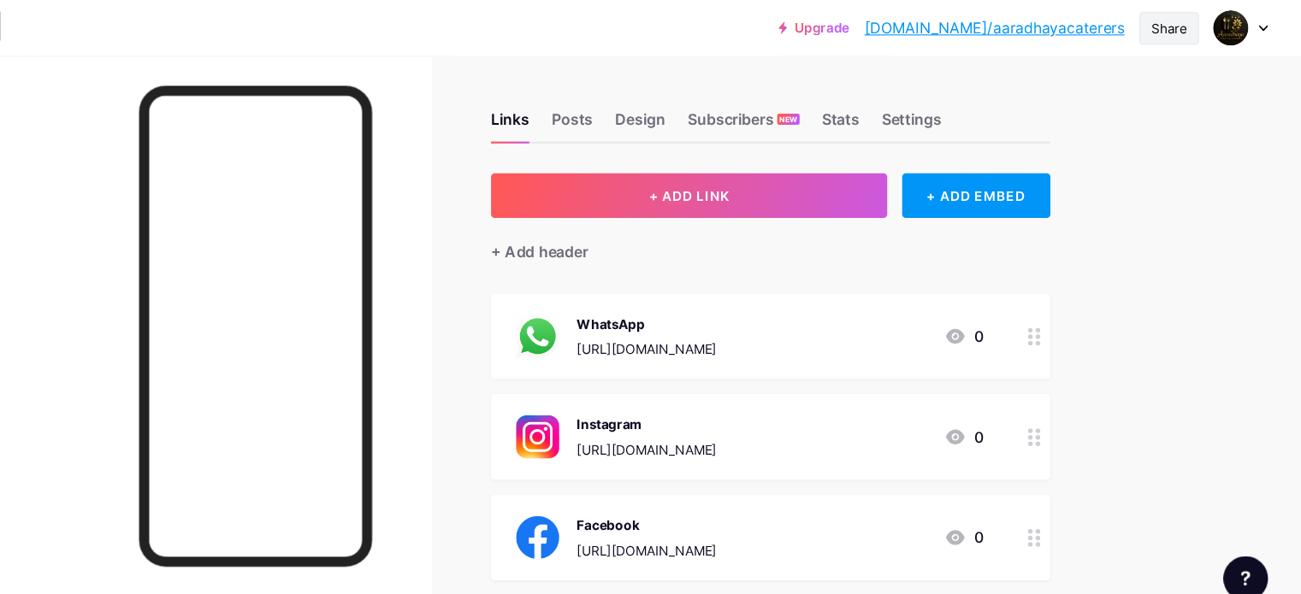
click at [1129, 20] on div "Share" at bounding box center [1155, 26] width 55 height 30
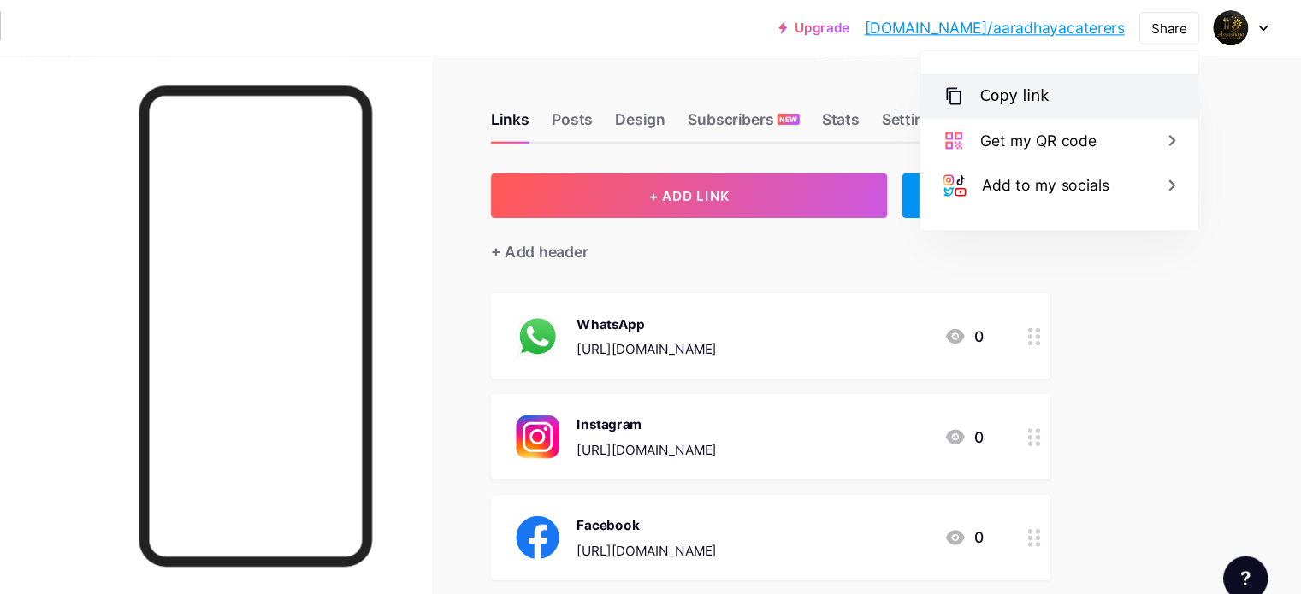
click at [974, 81] on div "Copy link" at bounding box center [1054, 88] width 255 height 41
